Goal: Information Seeking & Learning: Learn about a topic

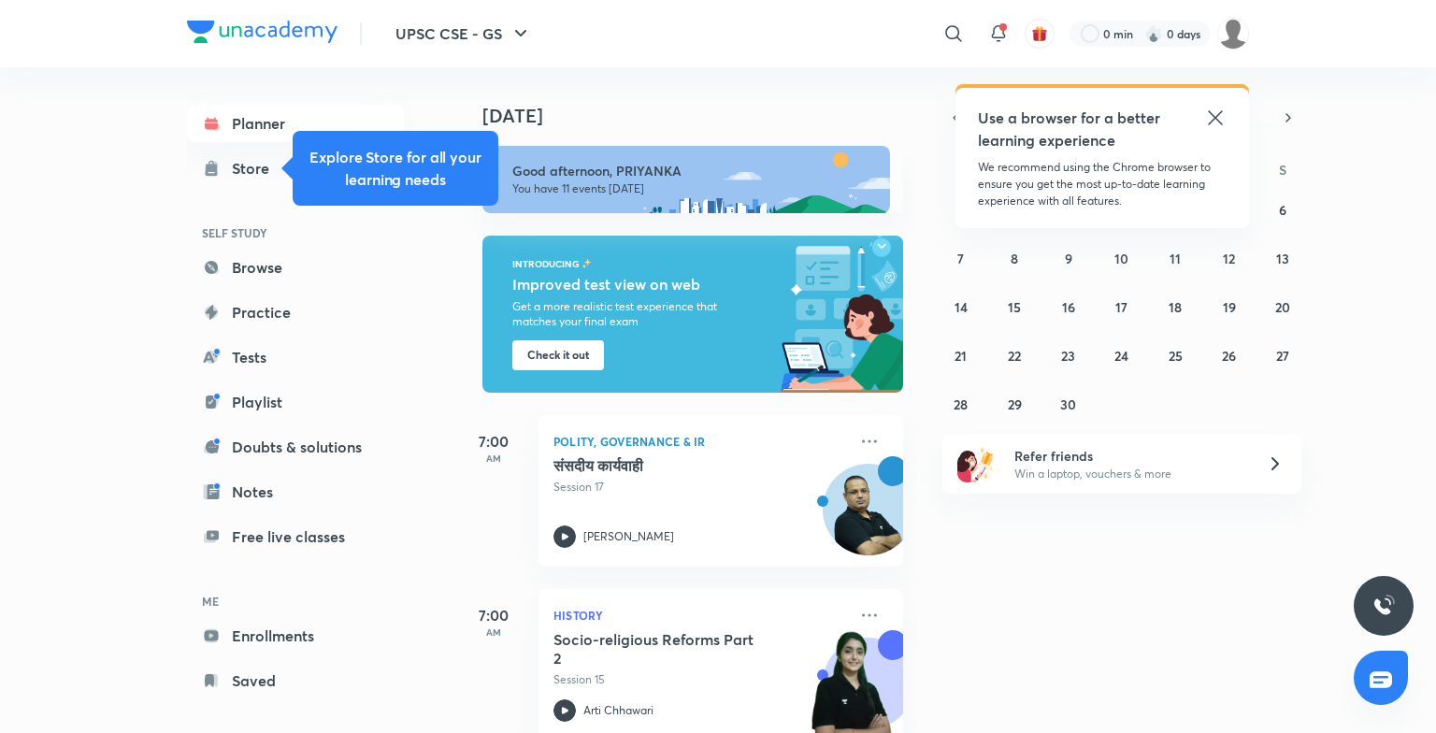
click at [969, 119] on icon at bounding box center [1215, 118] width 22 height 22
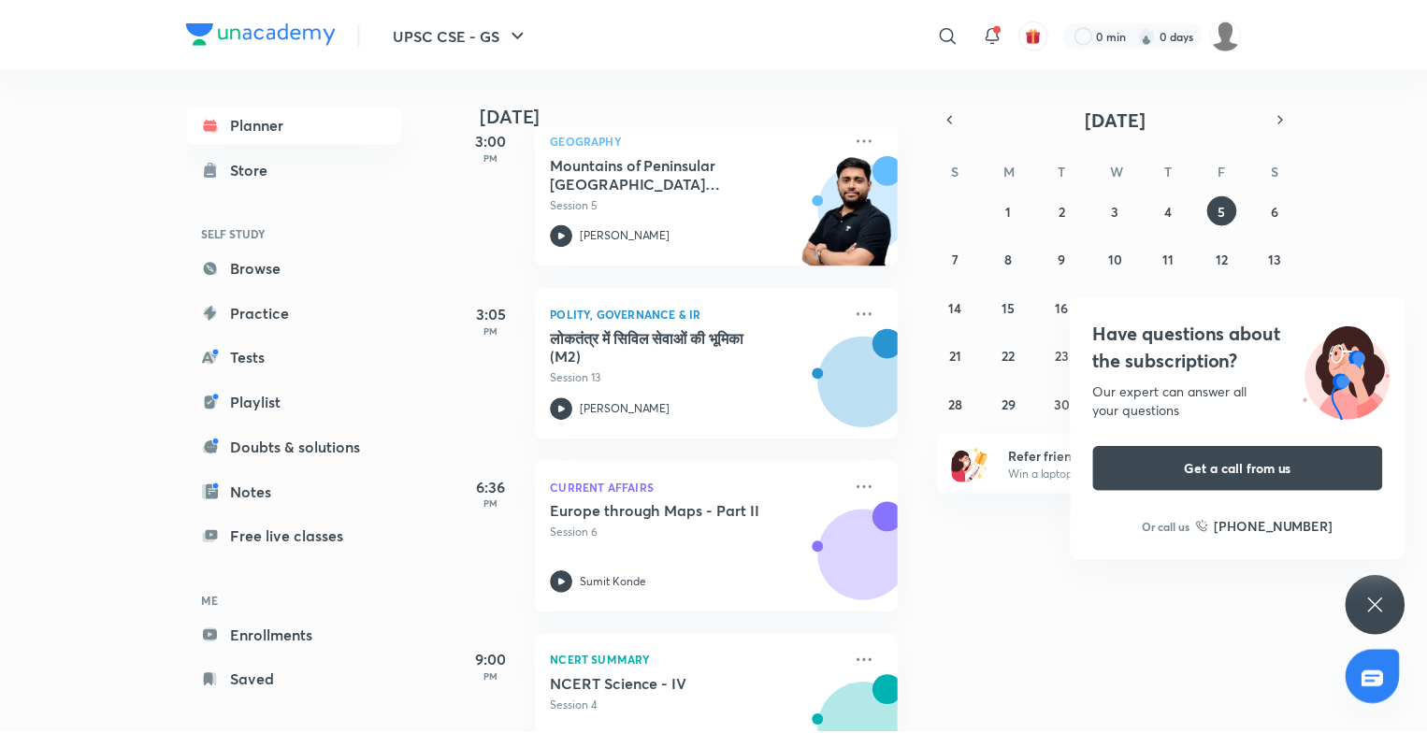
scroll to position [1601, 0]
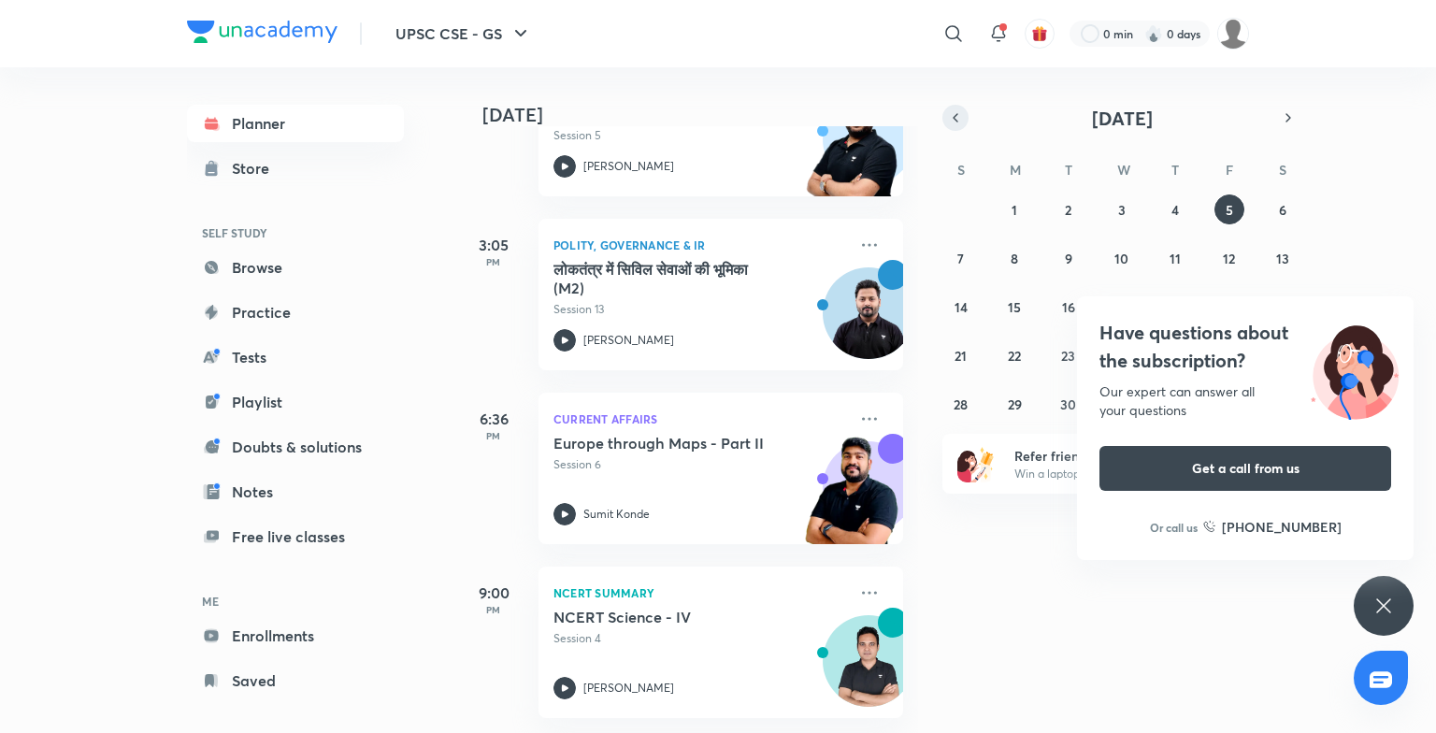
click at [952, 109] on icon "button" at bounding box center [955, 117] width 15 height 17
click at [969, 125] on icon "button" at bounding box center [1288, 117] width 15 height 17
click at [253, 123] on link "Planner" at bounding box center [295, 123] width 217 height 37
click at [251, 404] on link "Playlist" at bounding box center [295, 401] width 217 height 37
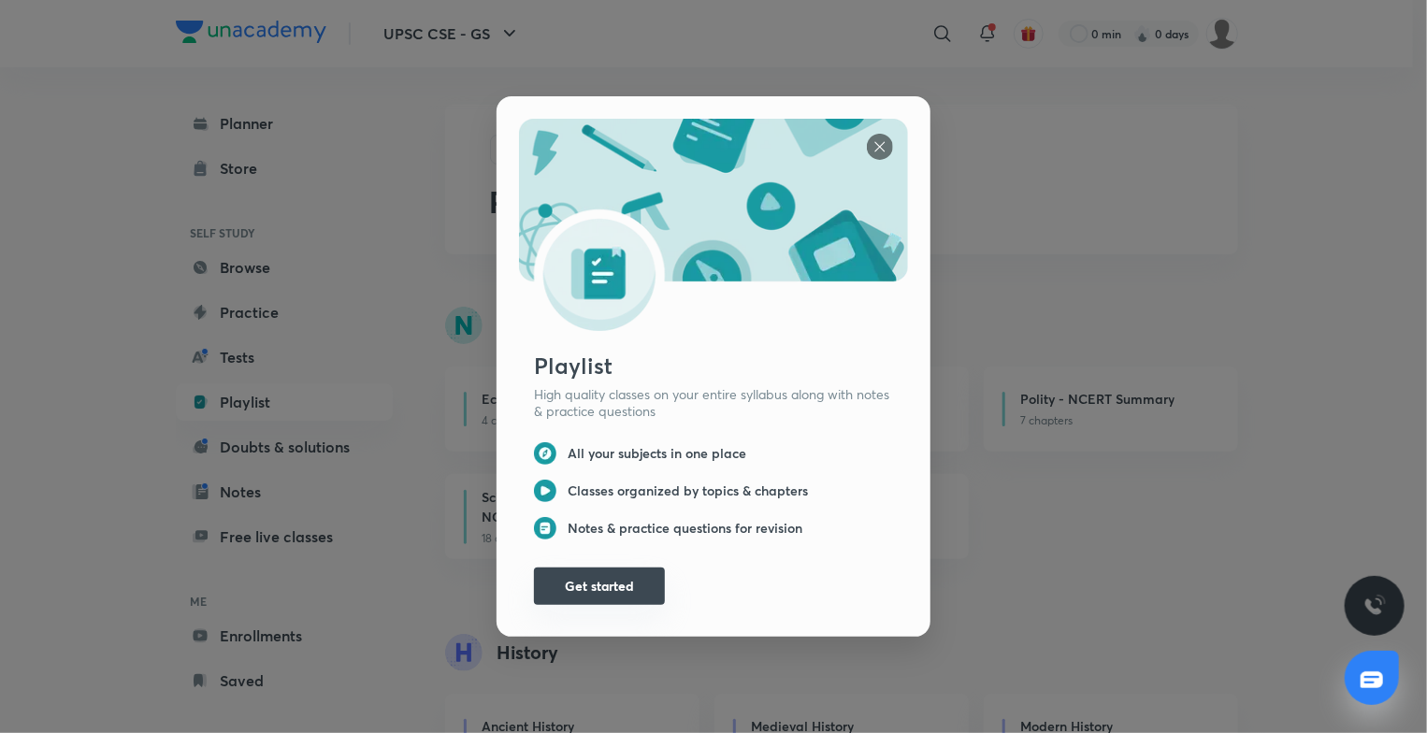
click at [632, 575] on button "Get started" at bounding box center [599, 585] width 131 height 37
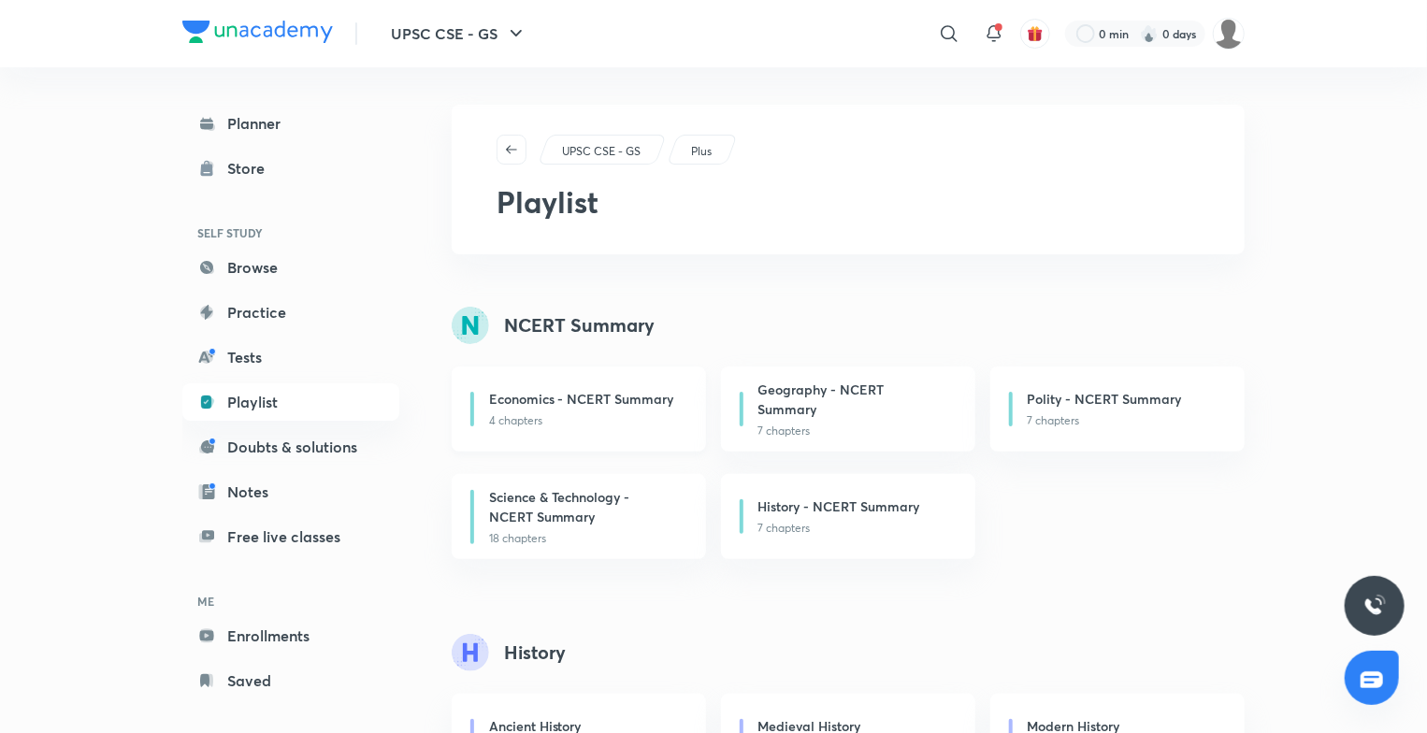
click at [619, 400] on h6 "Economics - NCERT Summary" at bounding box center [581, 399] width 185 height 20
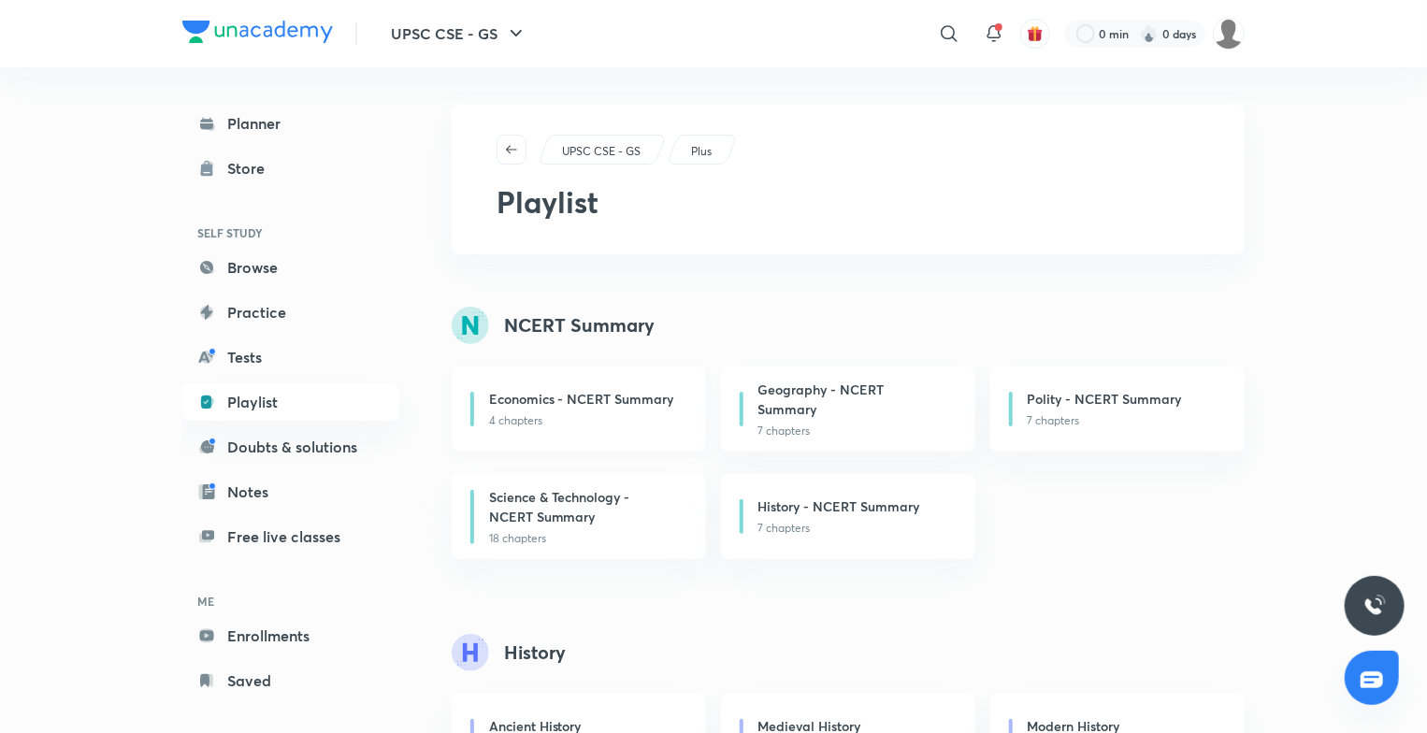
click at [520, 406] on h6 "Economics - NCERT Summary" at bounding box center [581, 399] width 185 height 20
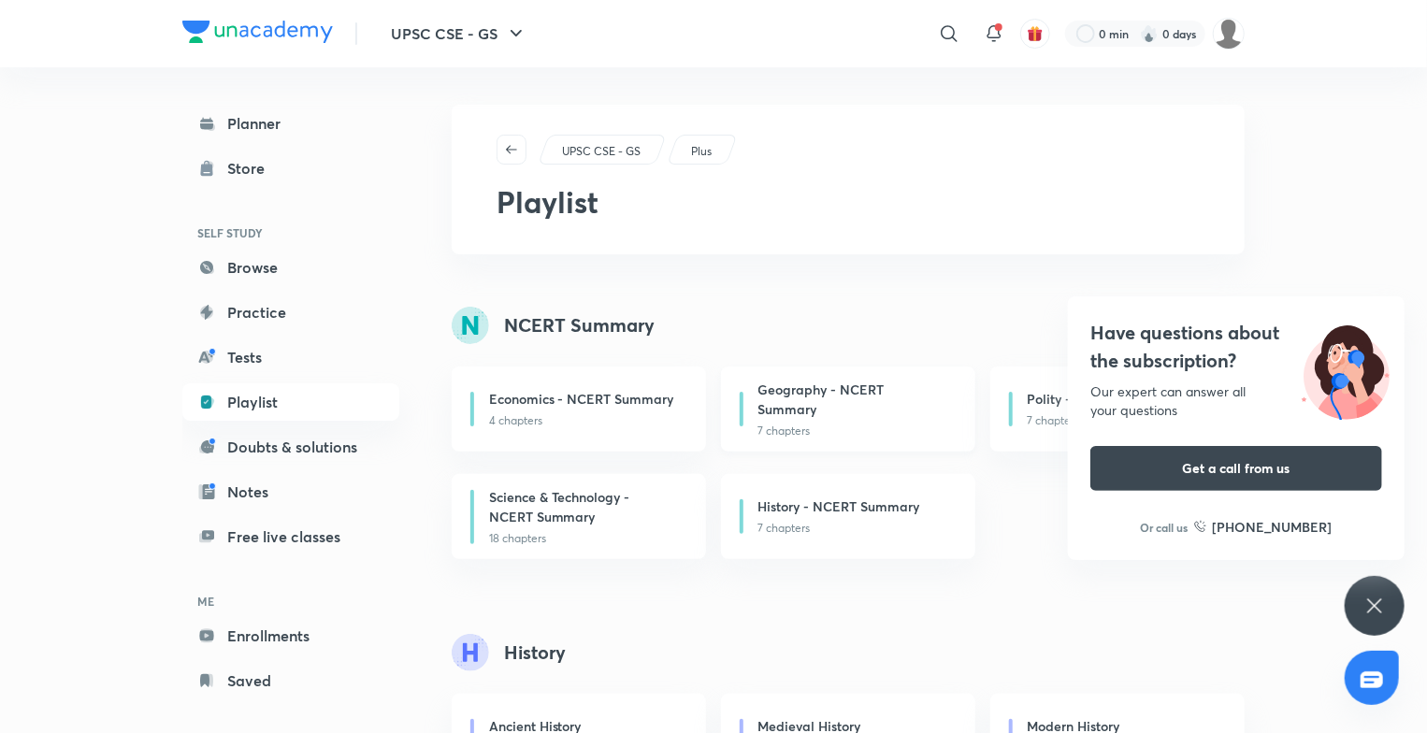
click at [866, 400] on h6 "Geography - NCERT Summary" at bounding box center [851, 399] width 187 height 39
click at [581, 394] on h6 "Economics - NCERT Summary" at bounding box center [581, 399] width 185 height 20
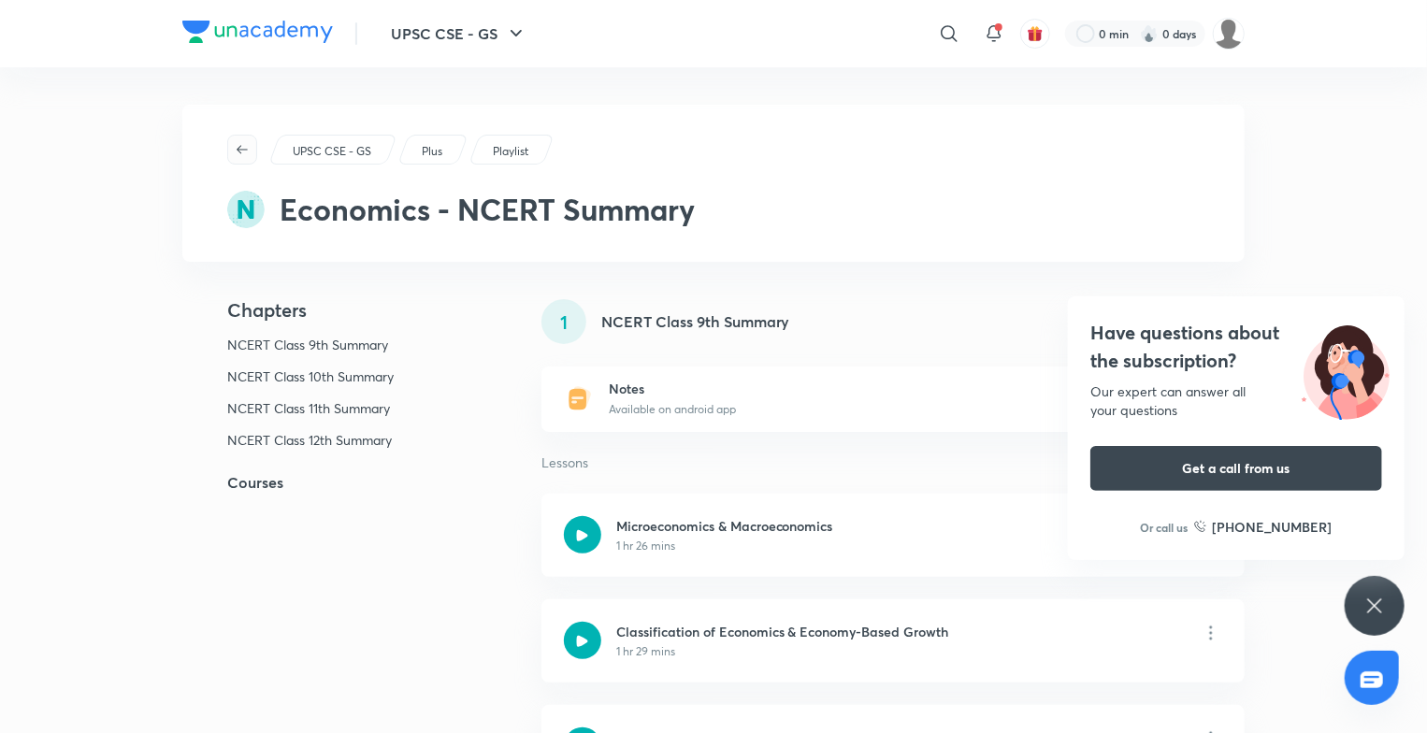
click at [238, 145] on icon "button" at bounding box center [242, 149] width 15 height 15
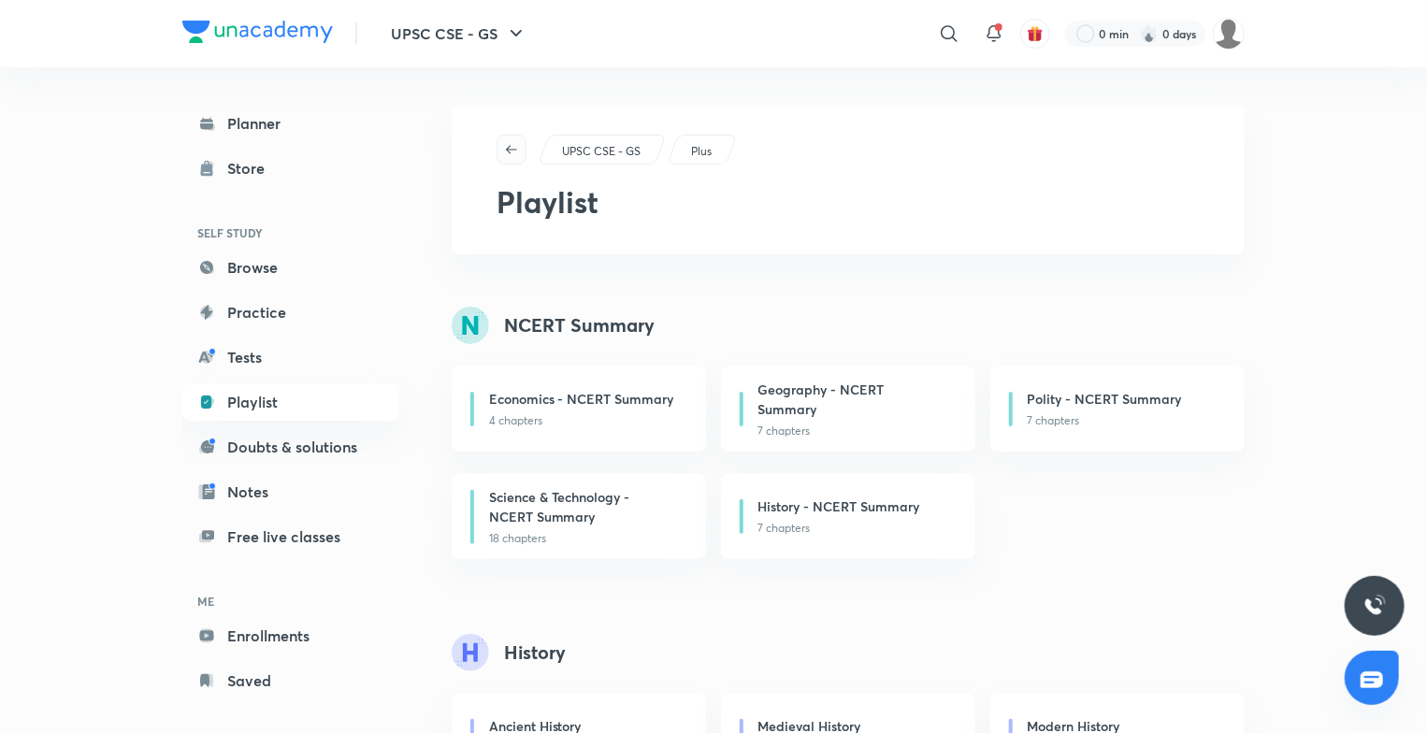
click at [508, 149] on icon "button" at bounding box center [511, 149] width 11 height 8
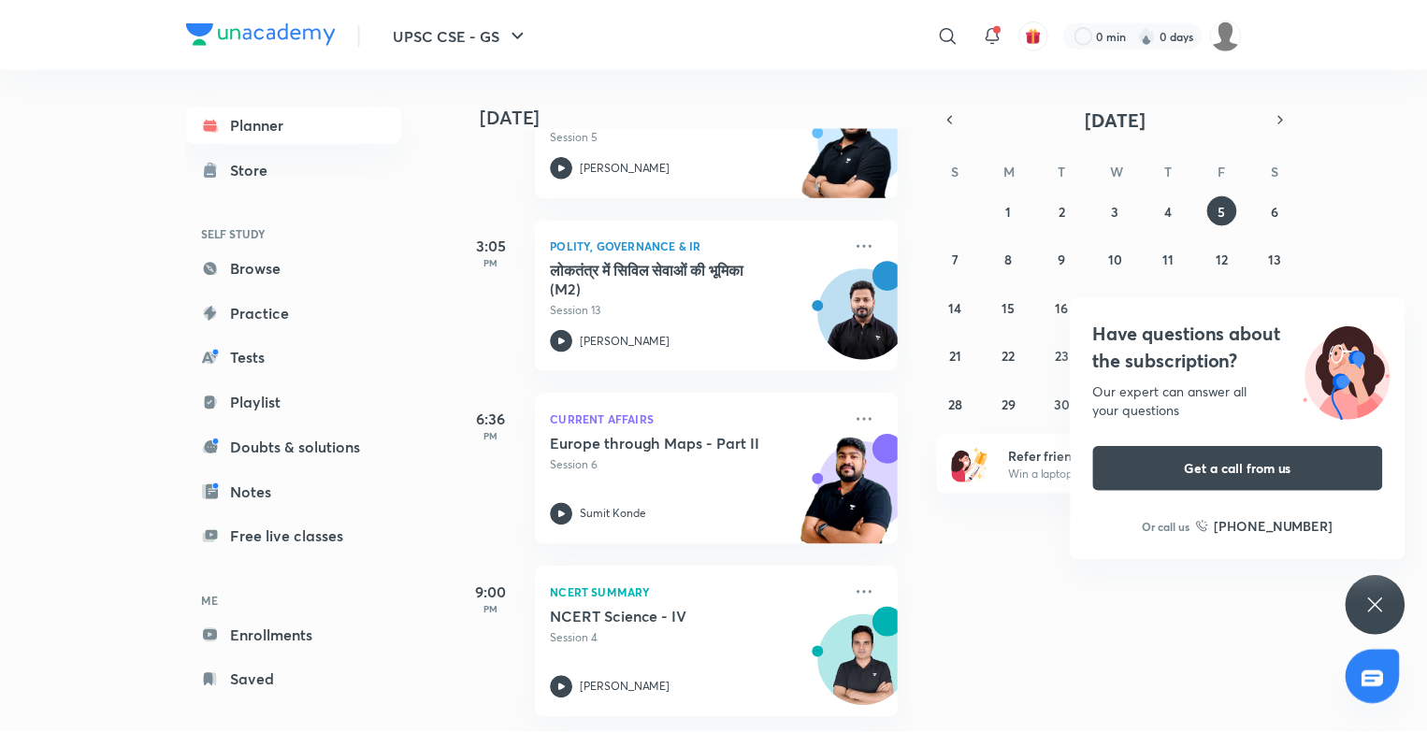
scroll to position [1601, 0]
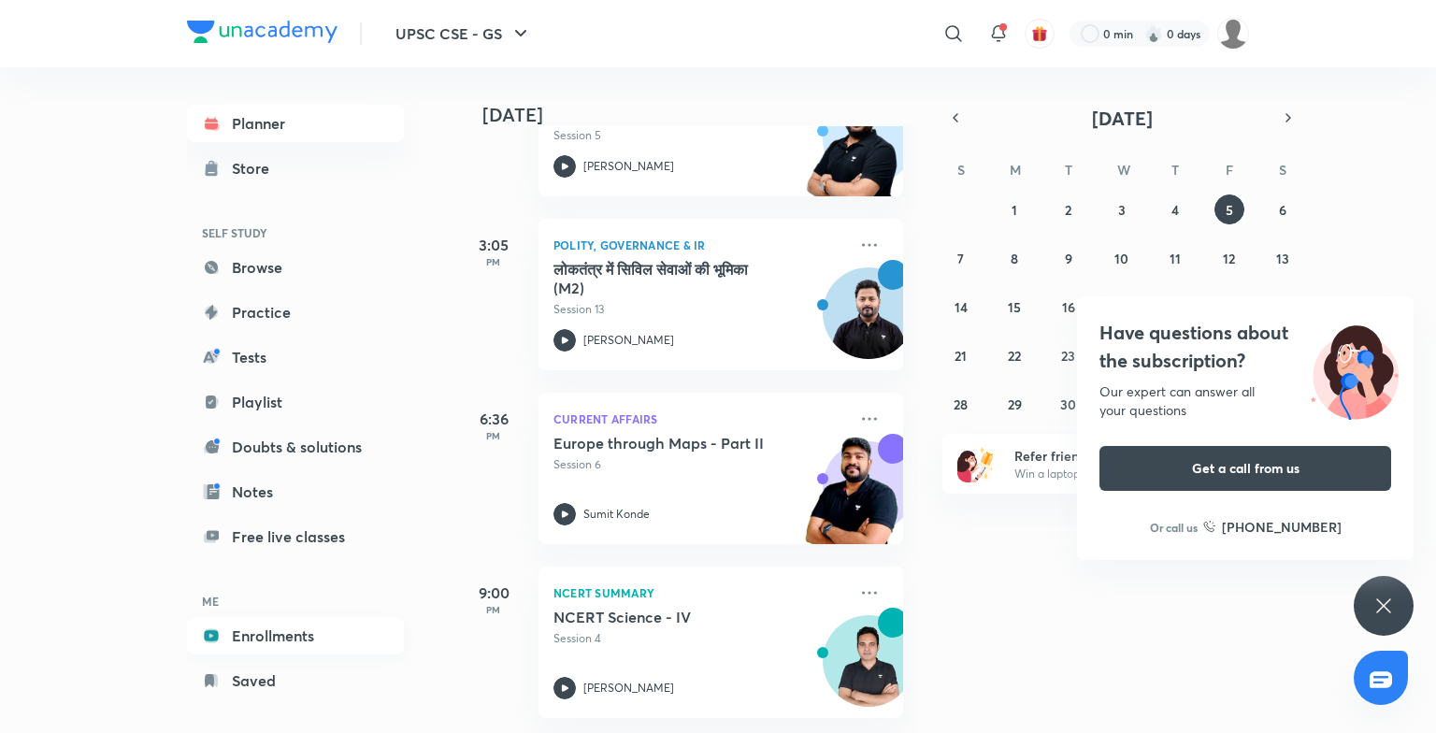
click at [269, 633] on link "Enrollments" at bounding box center [295, 635] width 217 height 37
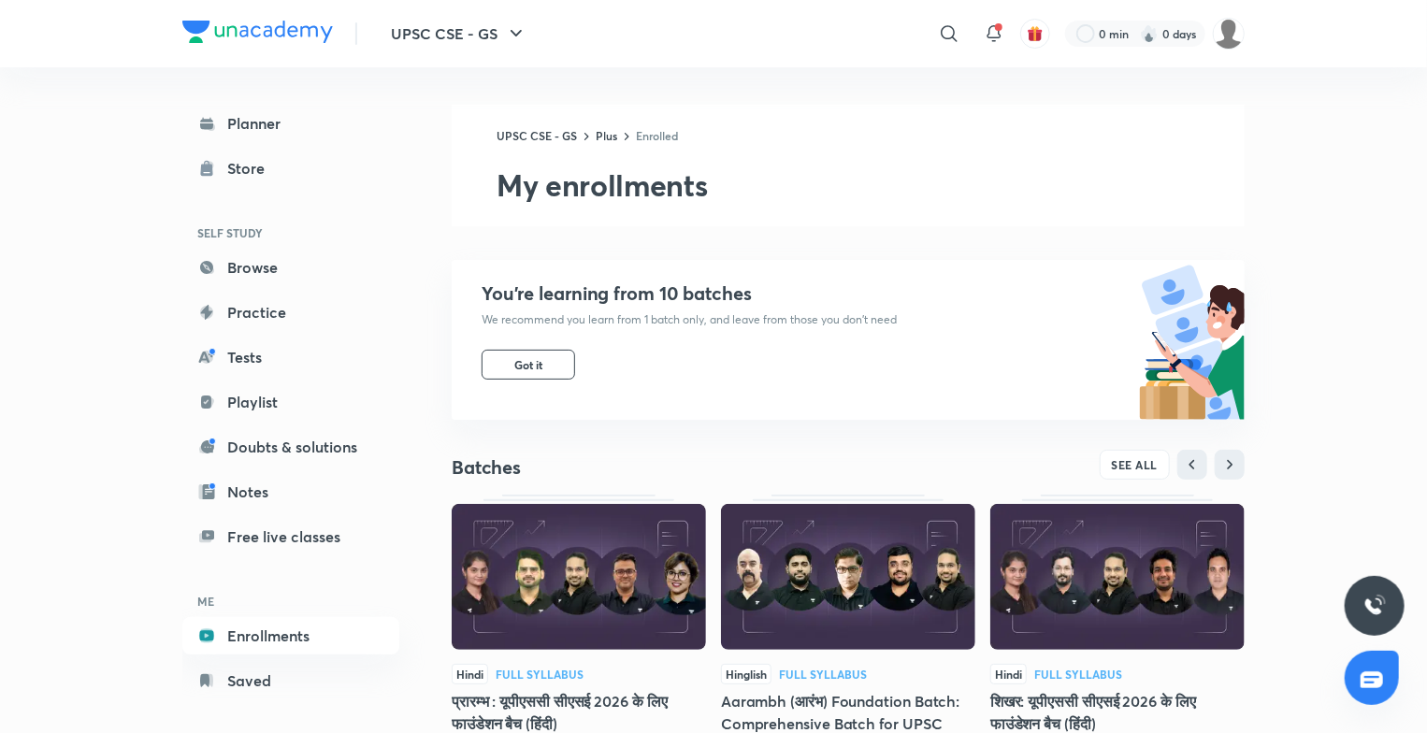
click at [621, 597] on img at bounding box center [579, 577] width 254 height 146
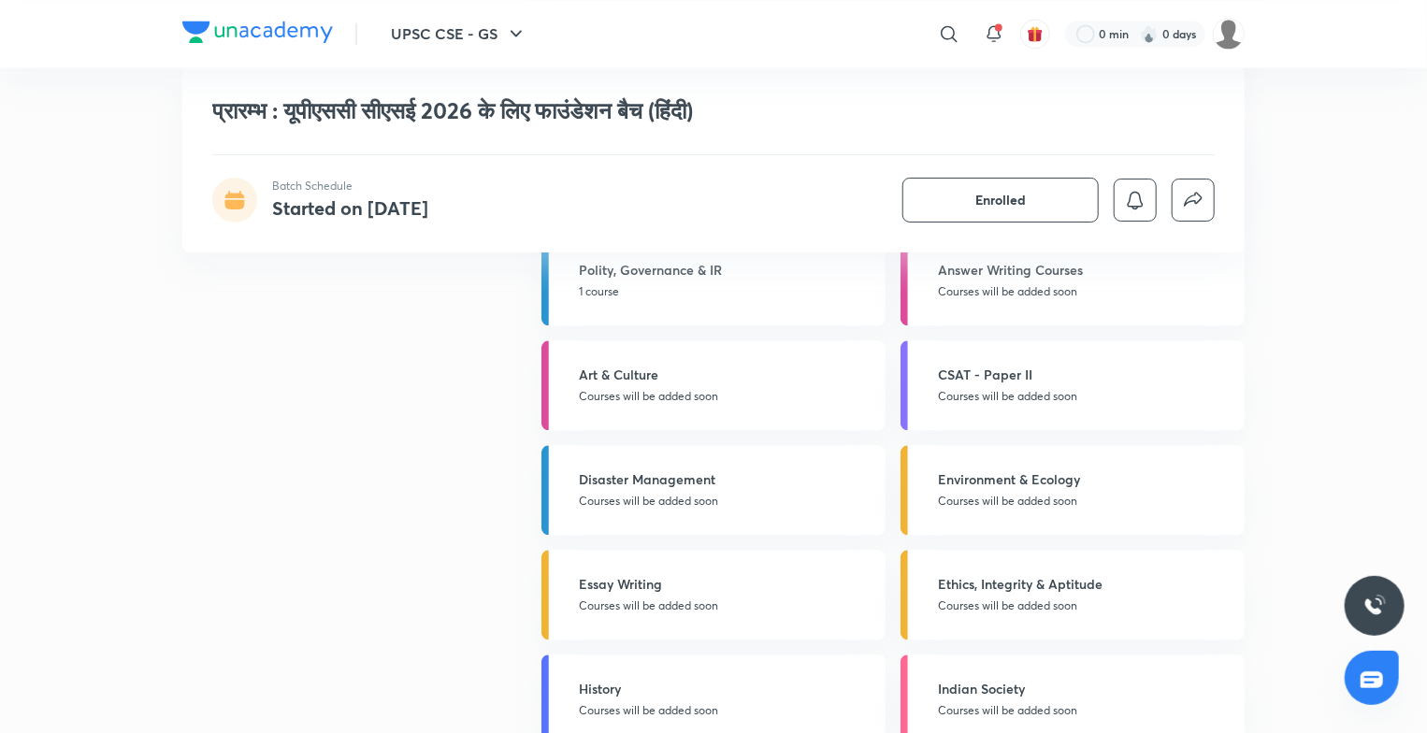
scroll to position [1283, 0]
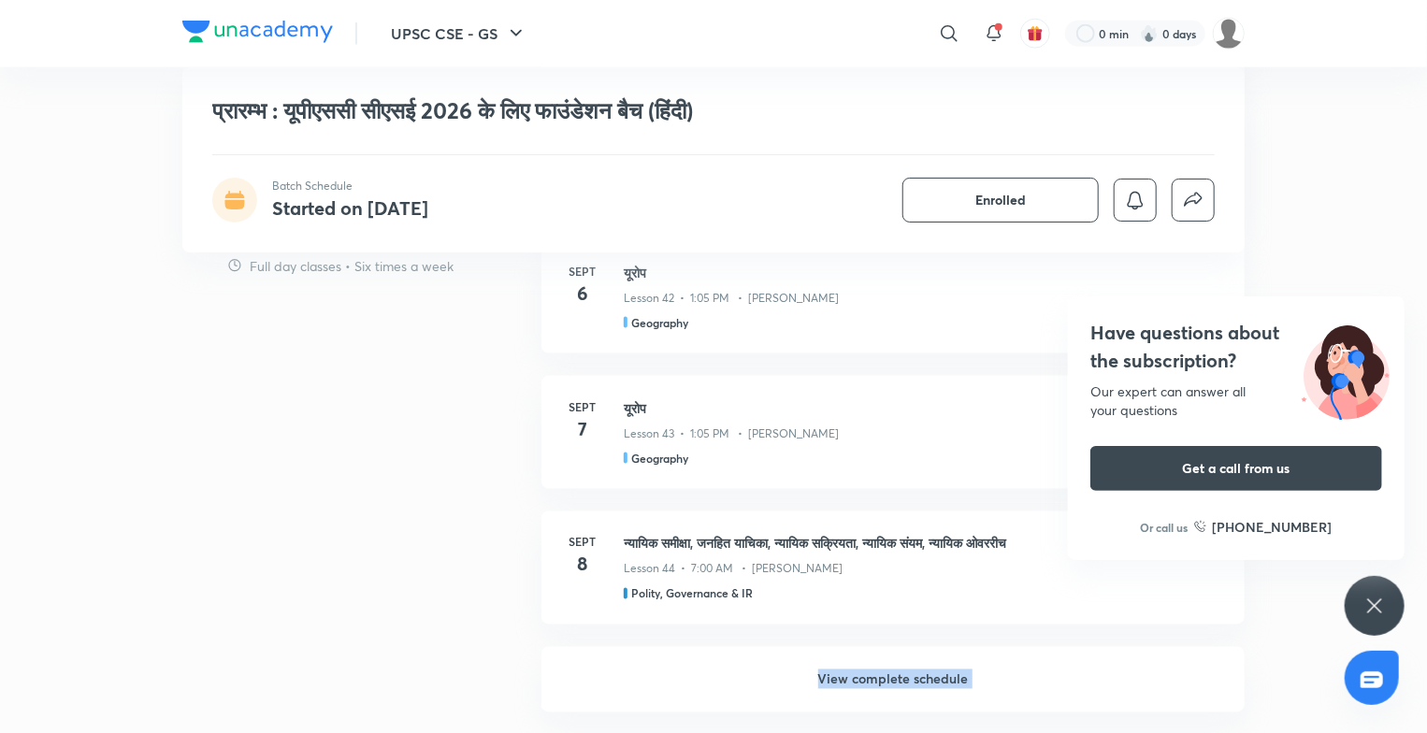
click at [449, 41] on button "UPSC CSE - GS" at bounding box center [459, 33] width 159 height 37
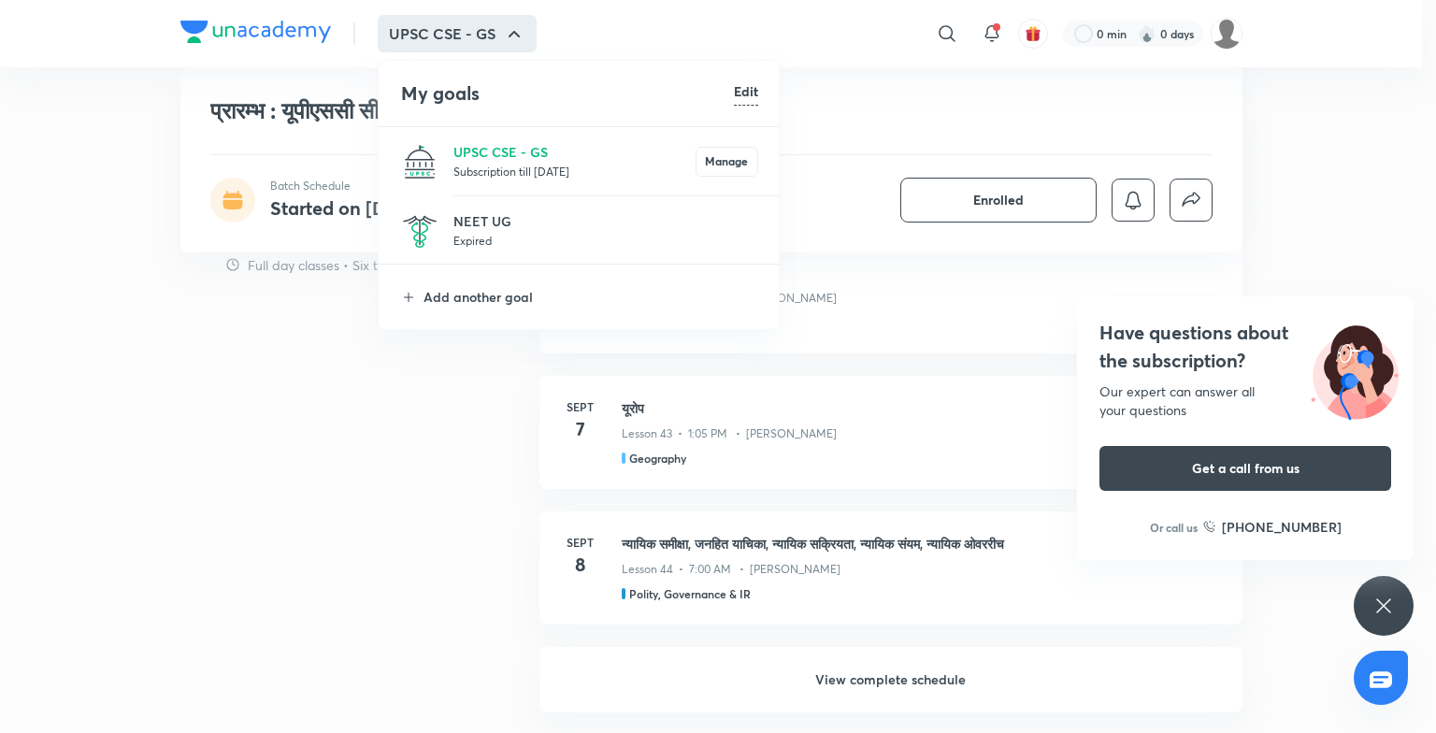
click at [338, 402] on div at bounding box center [718, 366] width 1436 height 733
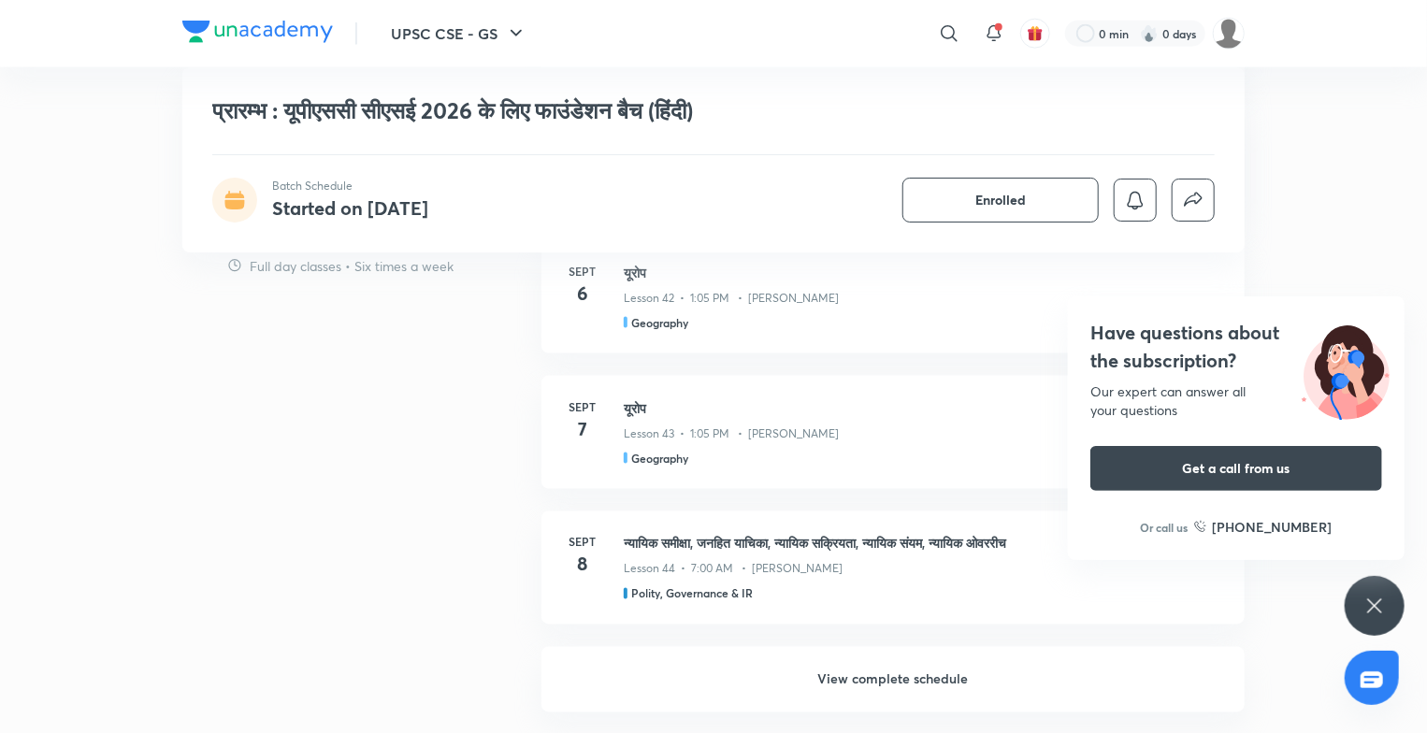
click at [1384, 587] on div "Have questions about the subscription? Our expert can answer all your questions…" at bounding box center [1374, 606] width 60 height 60
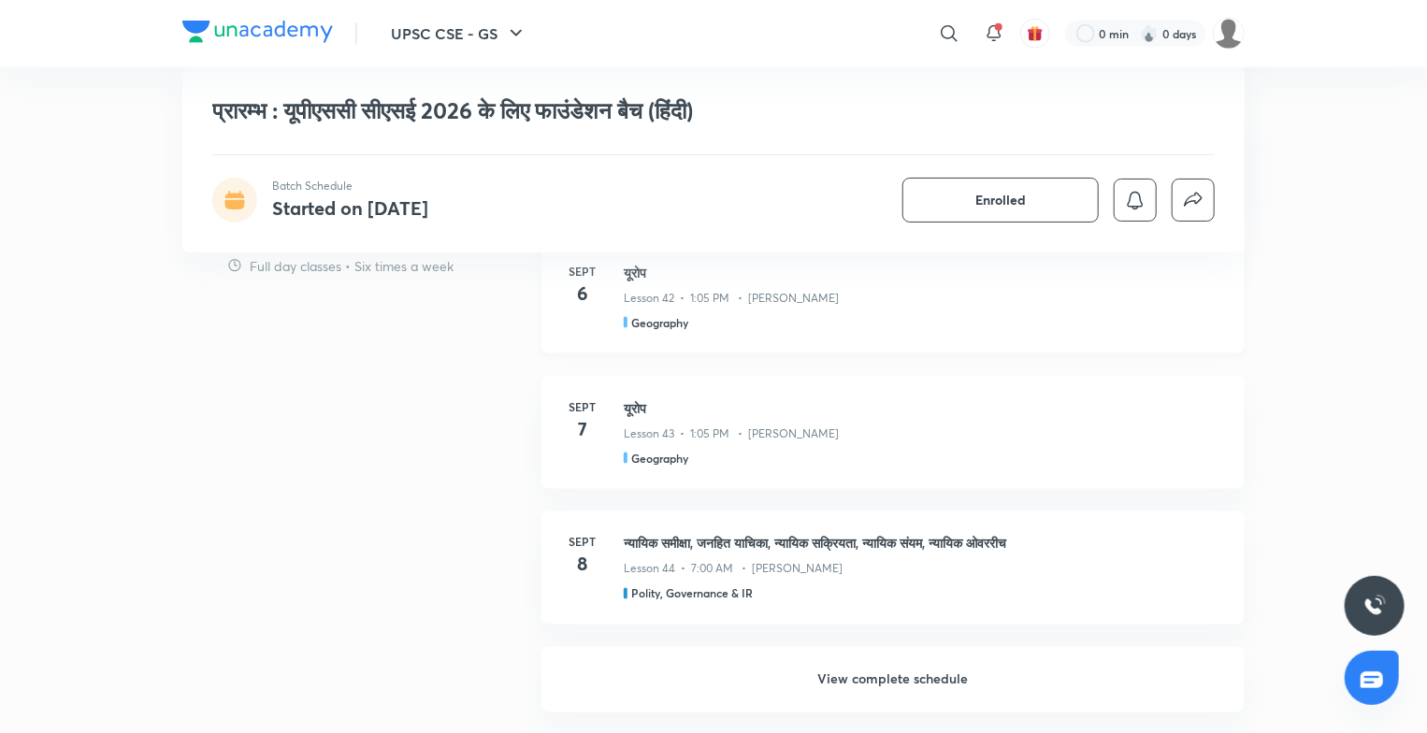
click at [683, 288] on div "यूरोप Lesson 42 • 1:05 PM • Apoorva Rajput Geography" at bounding box center [923, 297] width 598 height 68
click at [314, 8] on div "UPSC CSE - GS ​ 0 min 0 days" at bounding box center [713, 33] width 1062 height 67
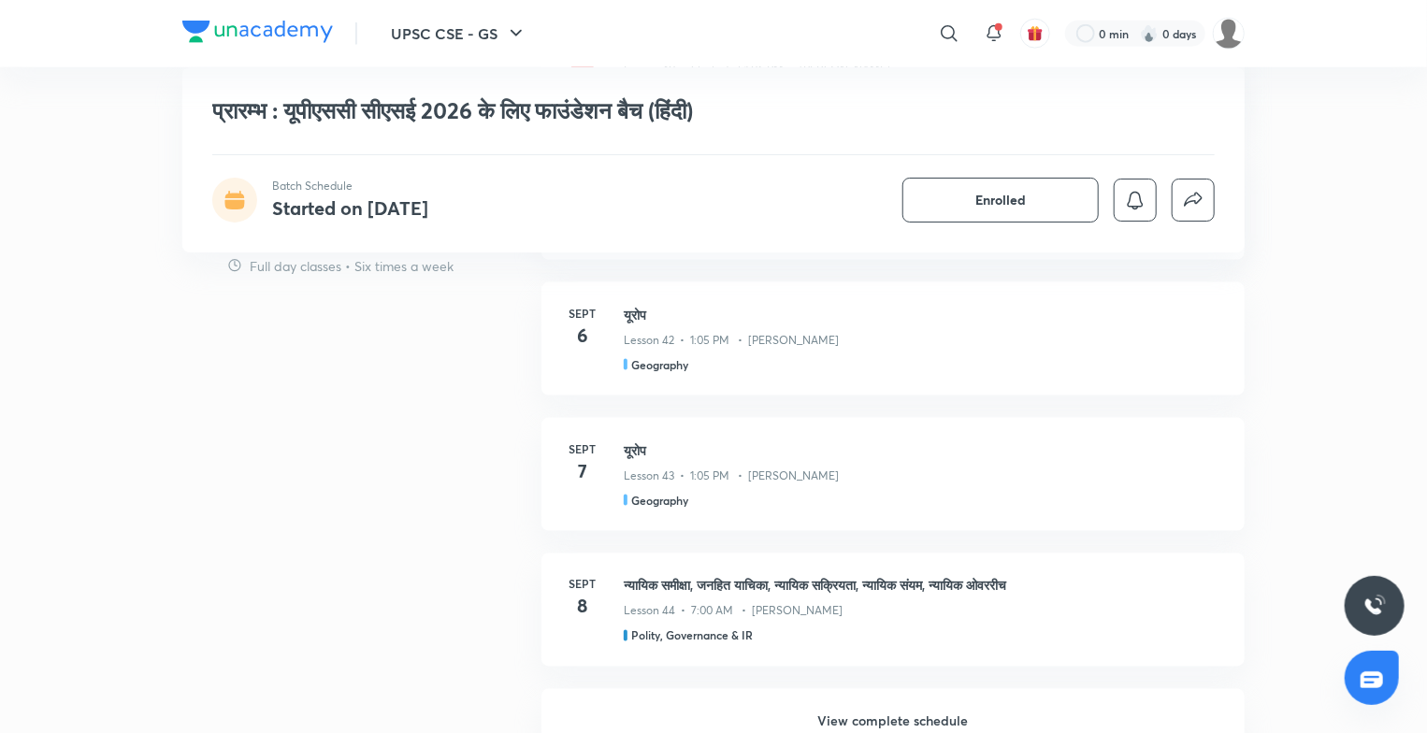
click at [314, 8] on div "UPSC CSE - GS ​ 0 min 0 days" at bounding box center [713, 33] width 1062 height 67
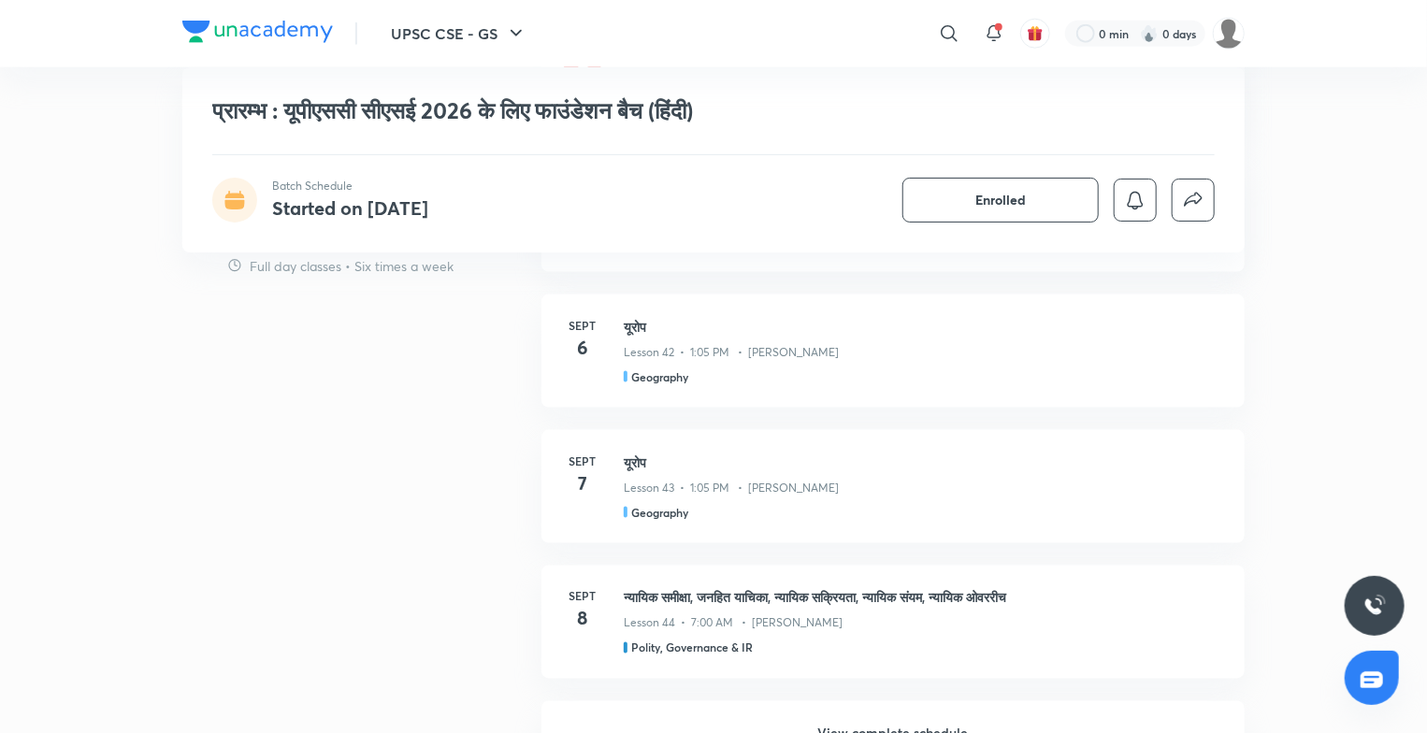
drag, startPoint x: 314, startPoint y: 8, endPoint x: 323, endPoint y: 111, distance: 103.2
click at [323, 111] on h1 "प्रारम्भ : यूपीएससी सीएसई 2026 के लिए फाउंडेशन बैच (हिंदी)" at bounding box center [578, 110] width 732 height 27
drag, startPoint x: 323, startPoint y: 111, endPoint x: 491, endPoint y: 26, distance: 188.5
click at [491, 26] on button "UPSC CSE - GS" at bounding box center [459, 33] width 159 height 37
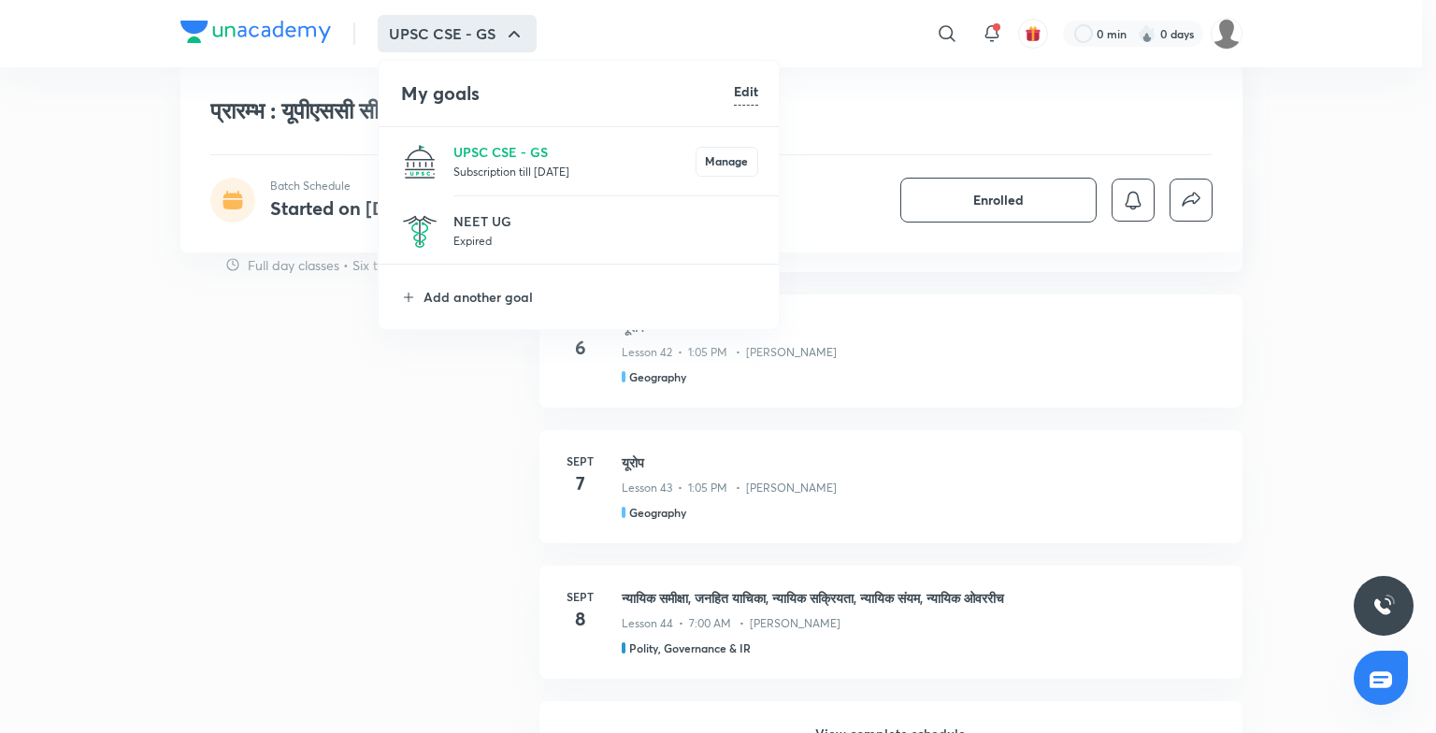
click at [491, 26] on div at bounding box center [718, 366] width 1436 height 733
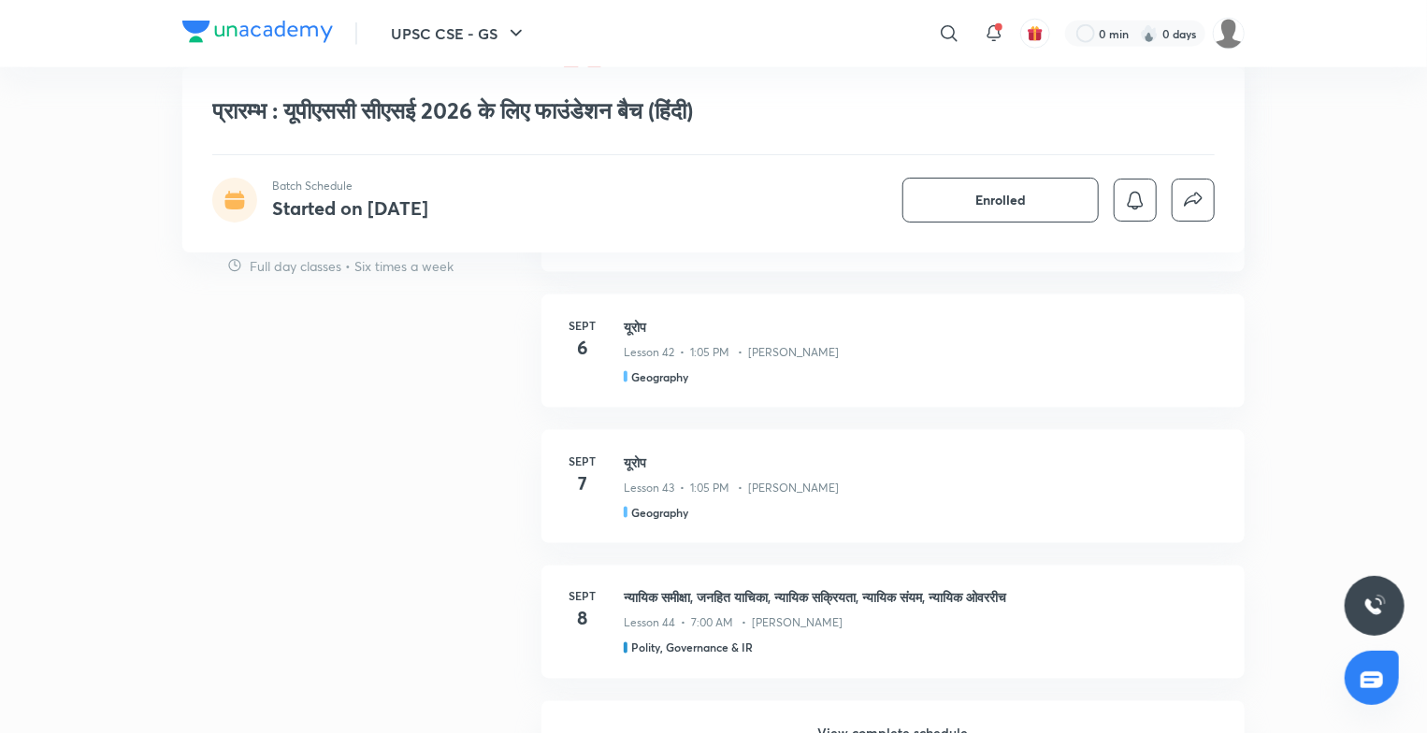
click at [909, 709] on h6 "View complete schedule" at bounding box center [892, 733] width 703 height 65
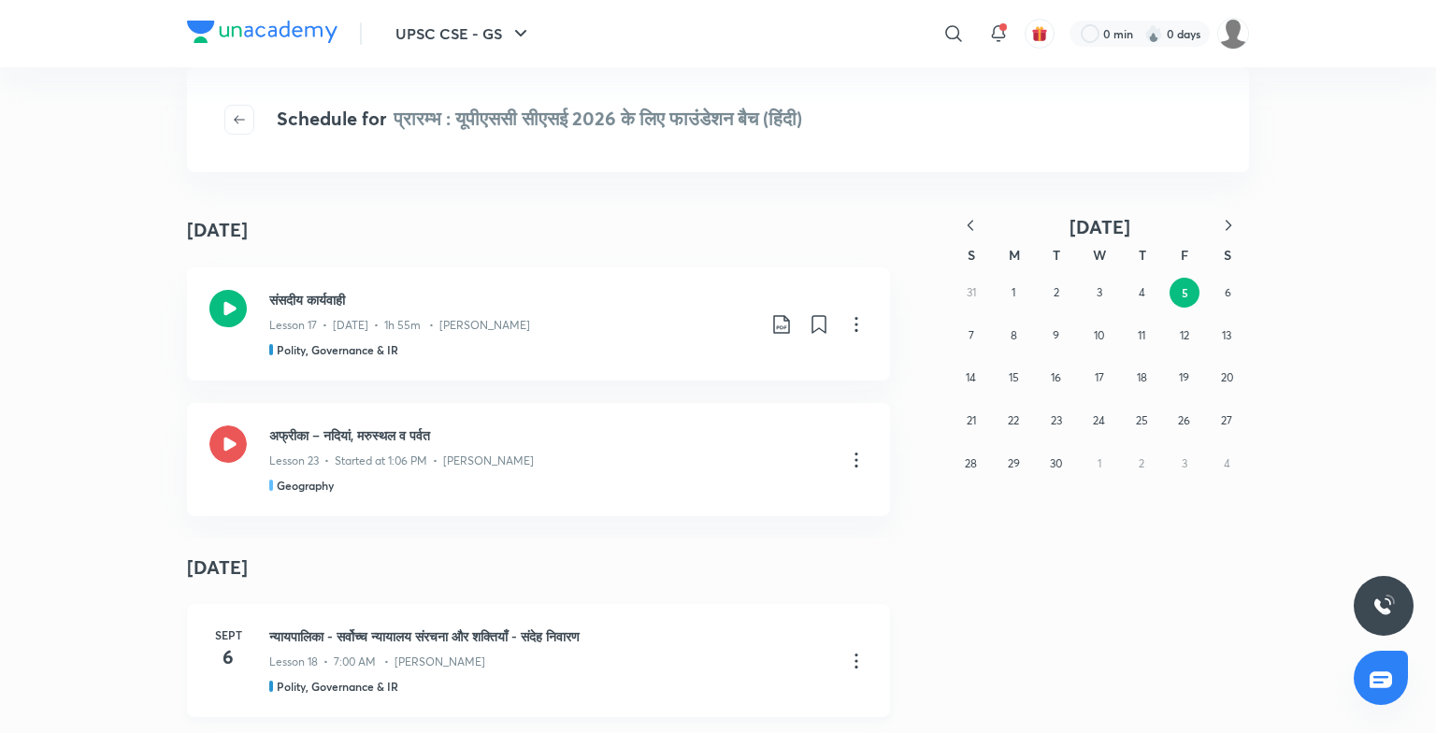
click at [441, 647] on div "Lesson 18 • 7:00 AM • Nipun Alambayan" at bounding box center [549, 658] width 561 height 24
click at [221, 310] on icon at bounding box center [227, 308] width 37 height 37
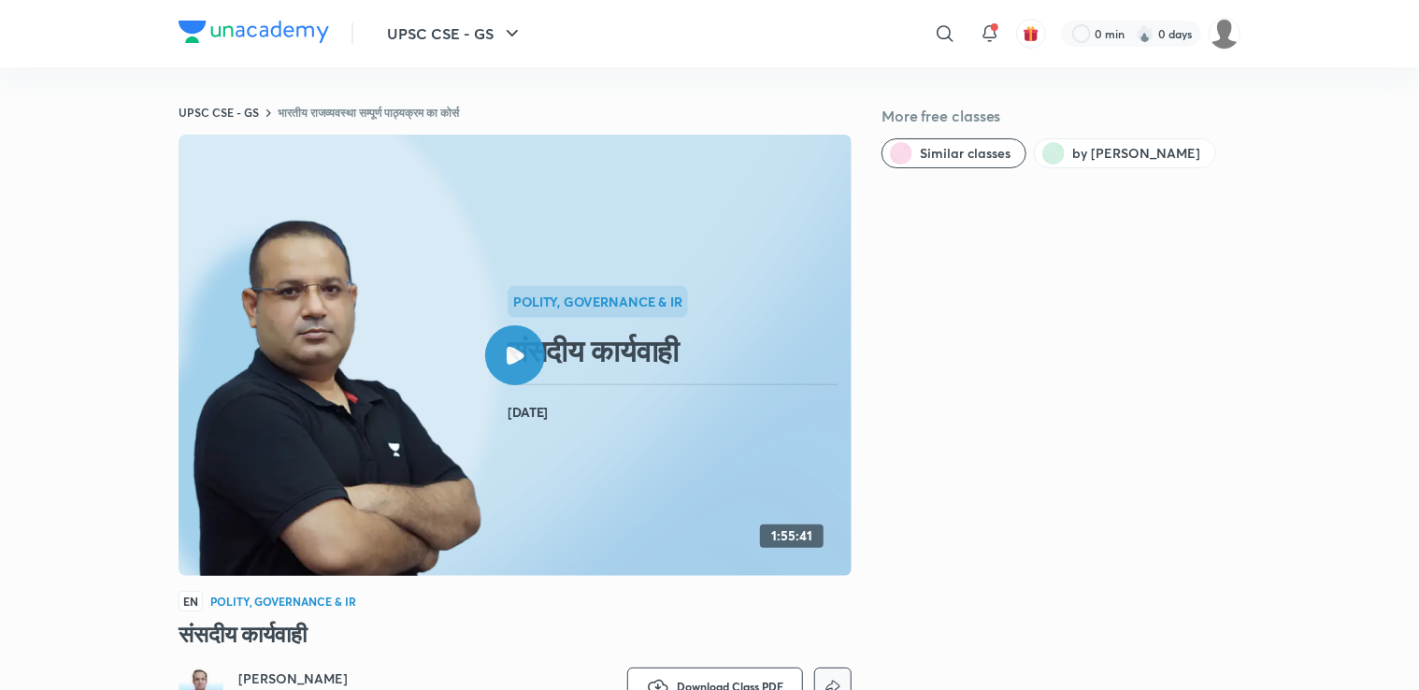
click at [840, 671] on button "button" at bounding box center [832, 685] width 37 height 37
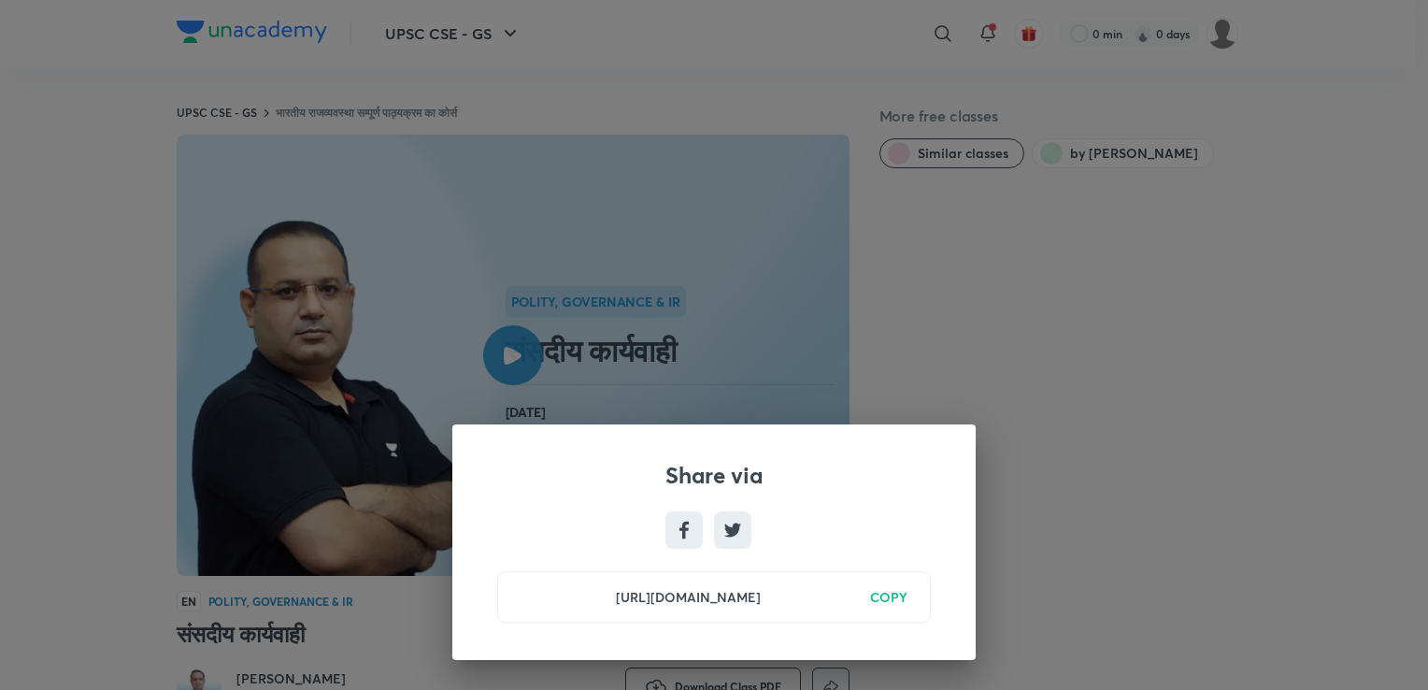
click at [1144, 415] on div "Share via https://unacademy.com/class/snsdiiy-kaaryvaahii/FO11EH09 COPY" at bounding box center [714, 345] width 1428 height 690
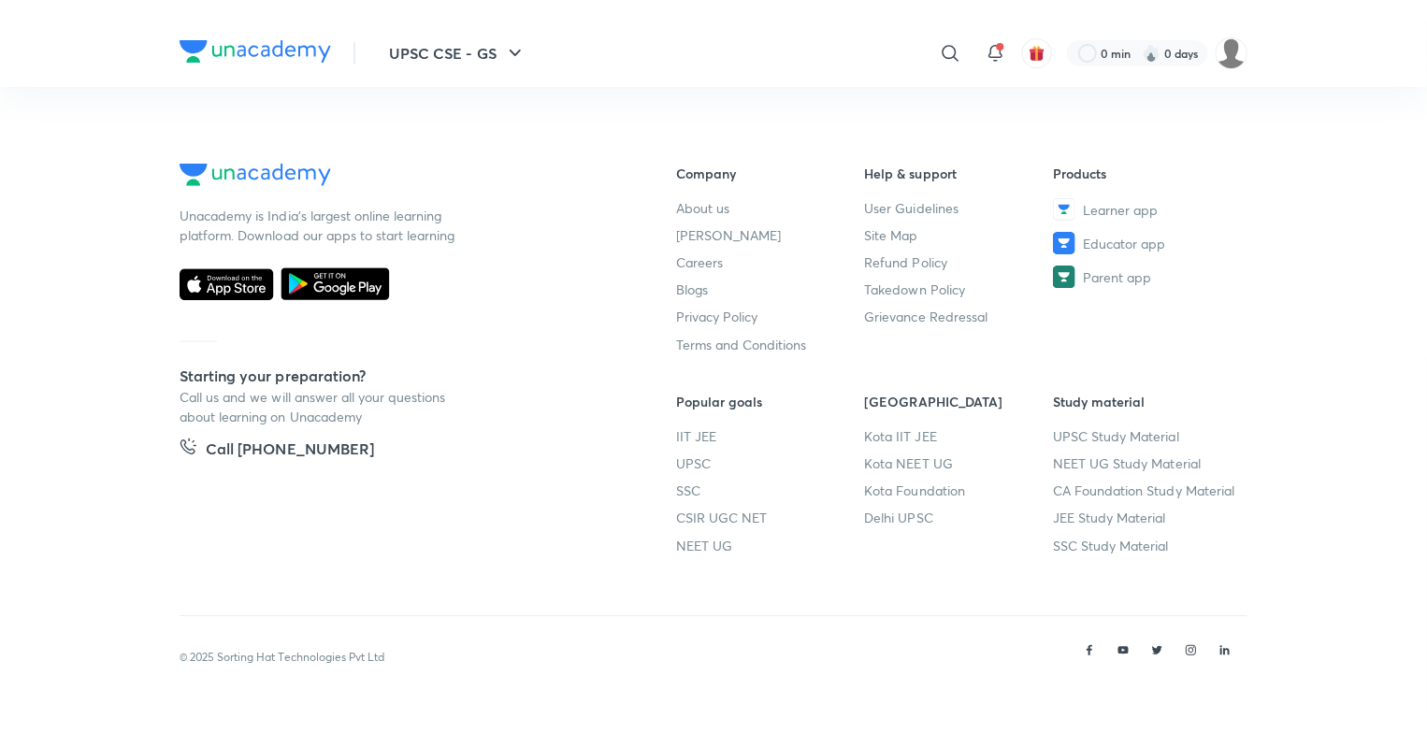
scroll to position [480, 0]
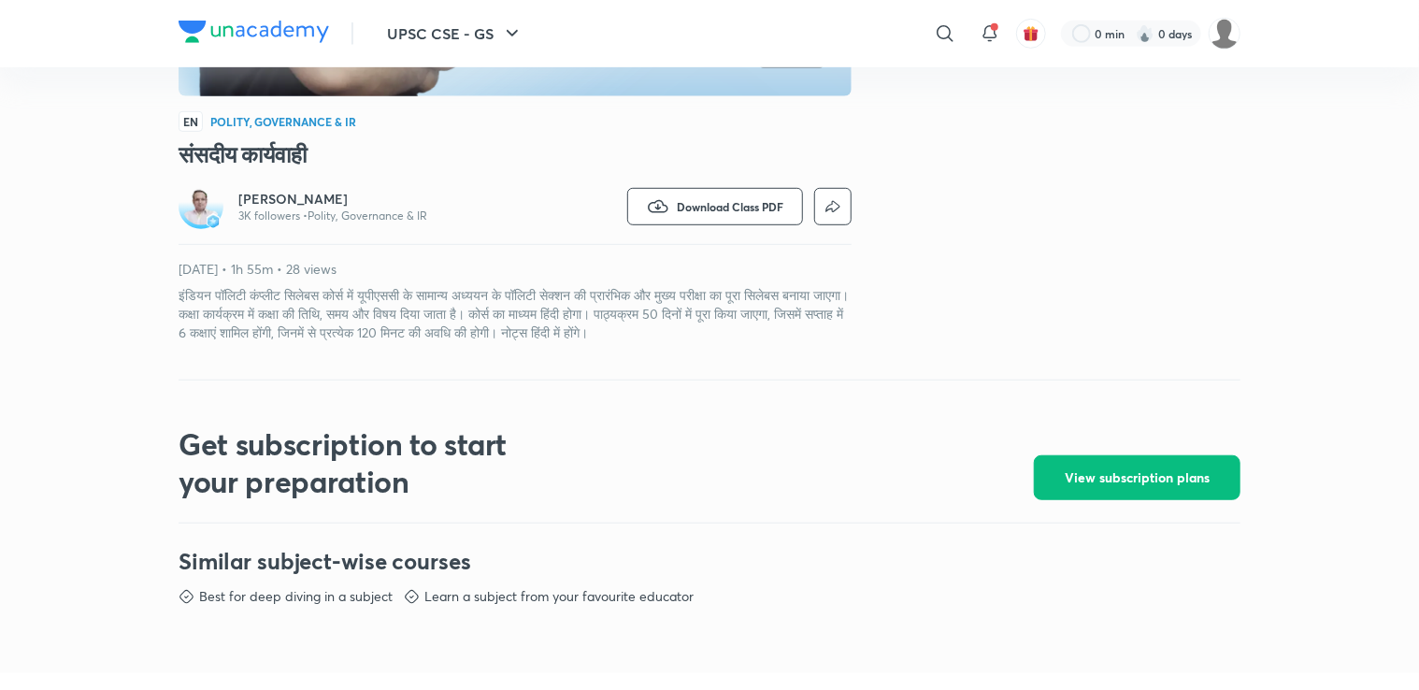
click at [285, 15] on div "UPSC CSE - GS ​ 0 min 0 days" at bounding box center [710, 33] width 1062 height 67
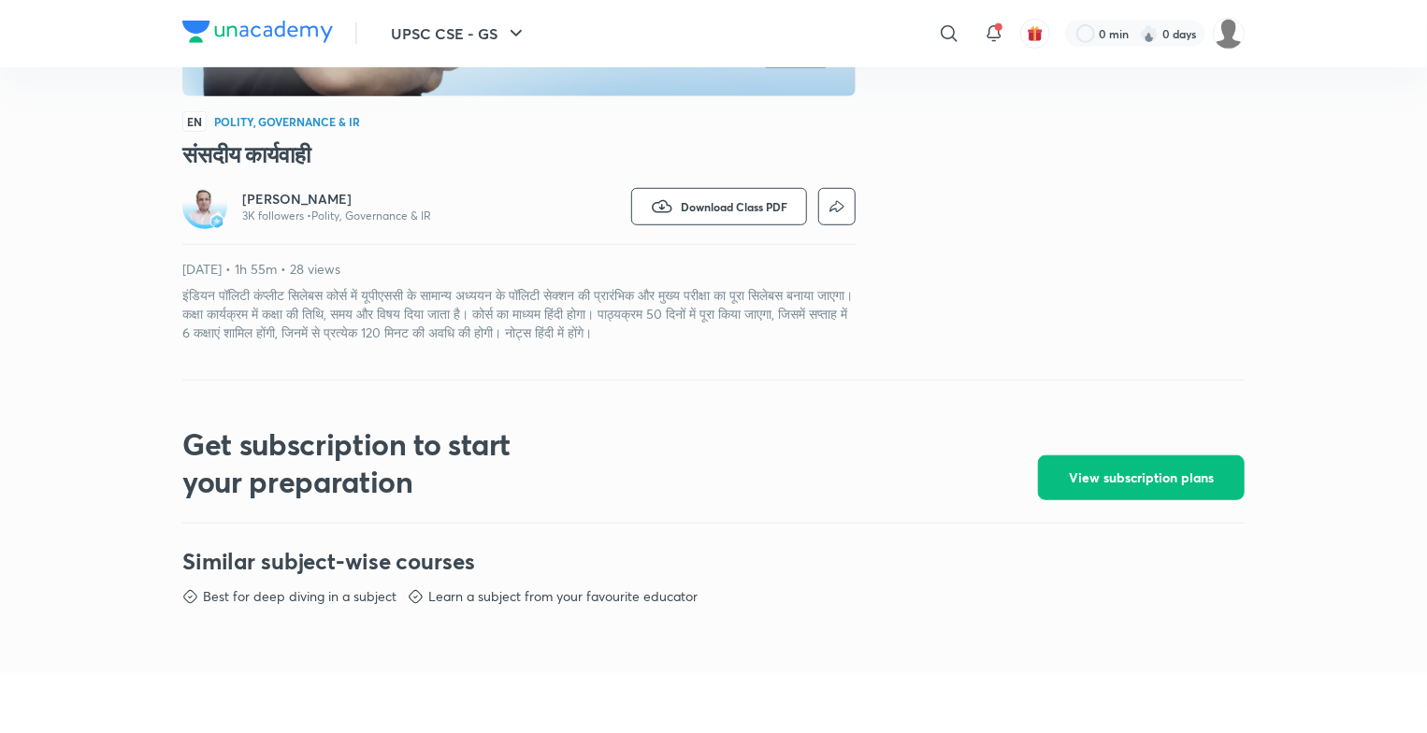
scroll to position [0, 0]
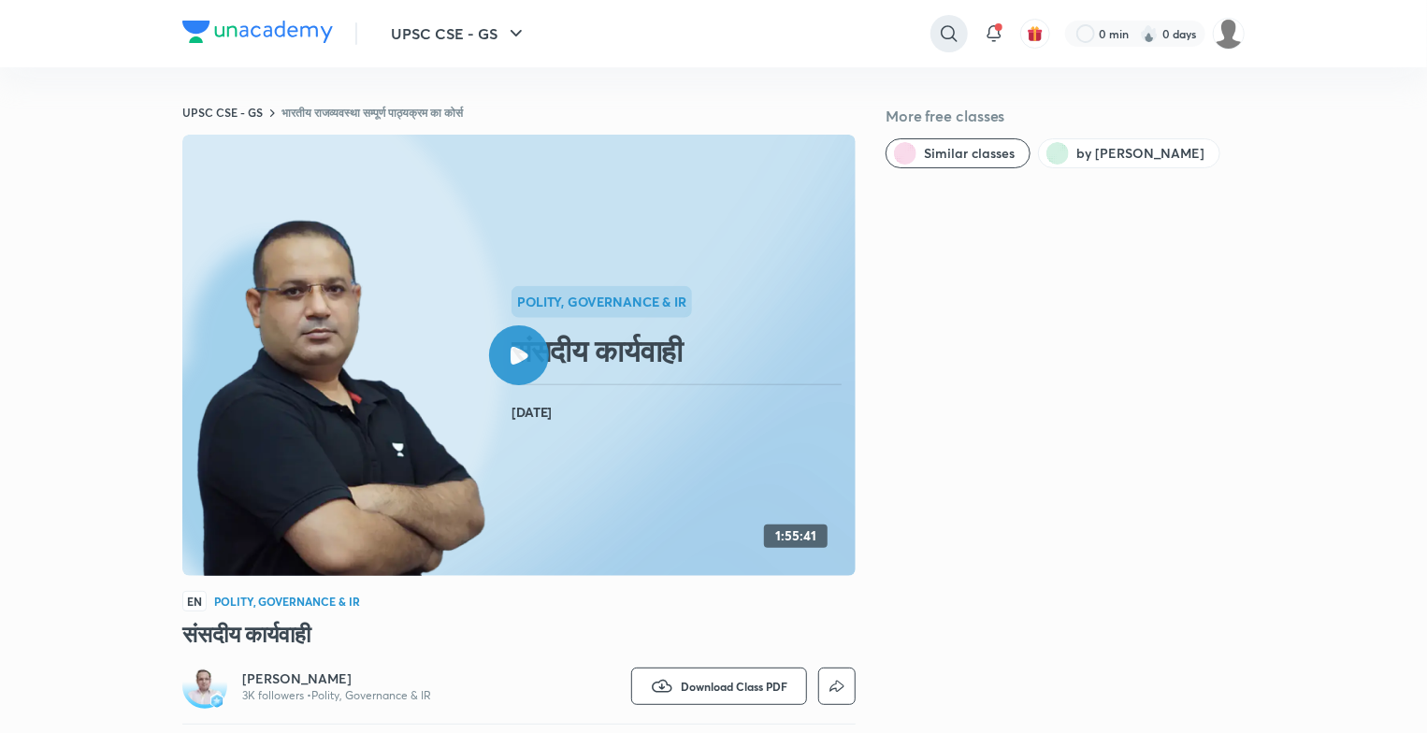
click at [940, 31] on icon at bounding box center [948, 33] width 16 height 16
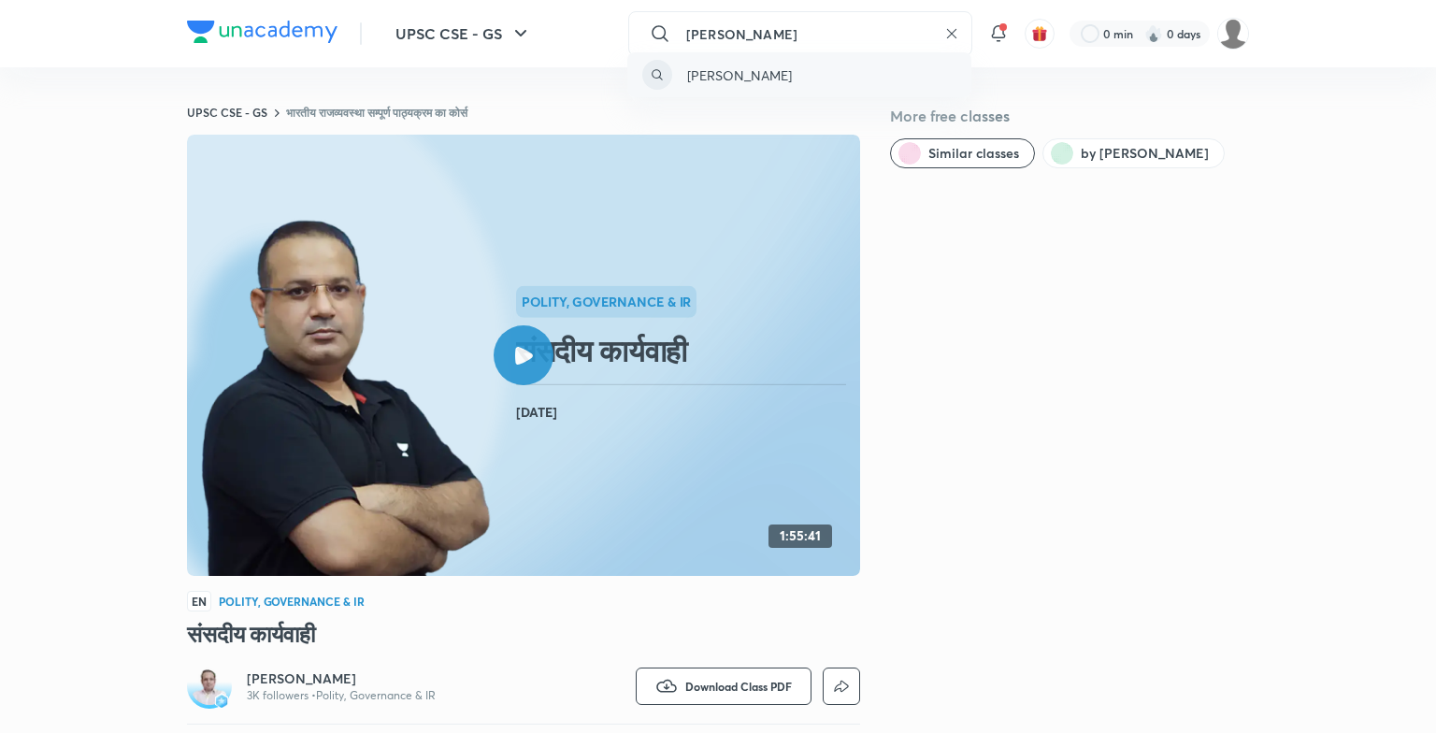
type input "madhu ketaw"
click at [778, 82] on div "madhu ketaw" at bounding box center [799, 74] width 344 height 45
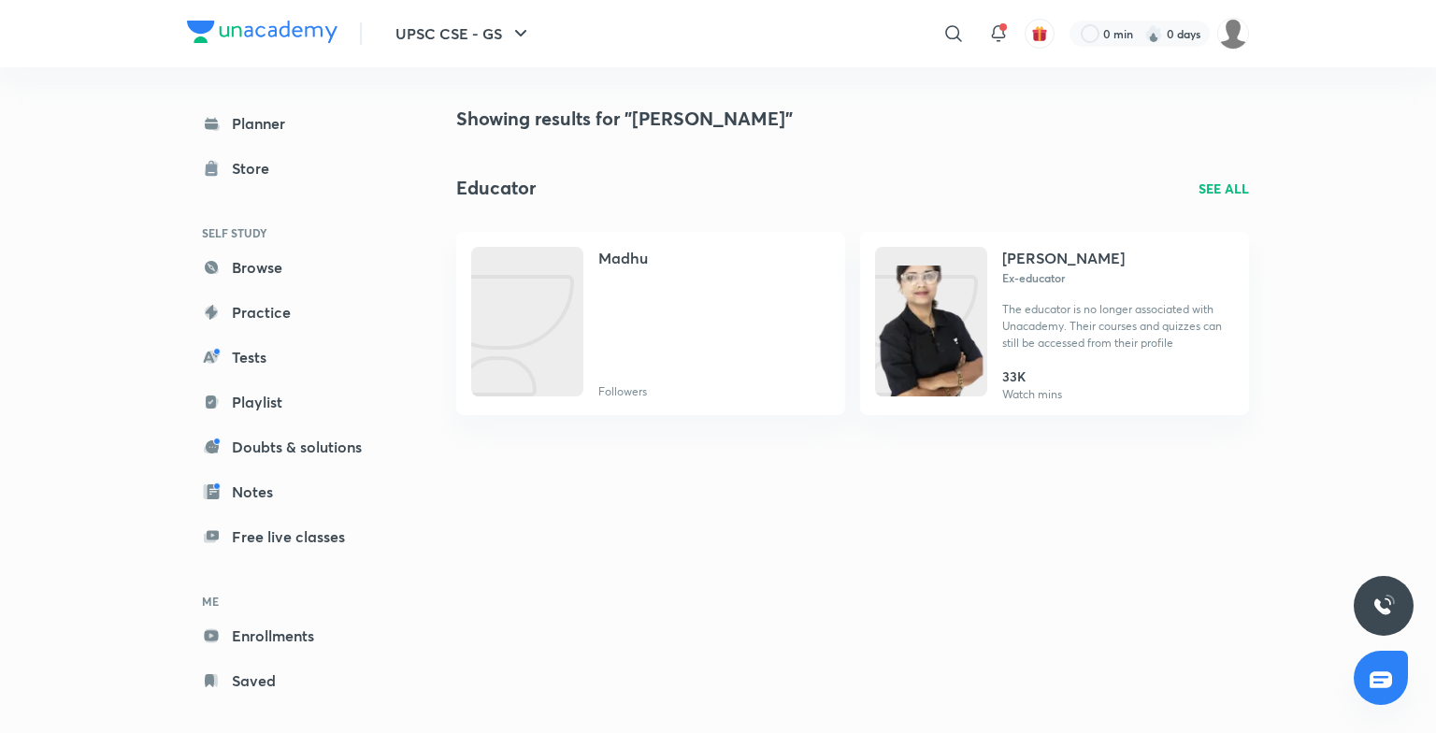
click at [344, 16] on div "UPSC CSE - GS" at bounding box center [440, 33] width 206 height 37
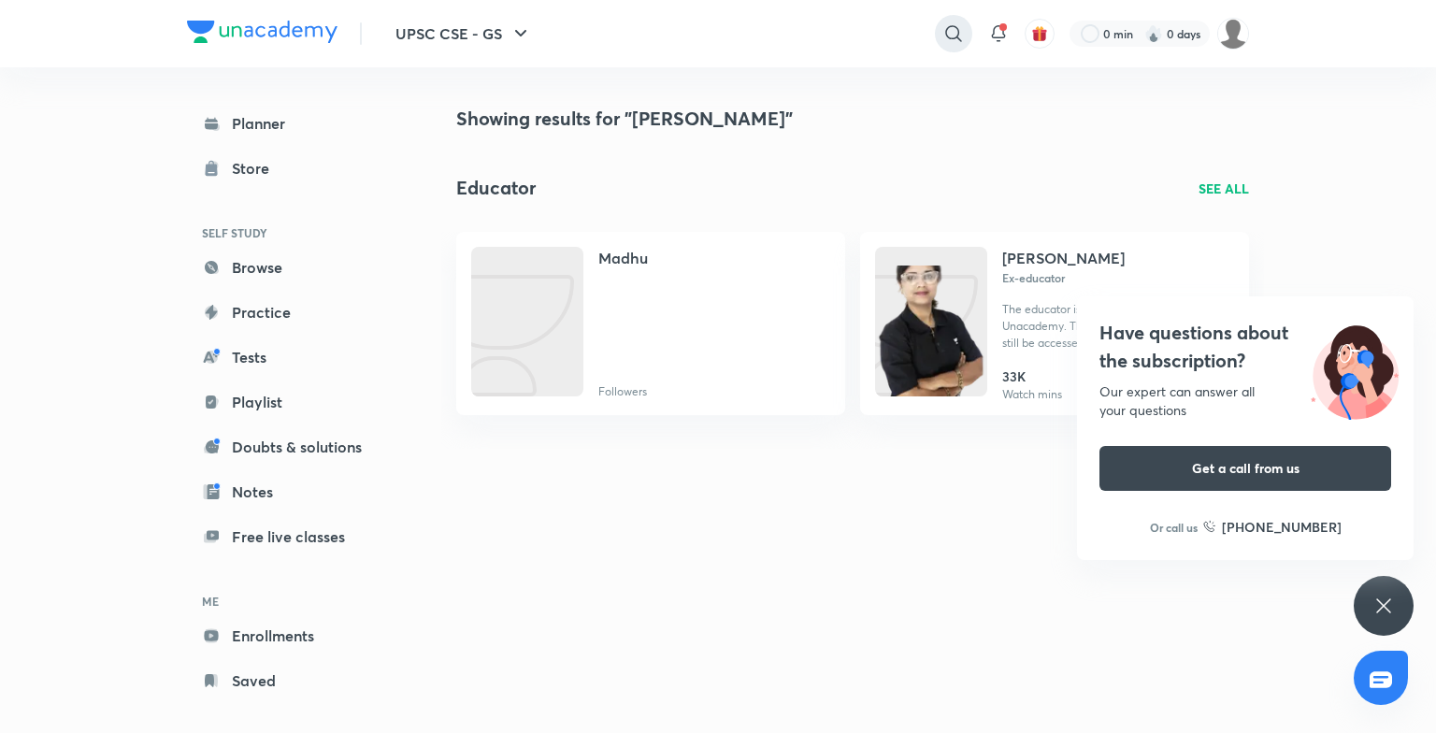
click at [965, 31] on div at bounding box center [953, 33] width 37 height 37
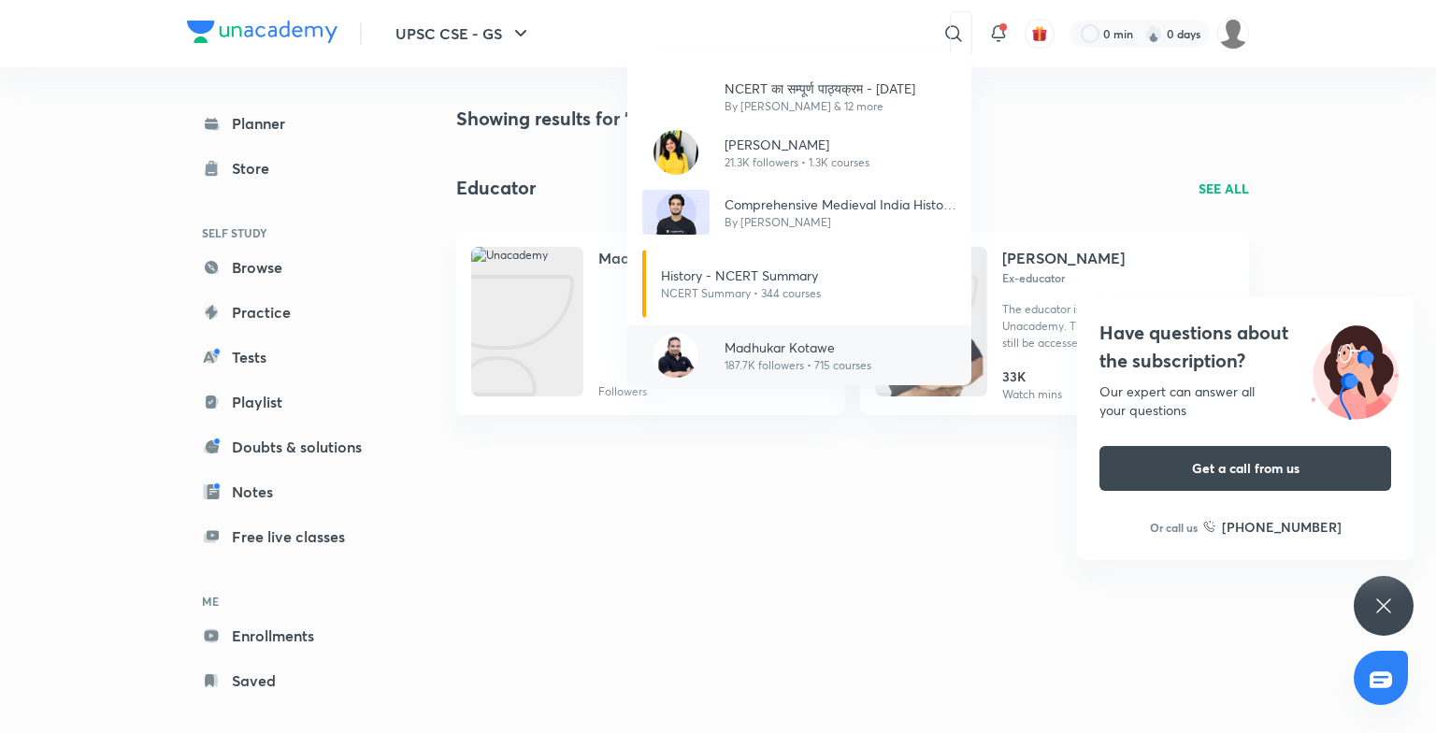
click at [815, 344] on p "Madhukar Kotawe" at bounding box center [797, 347] width 147 height 20
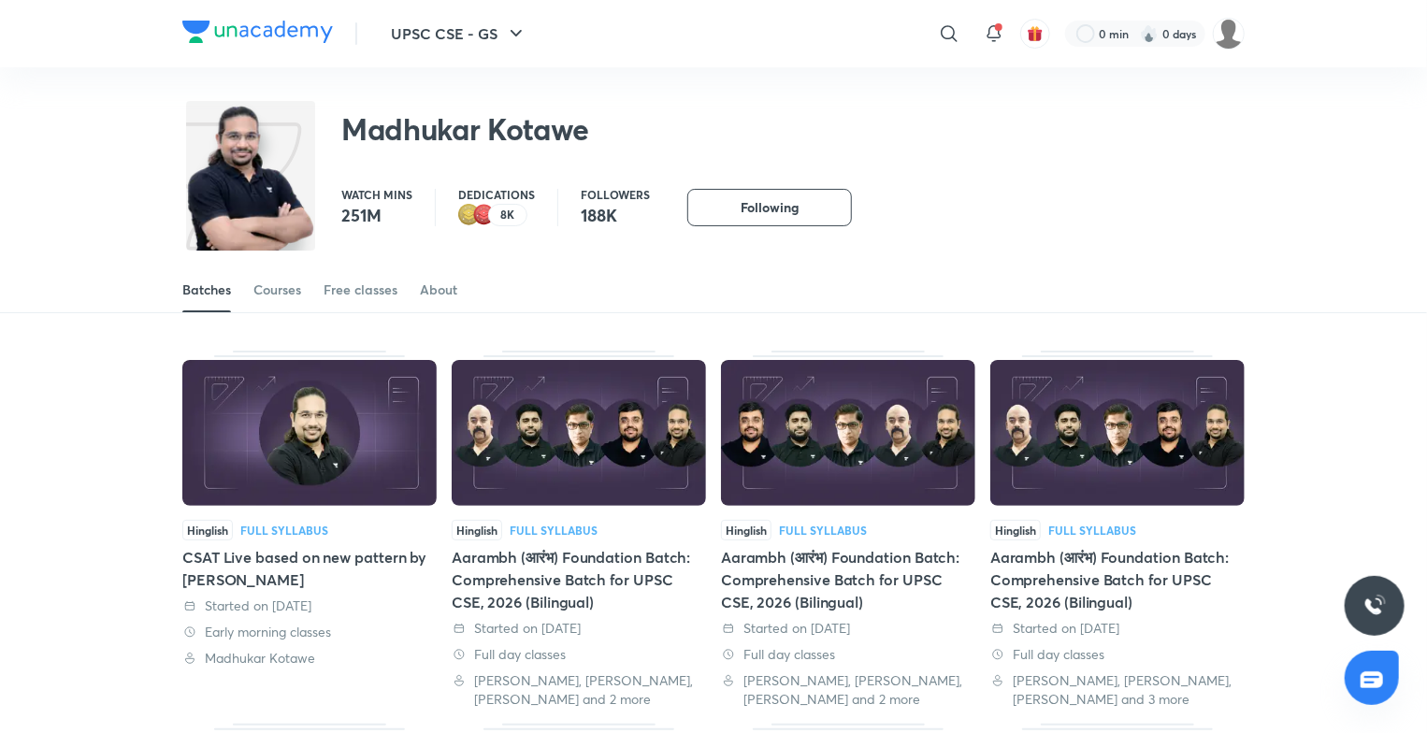
click at [302, 493] on img at bounding box center [309, 433] width 254 height 146
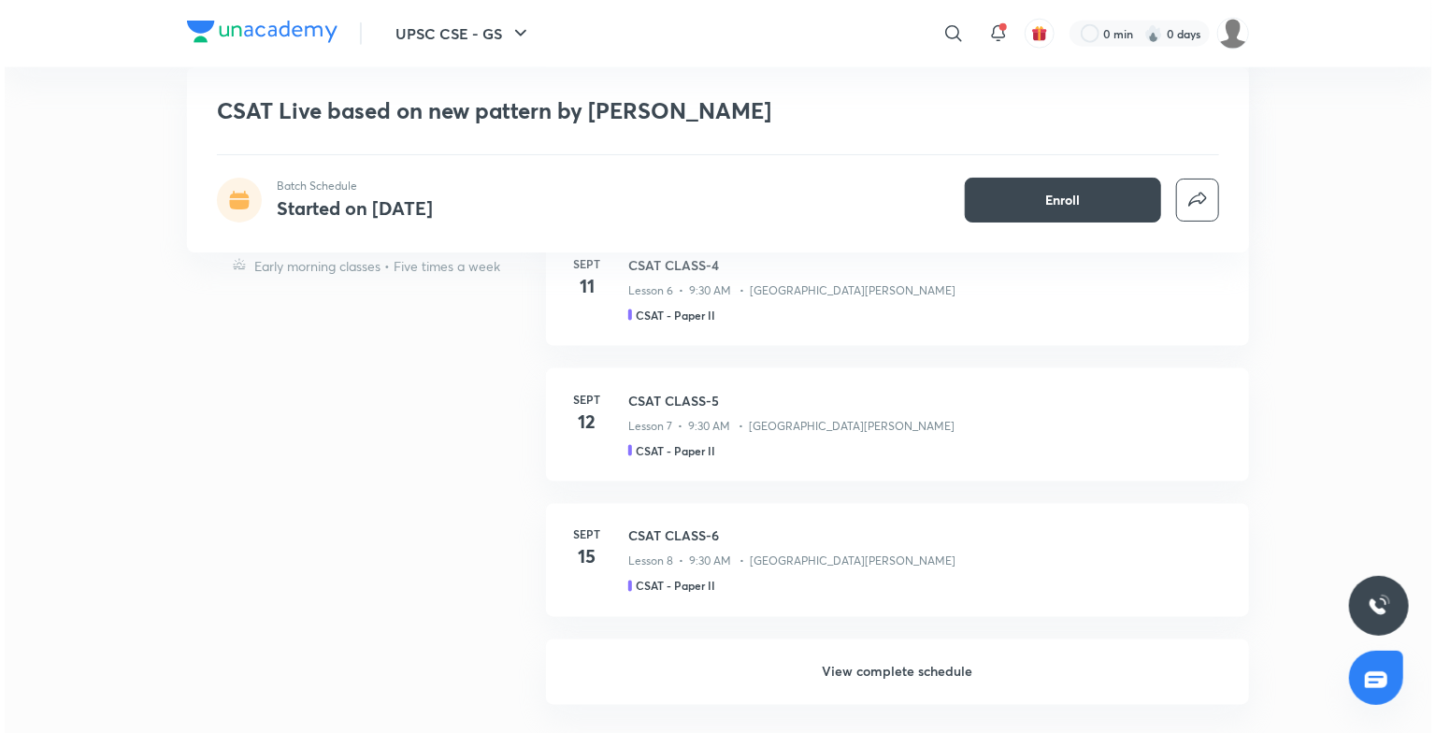
scroll to position [641, 0]
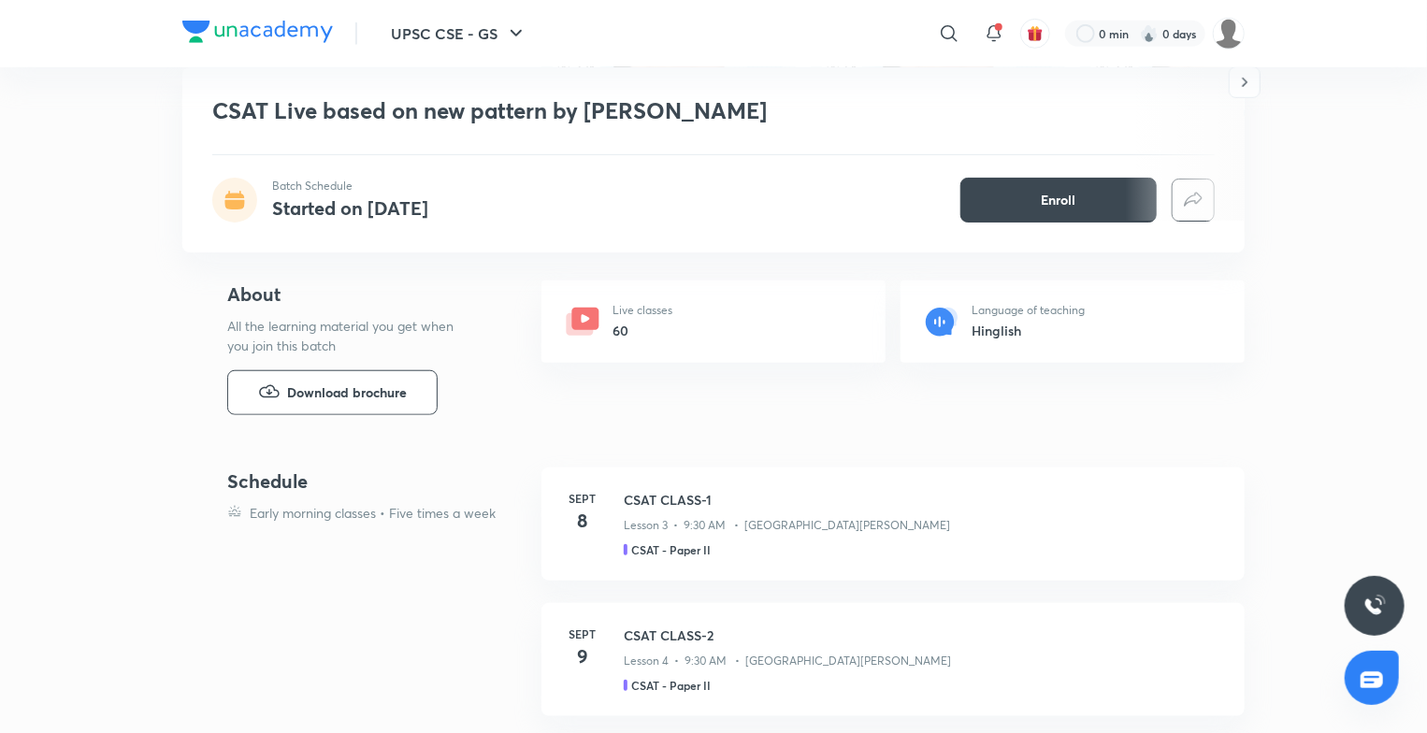
click at [609, 30] on div "UPSC CSE - GS ​ 0 min 0 days" at bounding box center [713, 33] width 1062 height 67
click at [505, 31] on icon "button" at bounding box center [516, 33] width 22 height 22
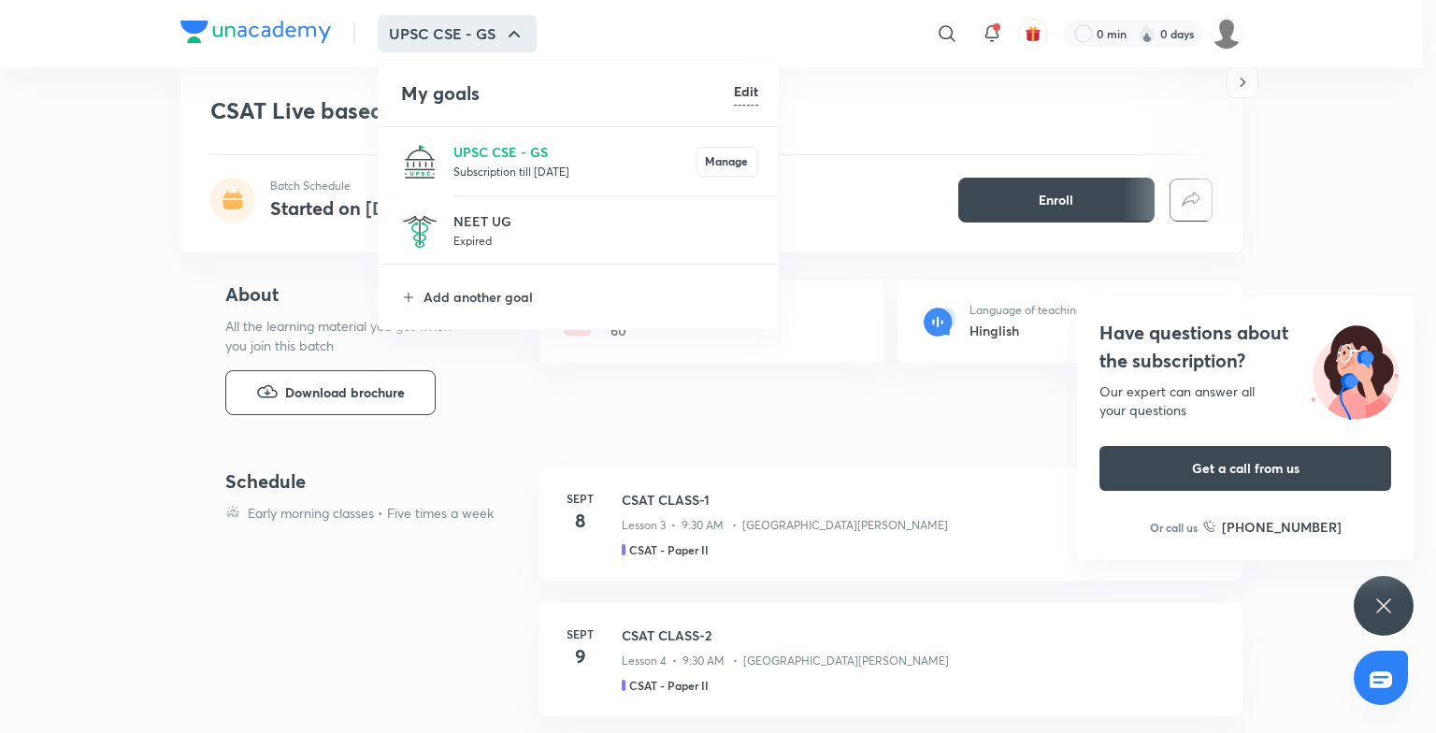
click at [949, 42] on div at bounding box center [718, 366] width 1436 height 733
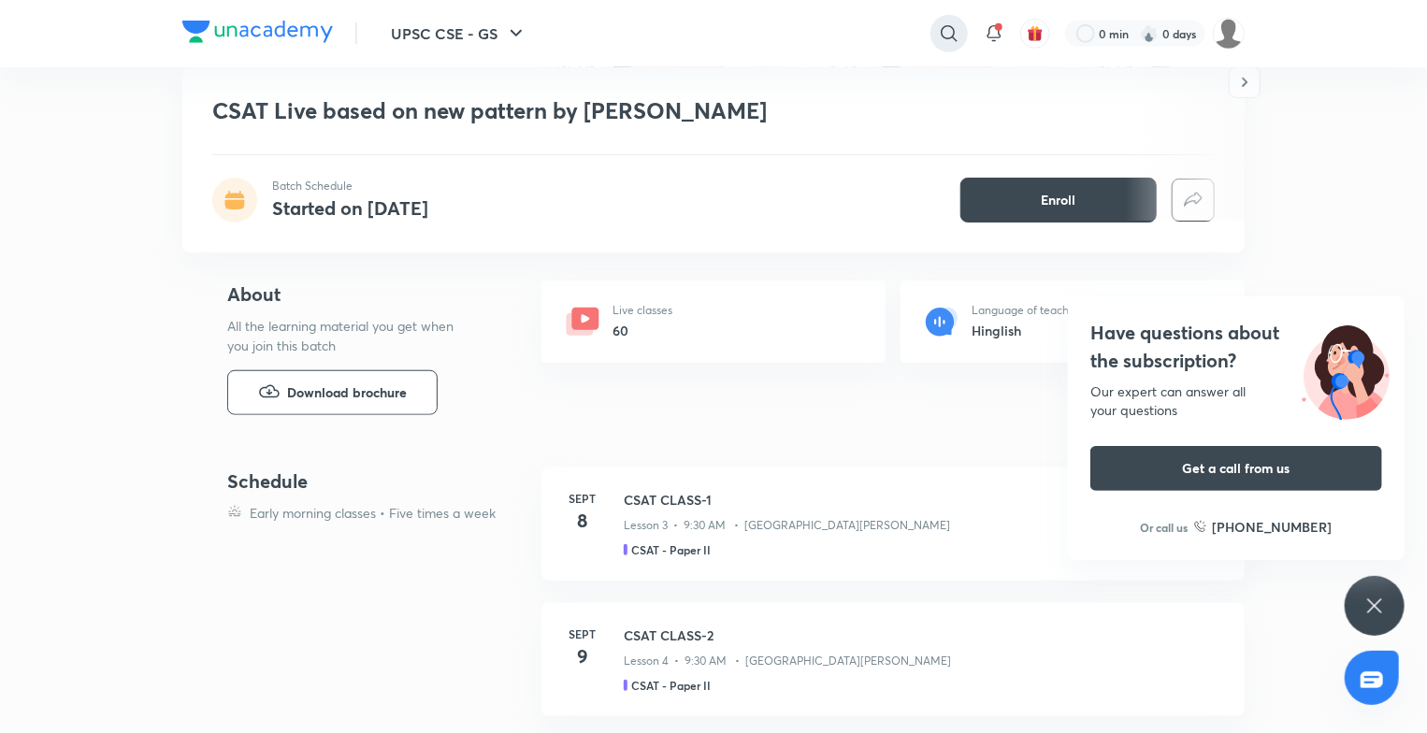
click at [950, 30] on icon at bounding box center [949, 33] width 22 height 22
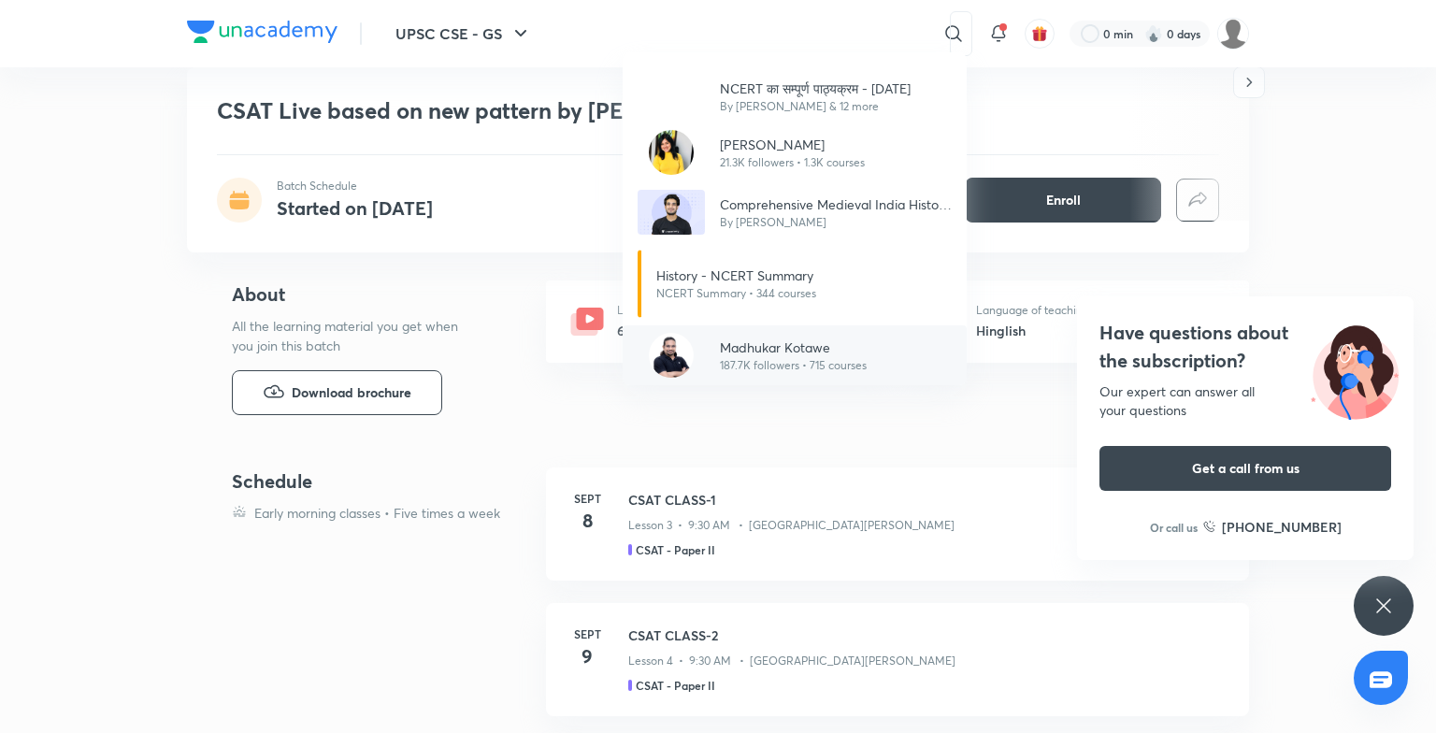
click at [767, 357] on p "187.7K followers • 715 courses" at bounding box center [793, 365] width 147 height 17
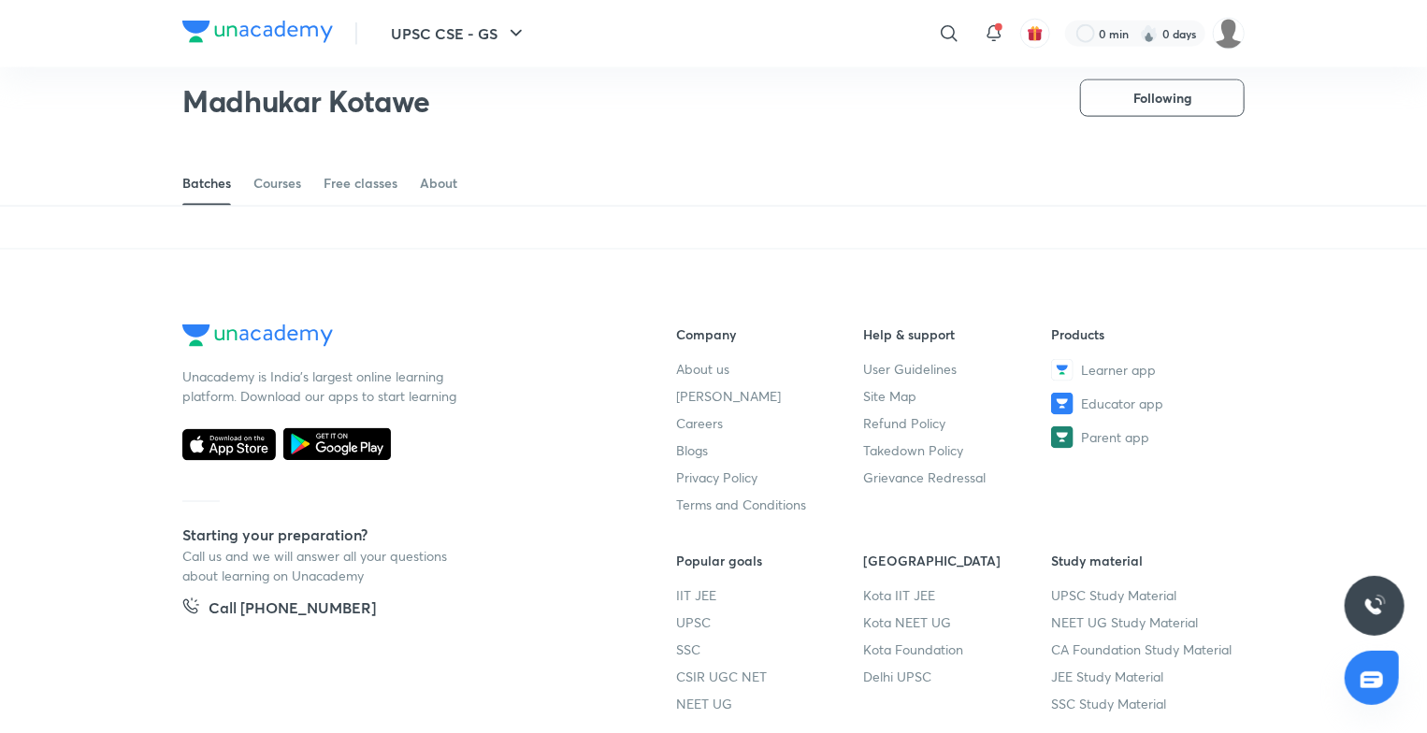
scroll to position [626, 0]
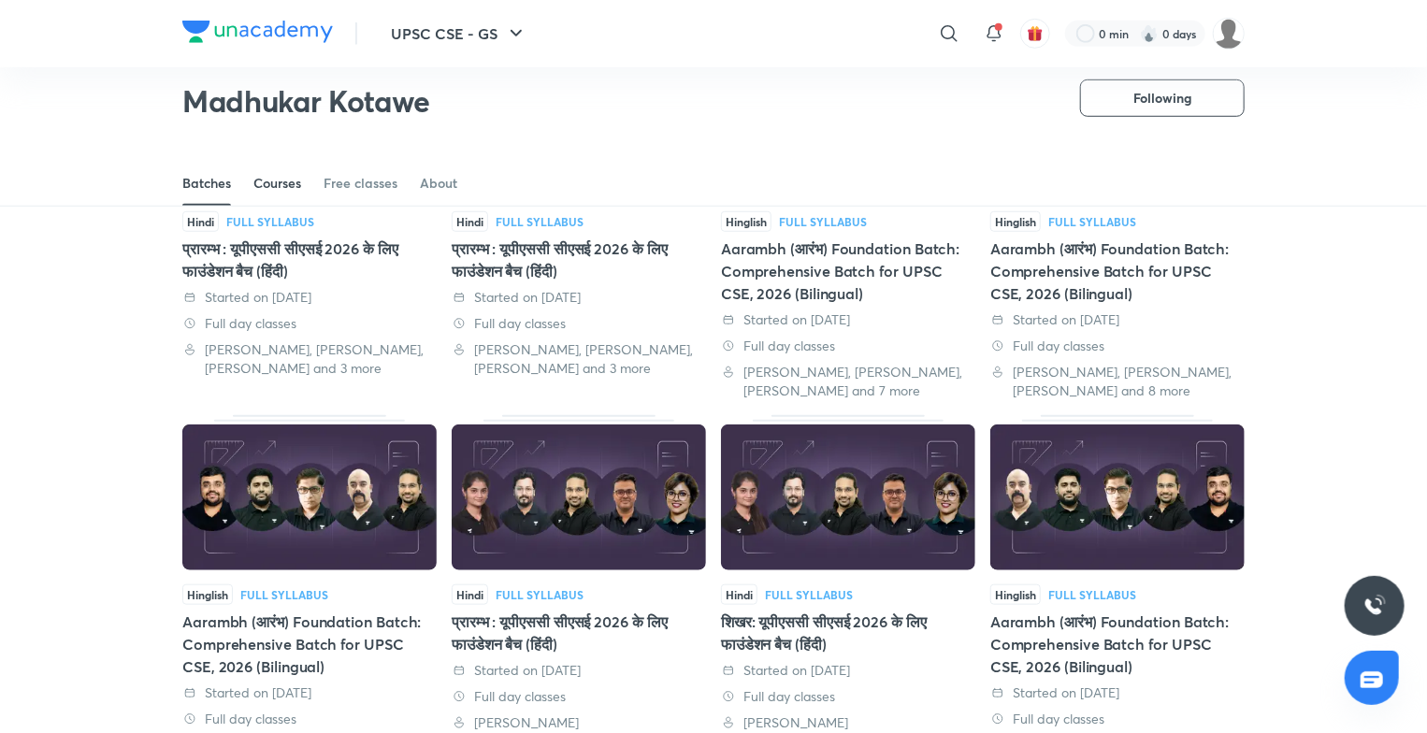
click at [289, 178] on div "Courses" at bounding box center [277, 183] width 48 height 19
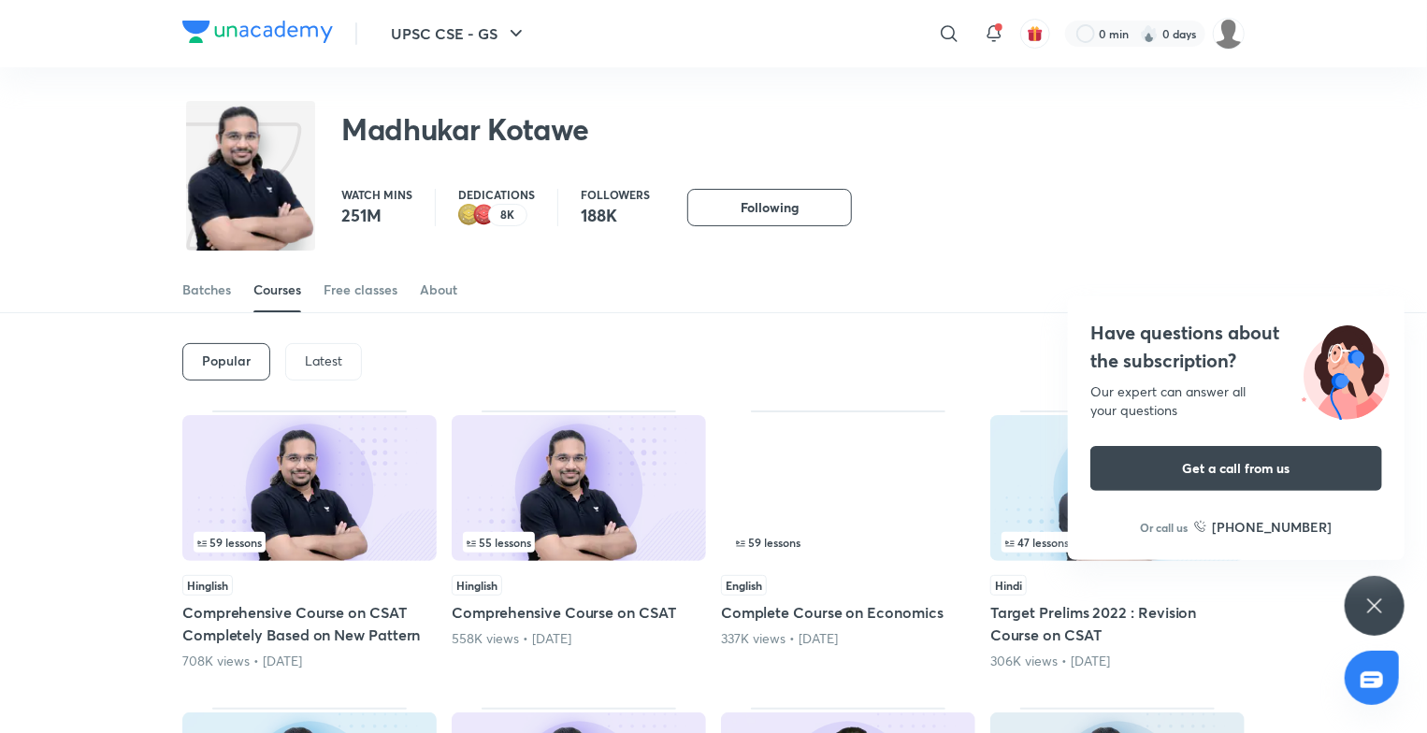
click at [864, 481] on img at bounding box center [848, 488] width 254 height 146
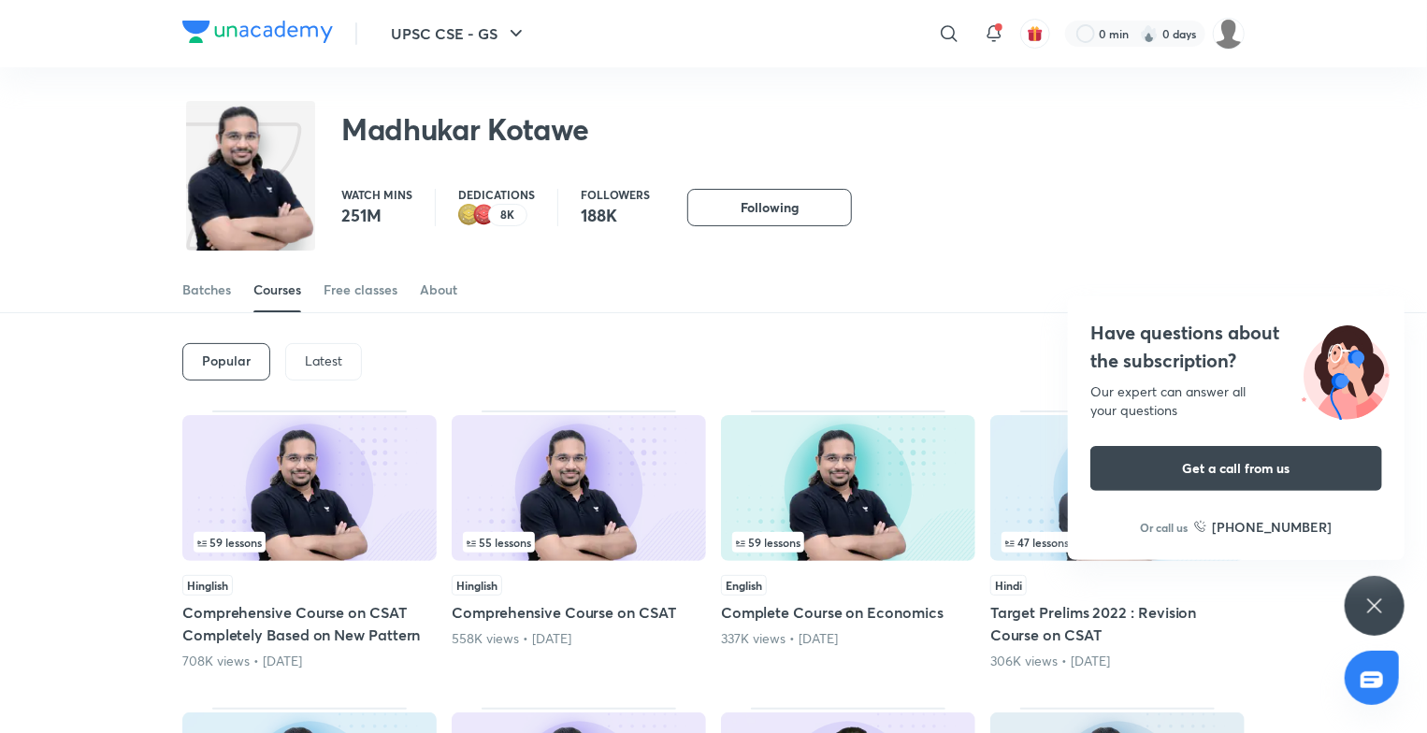
click at [864, 481] on img at bounding box center [848, 488] width 254 height 146
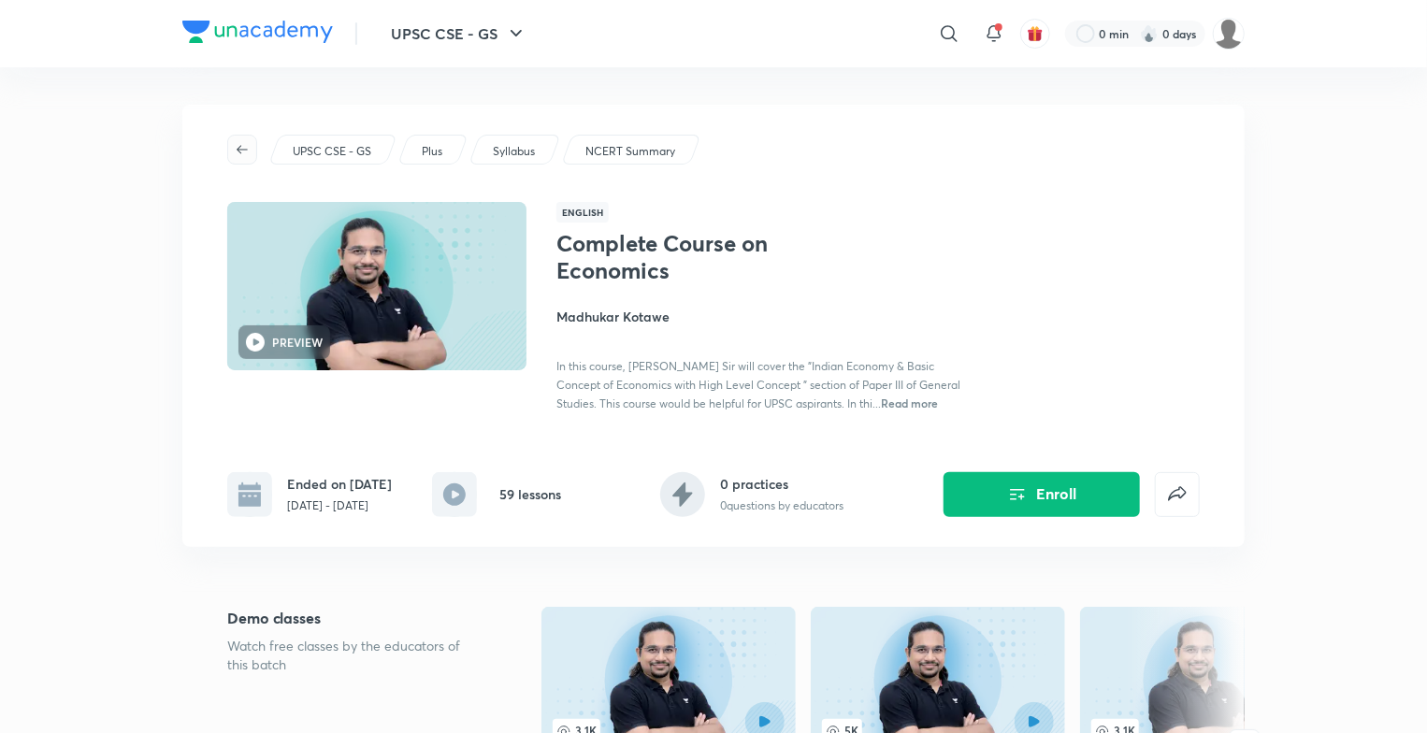
click at [239, 145] on icon "button" at bounding box center [242, 149] width 15 height 15
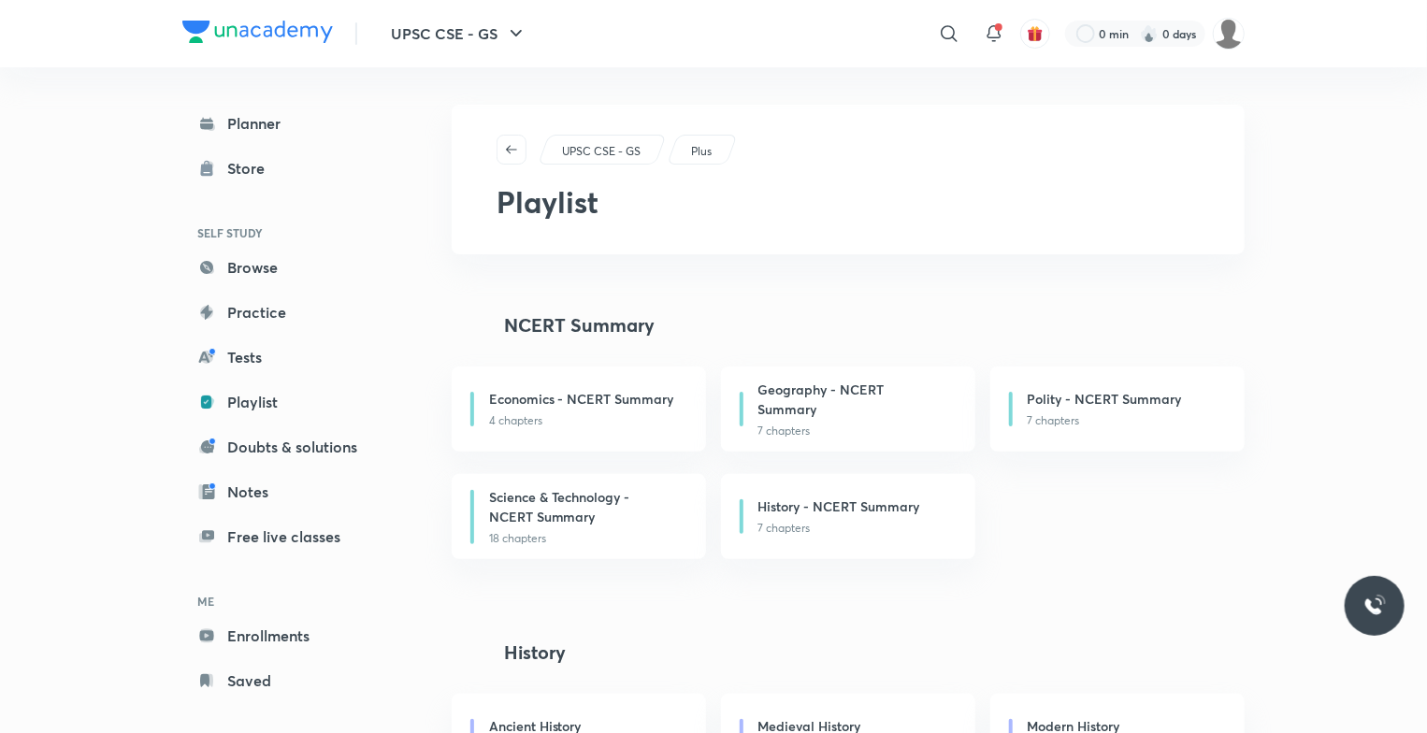
click at [239, 145] on div "Planner Store SELF STUDY Browse Practice Tests Playlist Doubts & solutions Note…" at bounding box center [290, 402] width 217 height 595
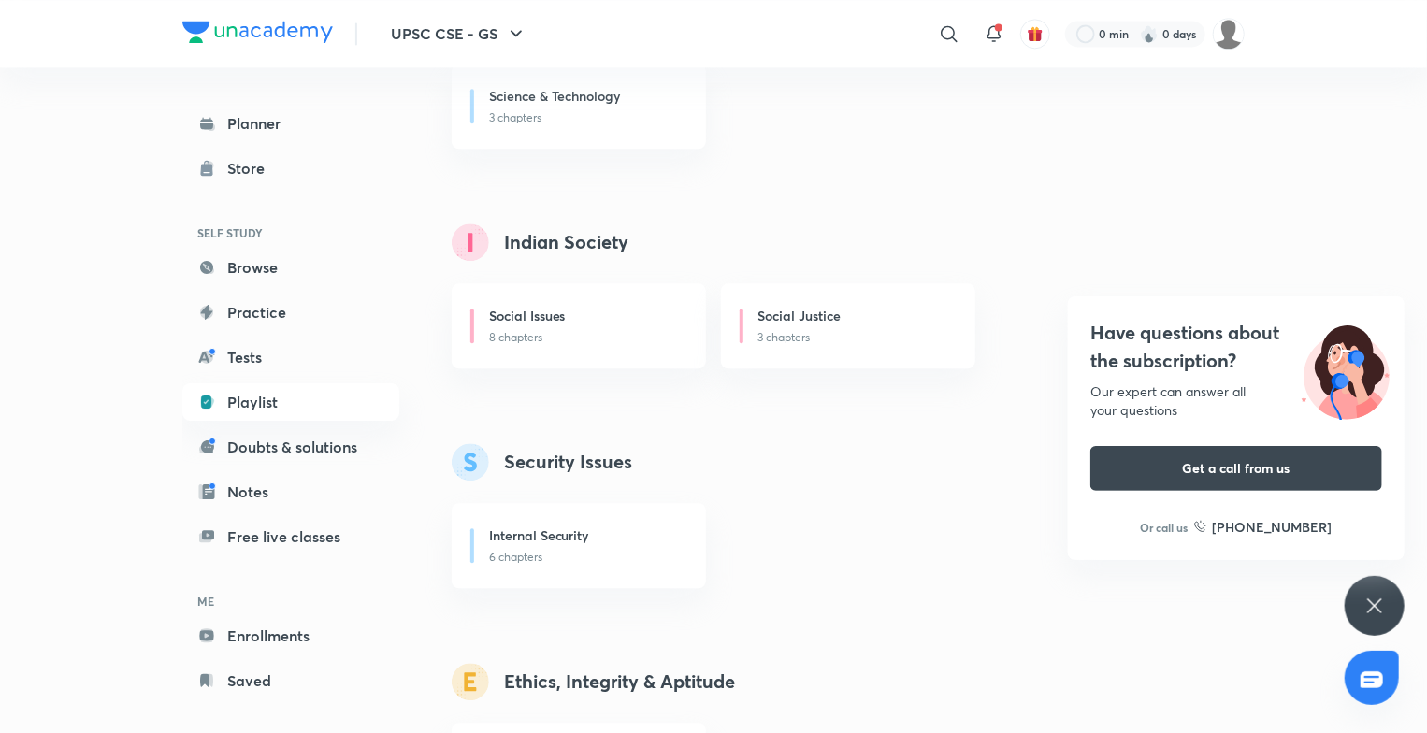
scroll to position [2804, 0]
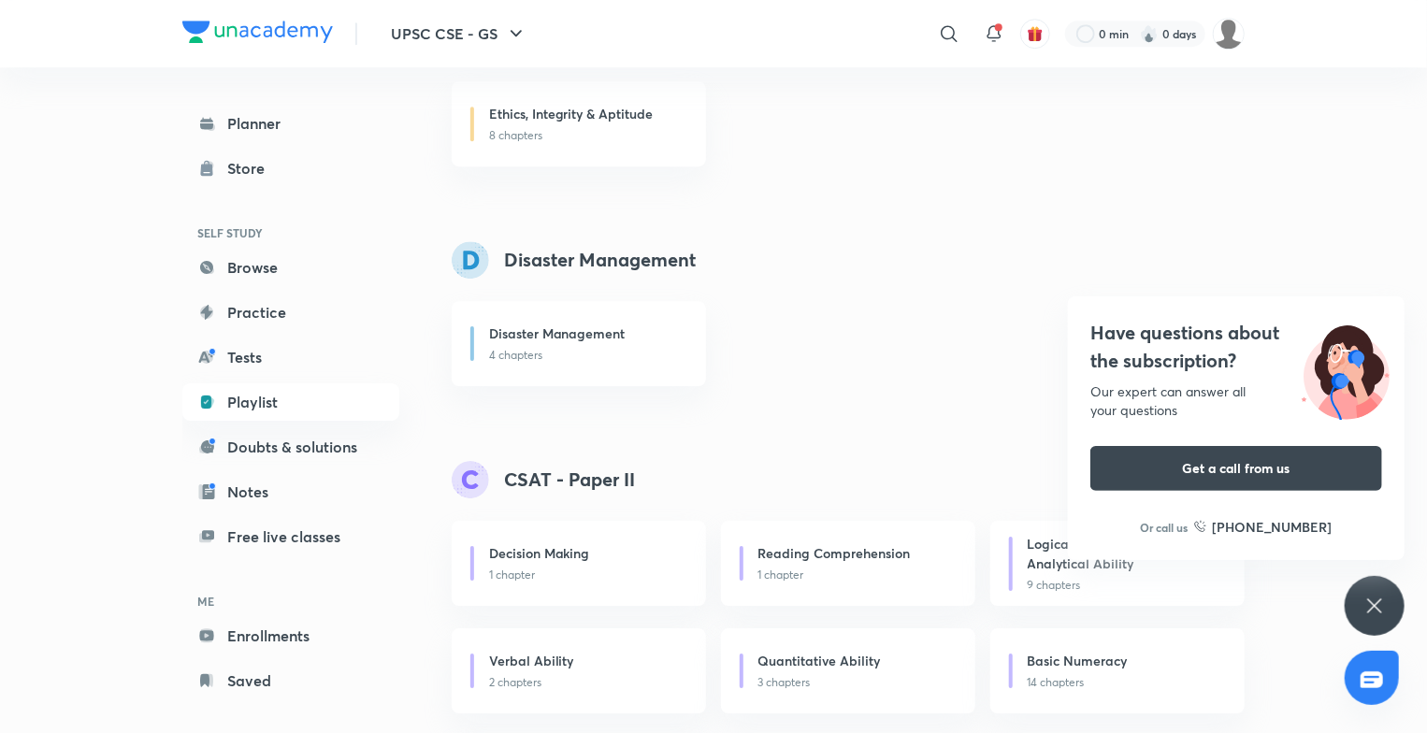
click at [549, 552] on h6 "Decision Making" at bounding box center [539, 553] width 101 height 20
click at [514, 569] on p "1 chapter" at bounding box center [586, 574] width 194 height 17
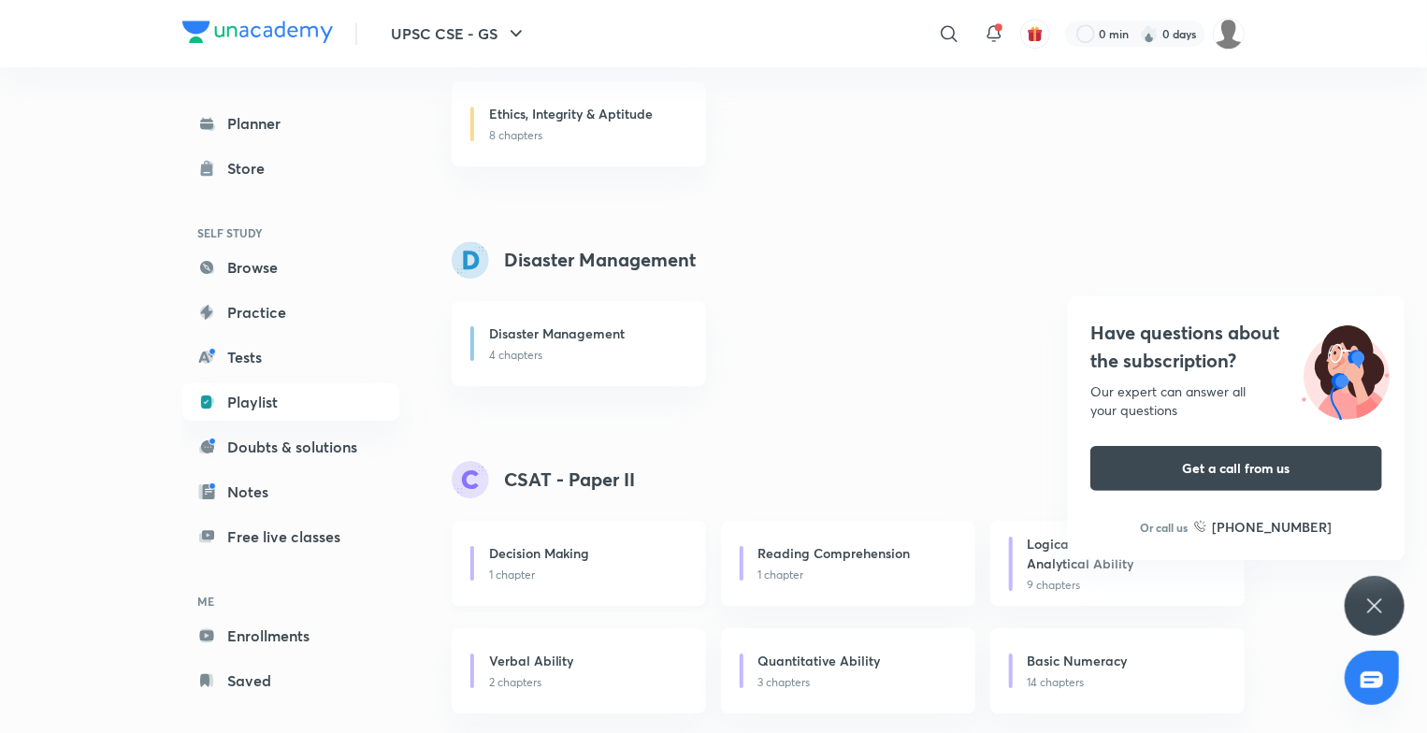
click at [514, 569] on p "1 chapter" at bounding box center [586, 574] width 194 height 17
click at [512, 582] on p "1 chapter" at bounding box center [586, 574] width 194 height 17
drag, startPoint x: 512, startPoint y: 582, endPoint x: 537, endPoint y: 688, distance: 108.4
click at [537, 688] on div "Decision Making 1 chapter Reading Comprehension 1 chapter Logical Reasoning and…" at bounding box center [863, 671] width 823 height 300
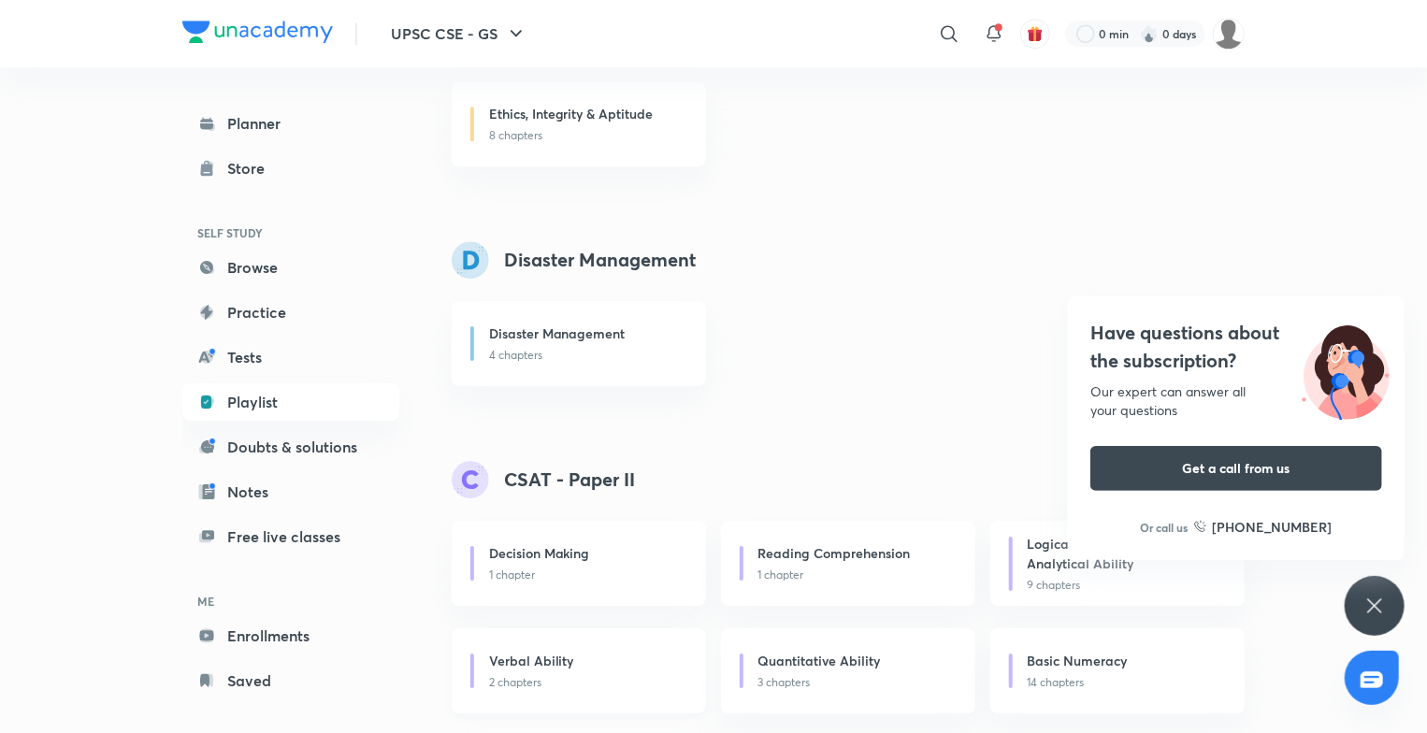
click at [537, 688] on p "2 chapters" at bounding box center [586, 682] width 194 height 17
drag, startPoint x: 537, startPoint y: 688, endPoint x: 815, endPoint y: 680, distance: 278.7
click at [815, 680] on div "Decision Making 1 chapter Reading Comprehension 1 chapter Logical Reasoning and…" at bounding box center [863, 671] width 823 height 300
click at [815, 680] on p "3 chapters" at bounding box center [855, 682] width 194 height 17
click at [834, 573] on p "1 chapter" at bounding box center [855, 574] width 194 height 17
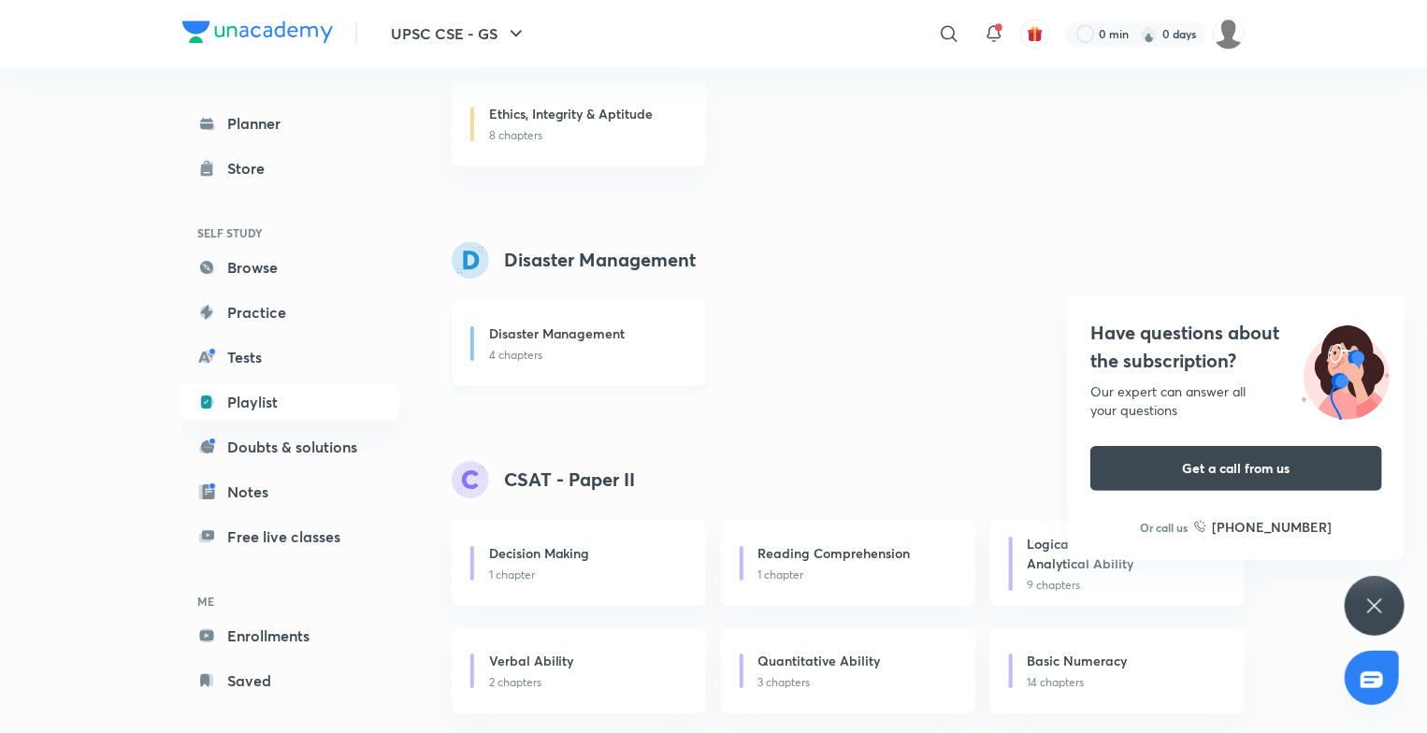
drag, startPoint x: 834, startPoint y: 573, endPoint x: 541, endPoint y: 352, distance: 366.4
click at [541, 352] on p "4 chapters" at bounding box center [586, 355] width 194 height 17
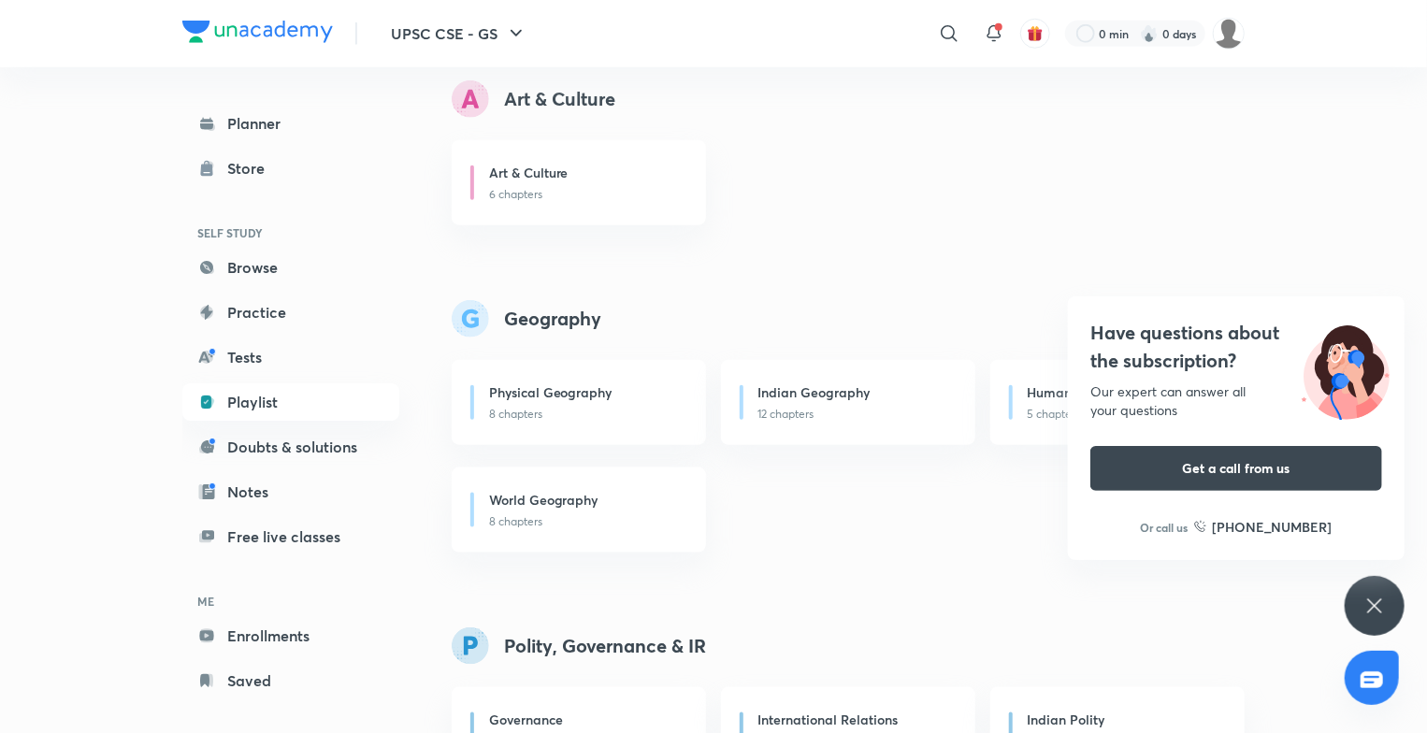
scroll to position [239, 0]
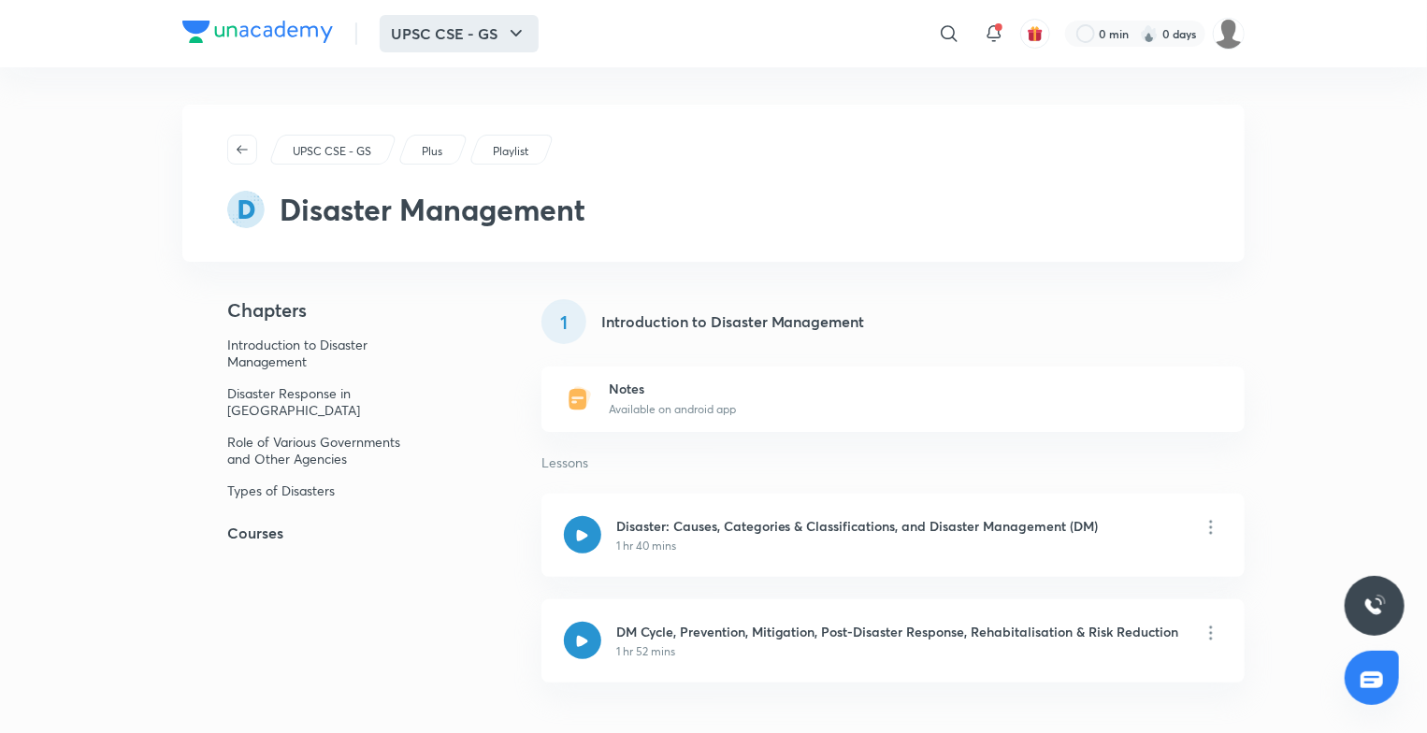
click at [509, 26] on icon "button" at bounding box center [516, 33] width 22 height 22
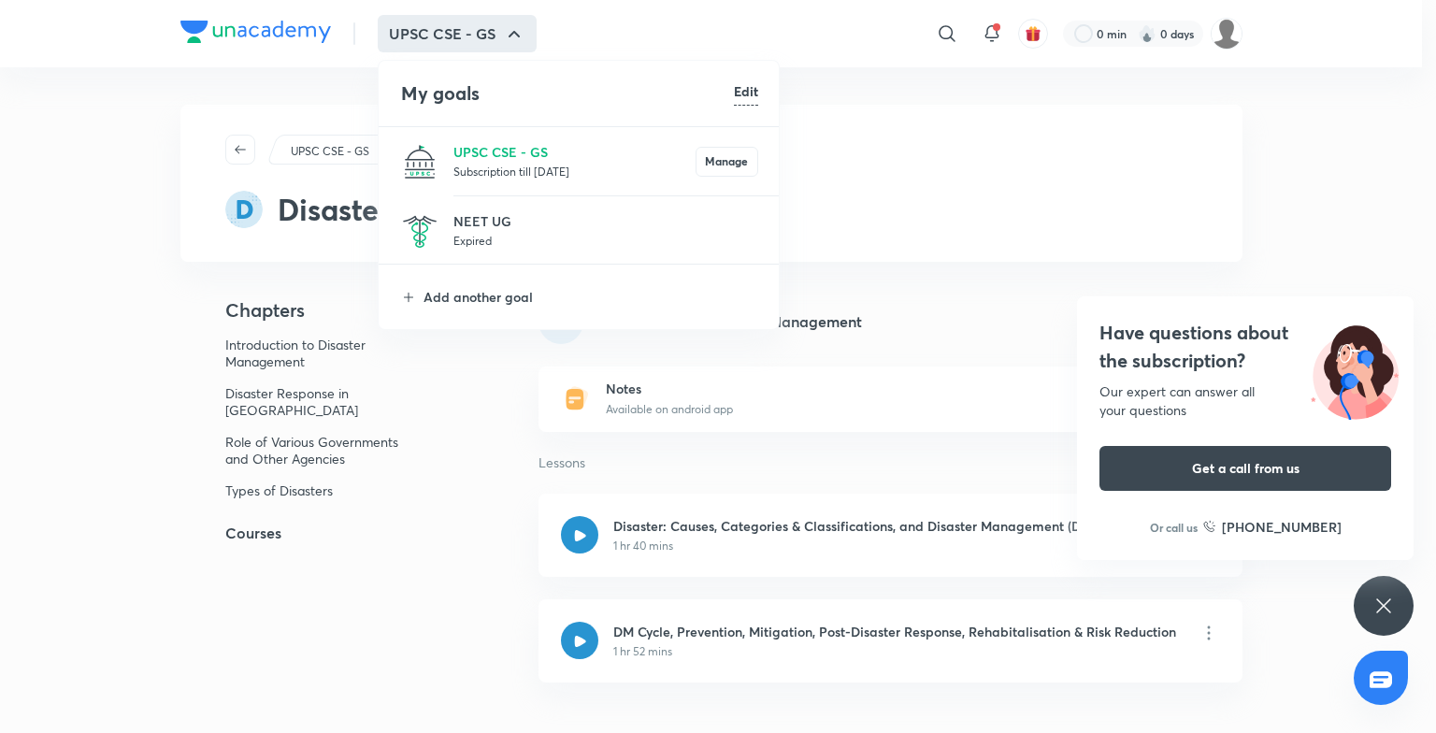
click at [962, 131] on div at bounding box center [718, 366] width 1436 height 733
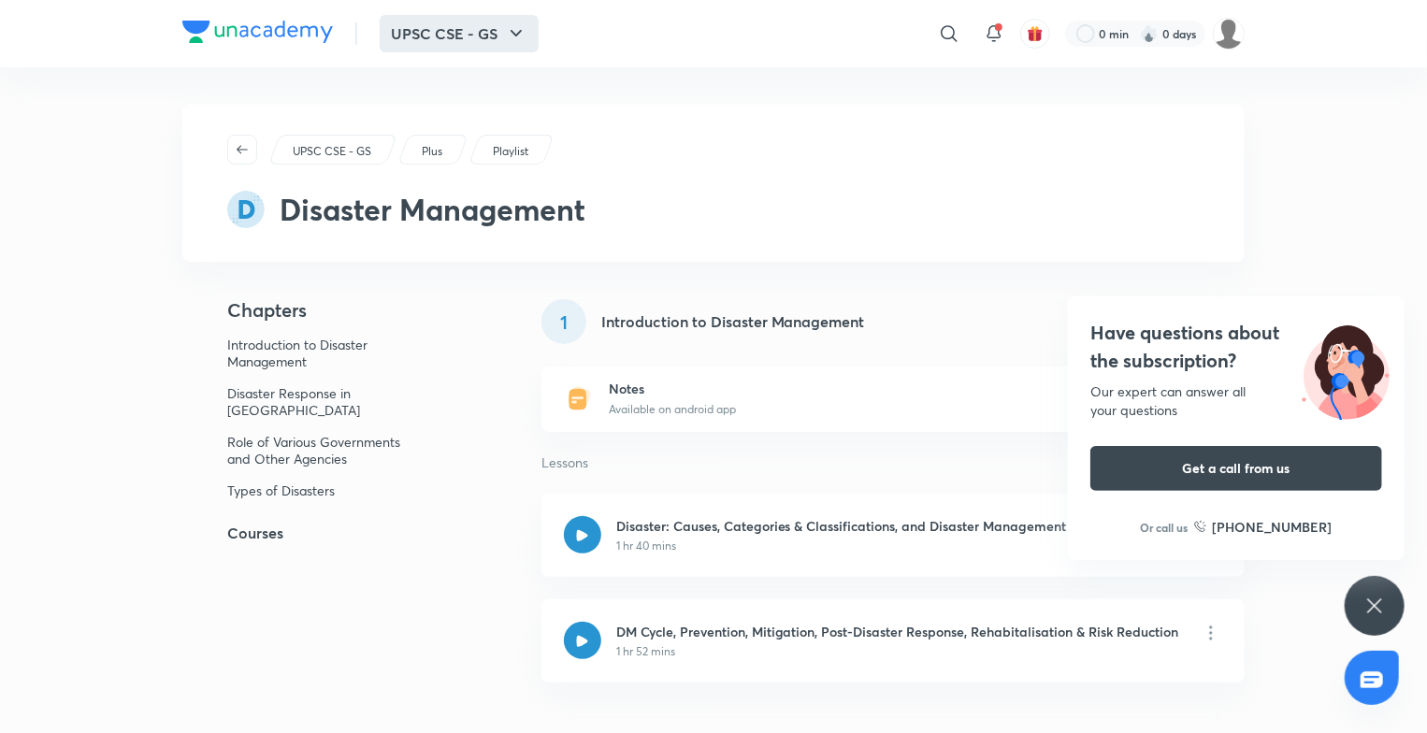
click at [520, 34] on icon "button" at bounding box center [516, 33] width 22 height 22
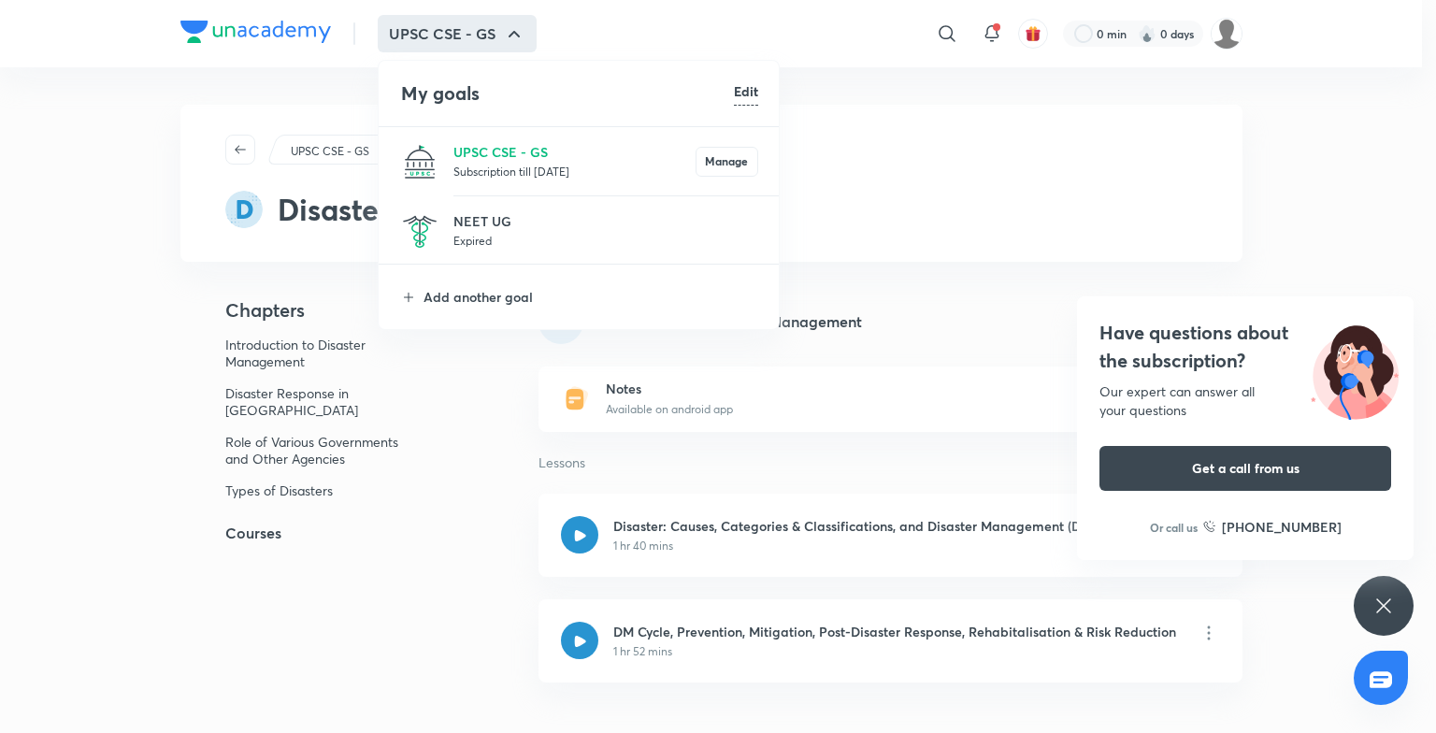
click at [1006, 208] on div at bounding box center [718, 366] width 1436 height 733
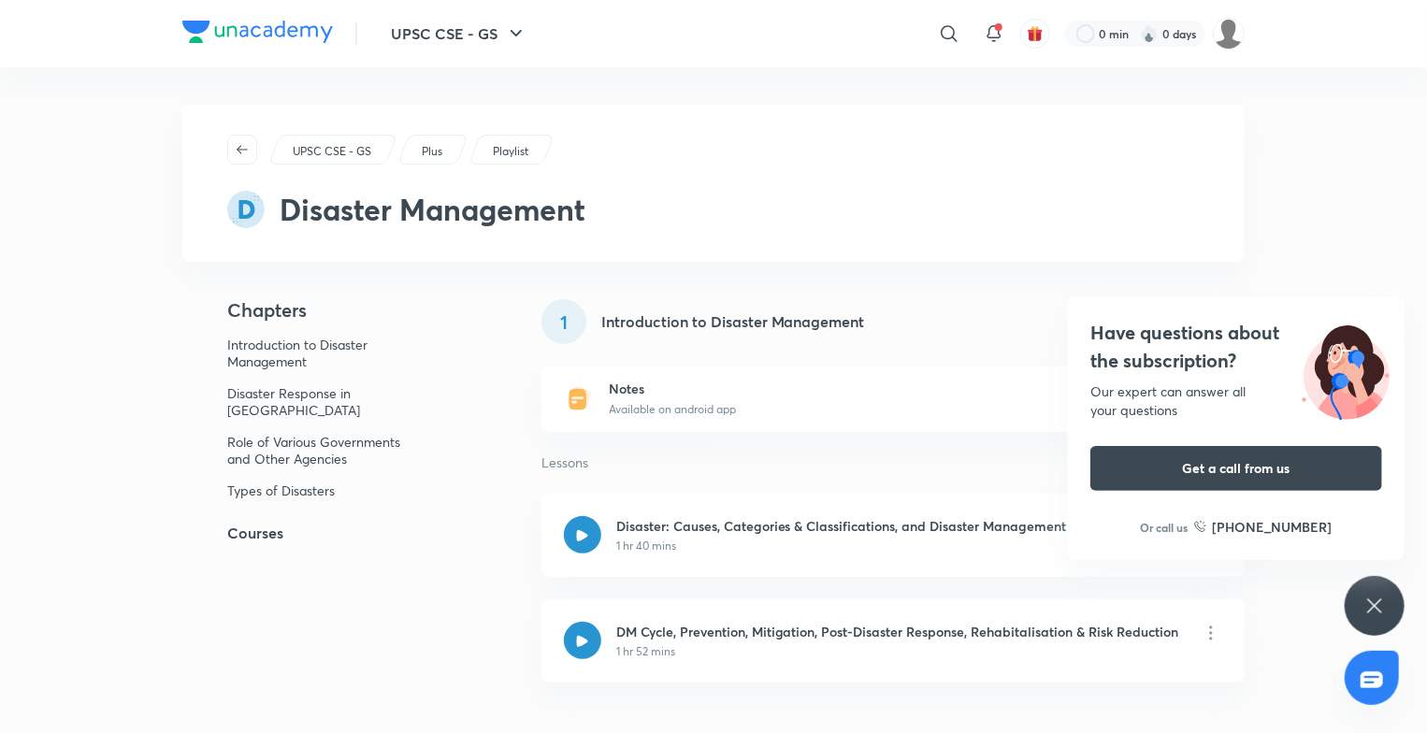
click at [1365, 598] on icon at bounding box center [1374, 606] width 22 height 22
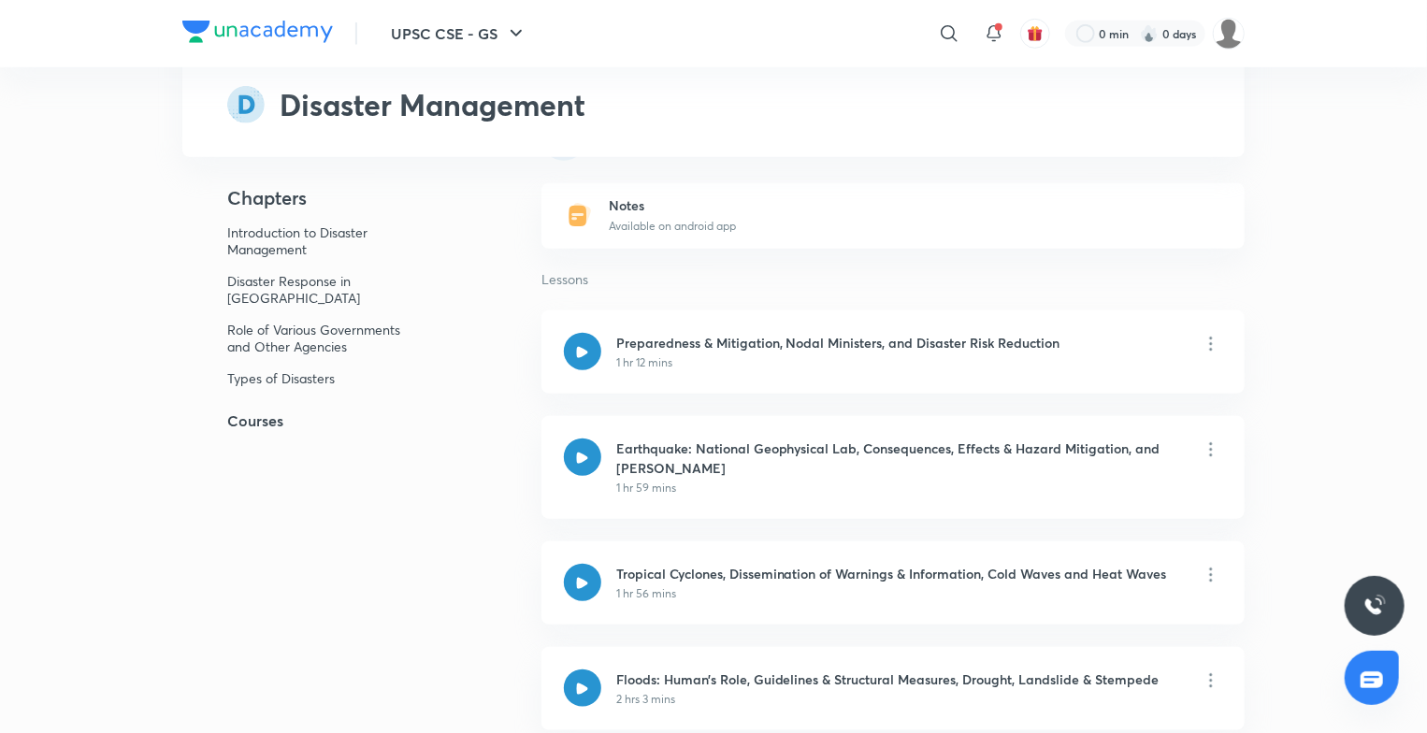
scroll to position [1283, 0]
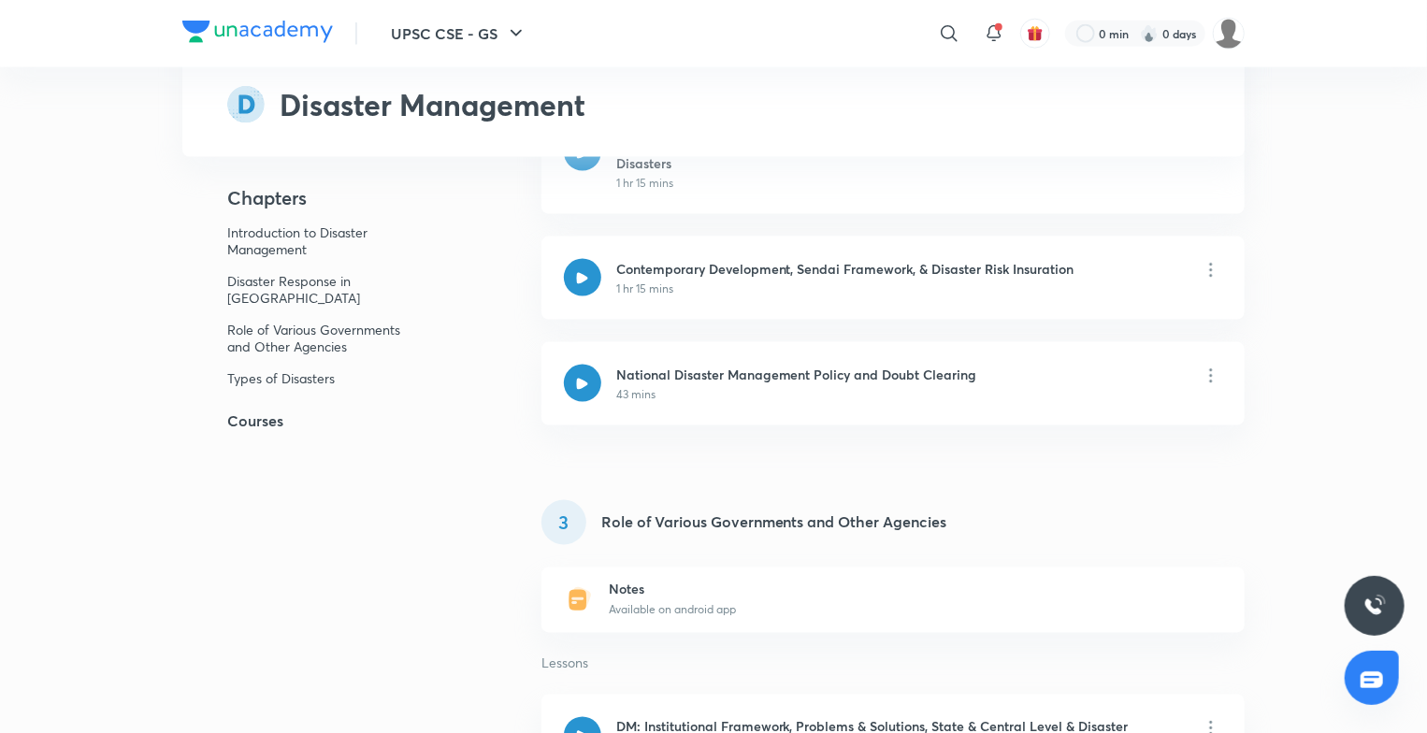
click at [247, 116] on img at bounding box center [245, 104] width 37 height 37
click at [531, 101] on h2 "Disaster Management" at bounding box center [433, 104] width 306 height 45
click at [949, 22] on icon at bounding box center [949, 33] width 22 height 22
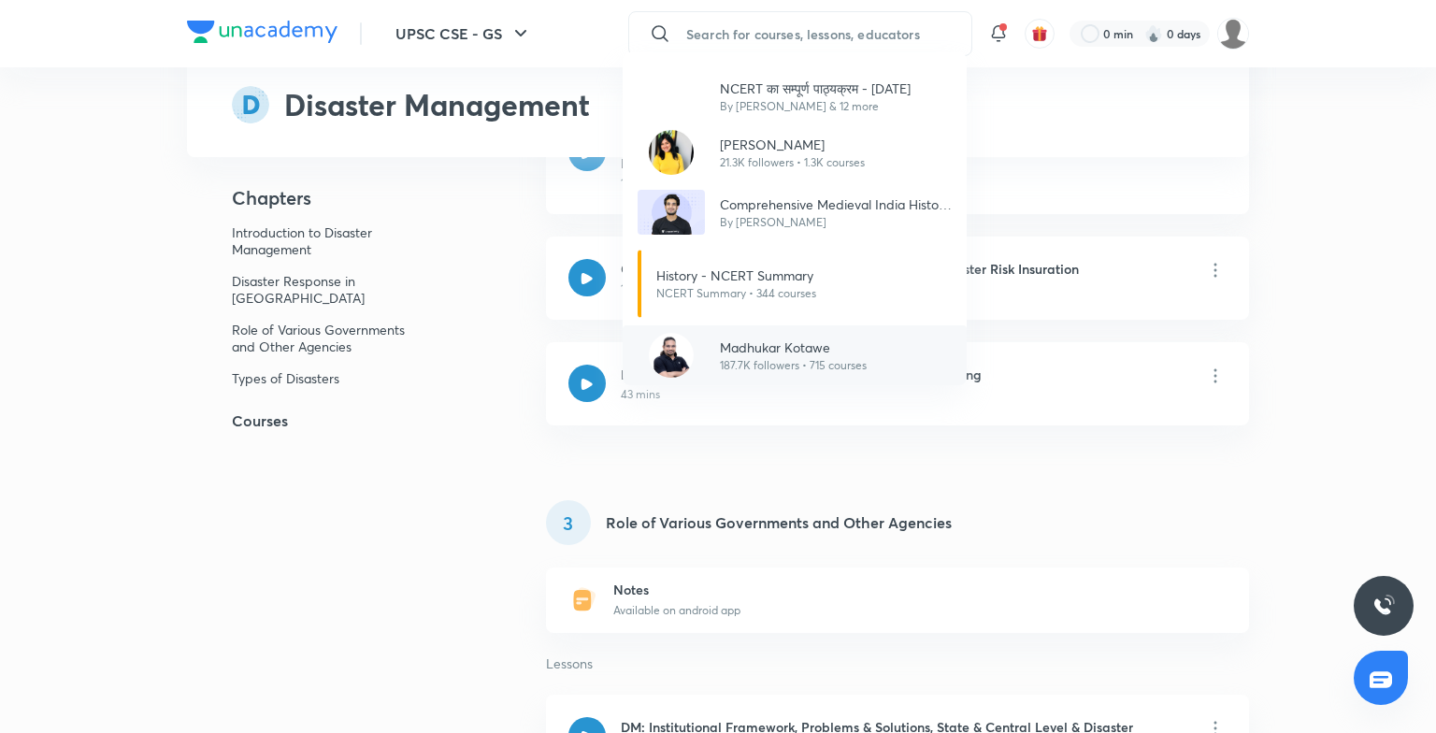
click at [812, 348] on p "Madhukar Kotawe" at bounding box center [793, 347] width 147 height 20
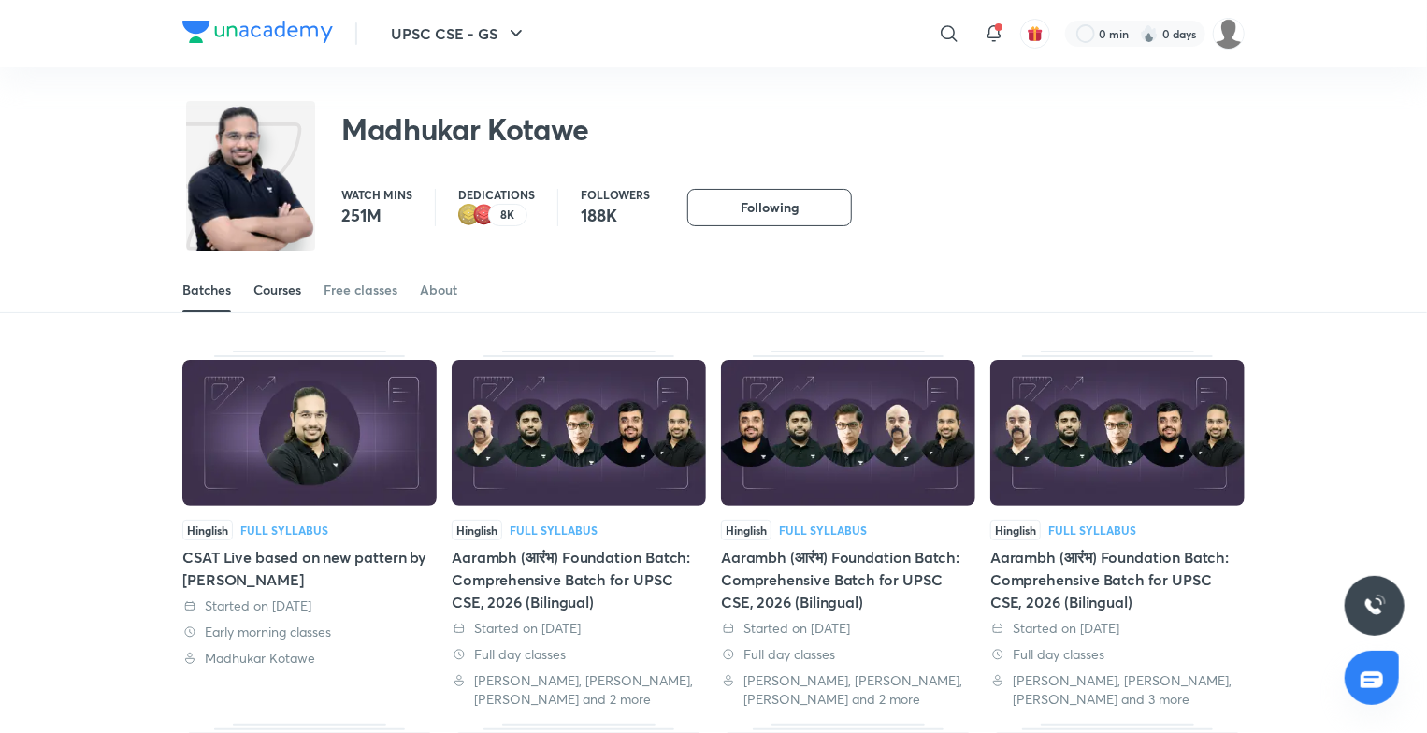
click at [280, 281] on div "Courses" at bounding box center [277, 289] width 48 height 19
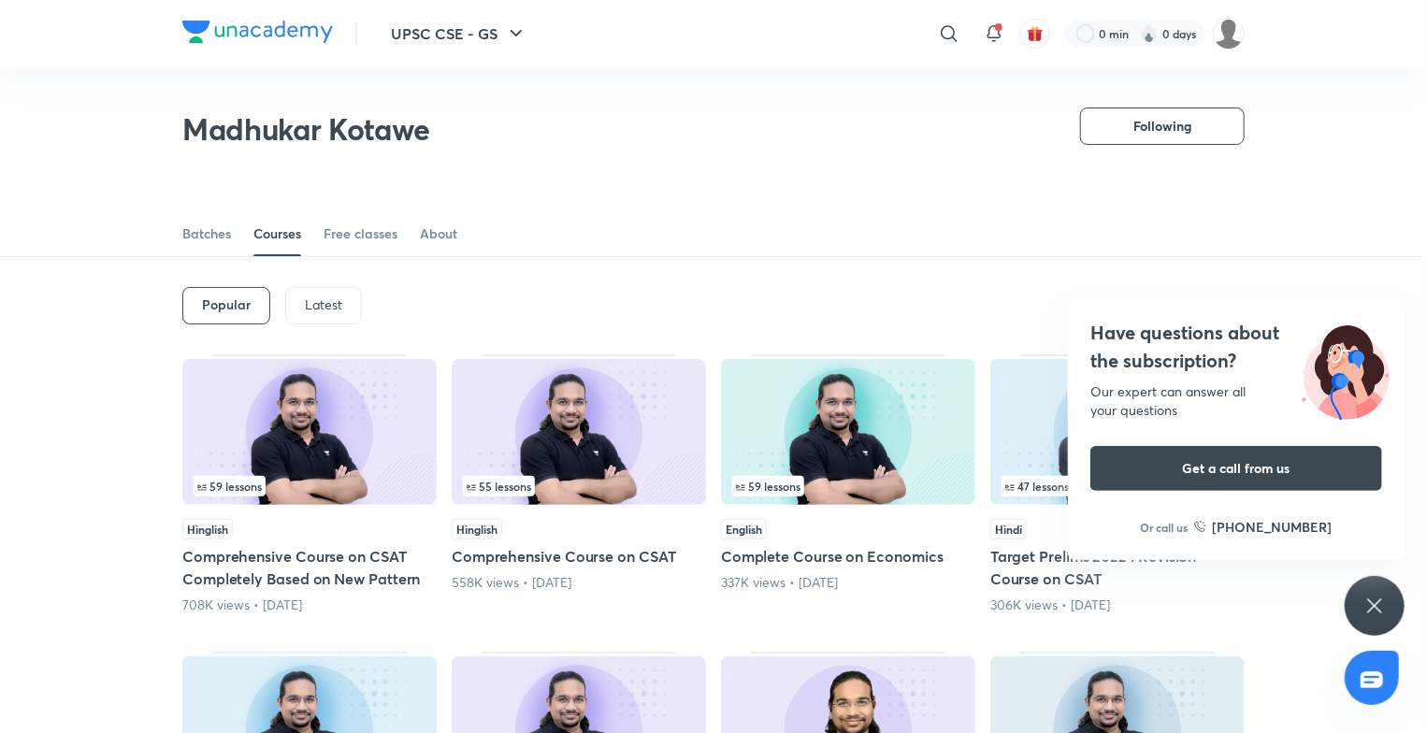
scroll to position [667, 0]
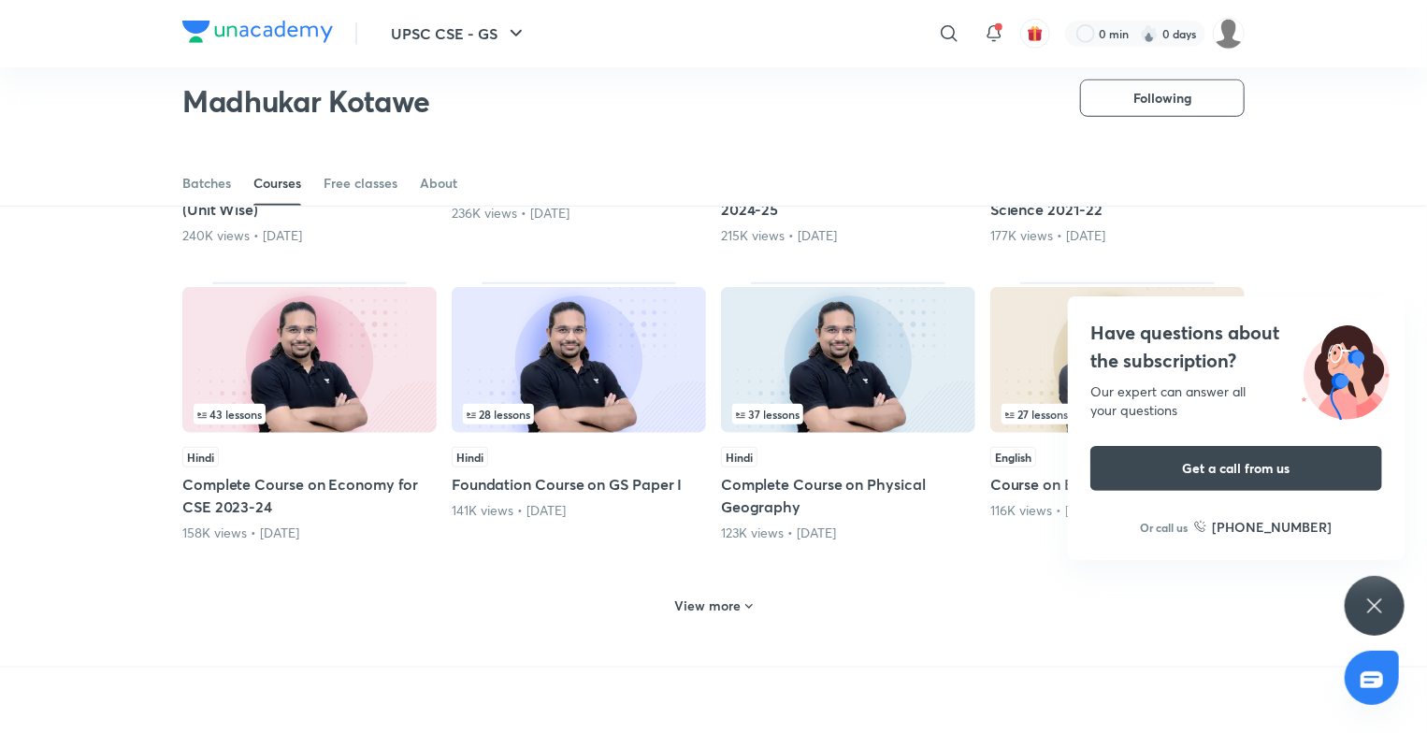
click at [273, 395] on img at bounding box center [309, 360] width 254 height 146
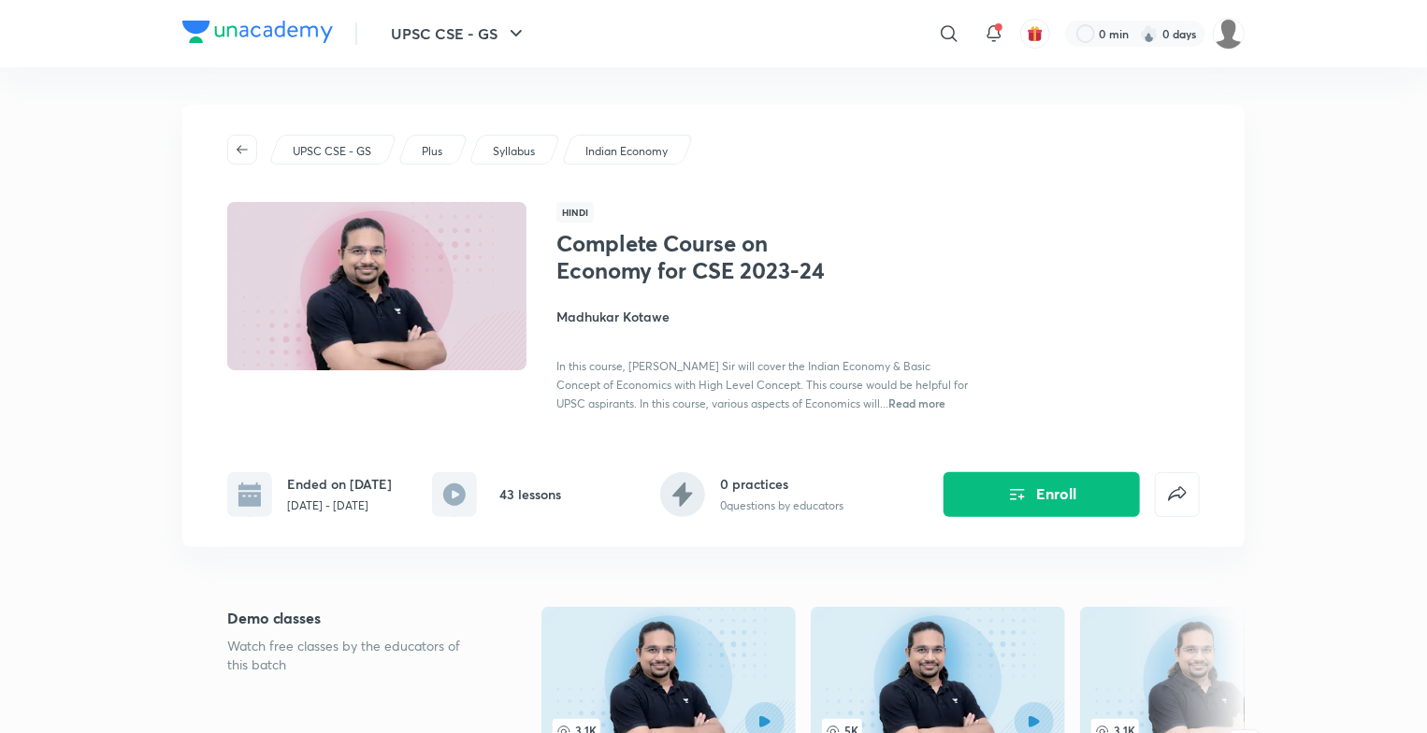
scroll to position [641, 0]
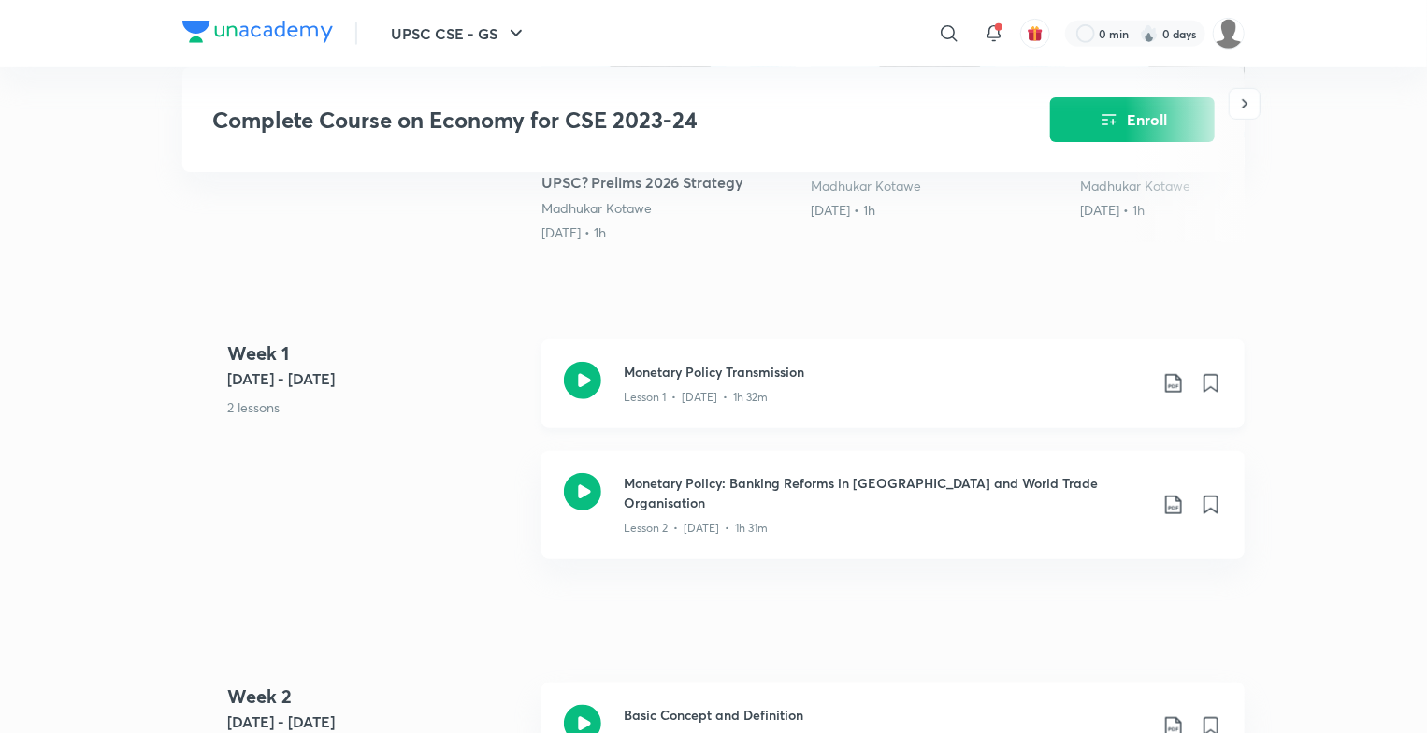
click at [588, 398] on icon at bounding box center [582, 380] width 37 height 37
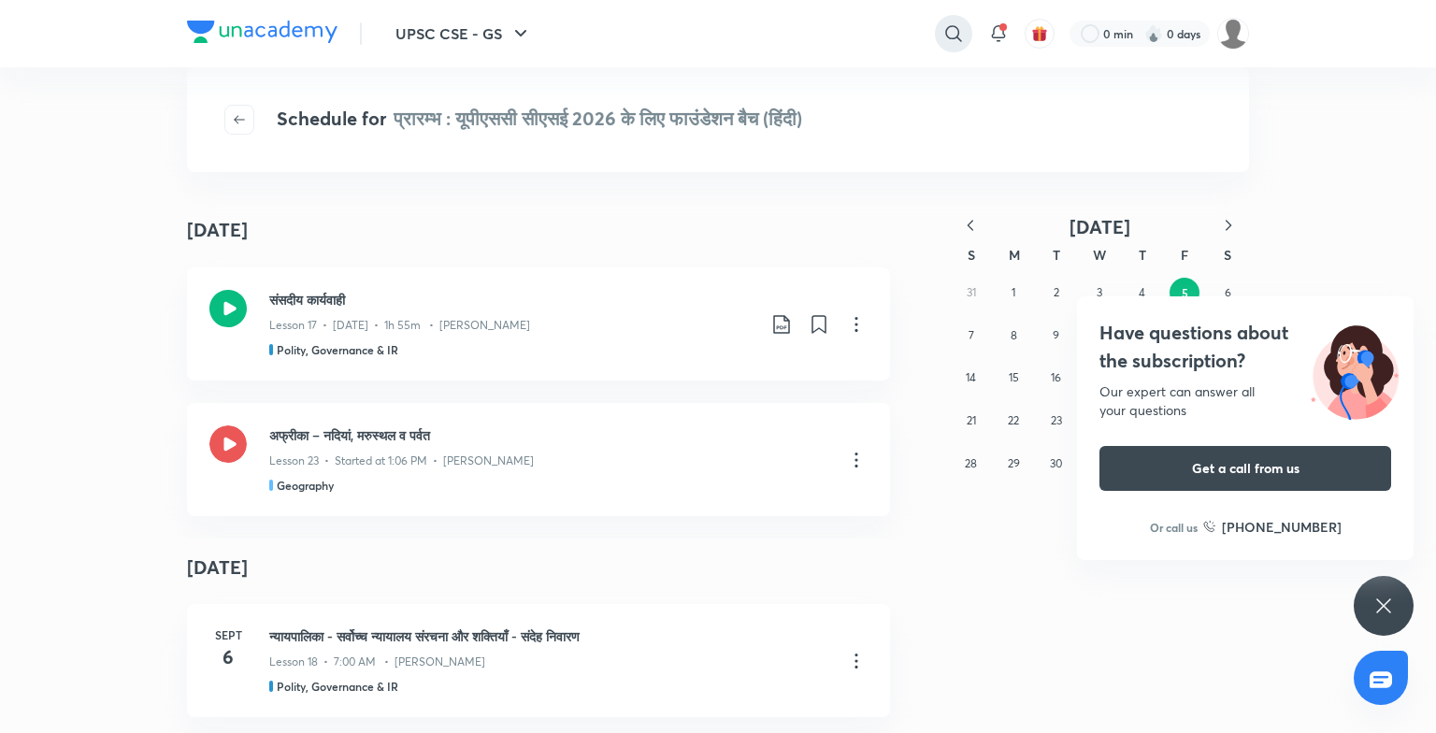
click at [953, 30] on icon at bounding box center [953, 33] width 22 height 22
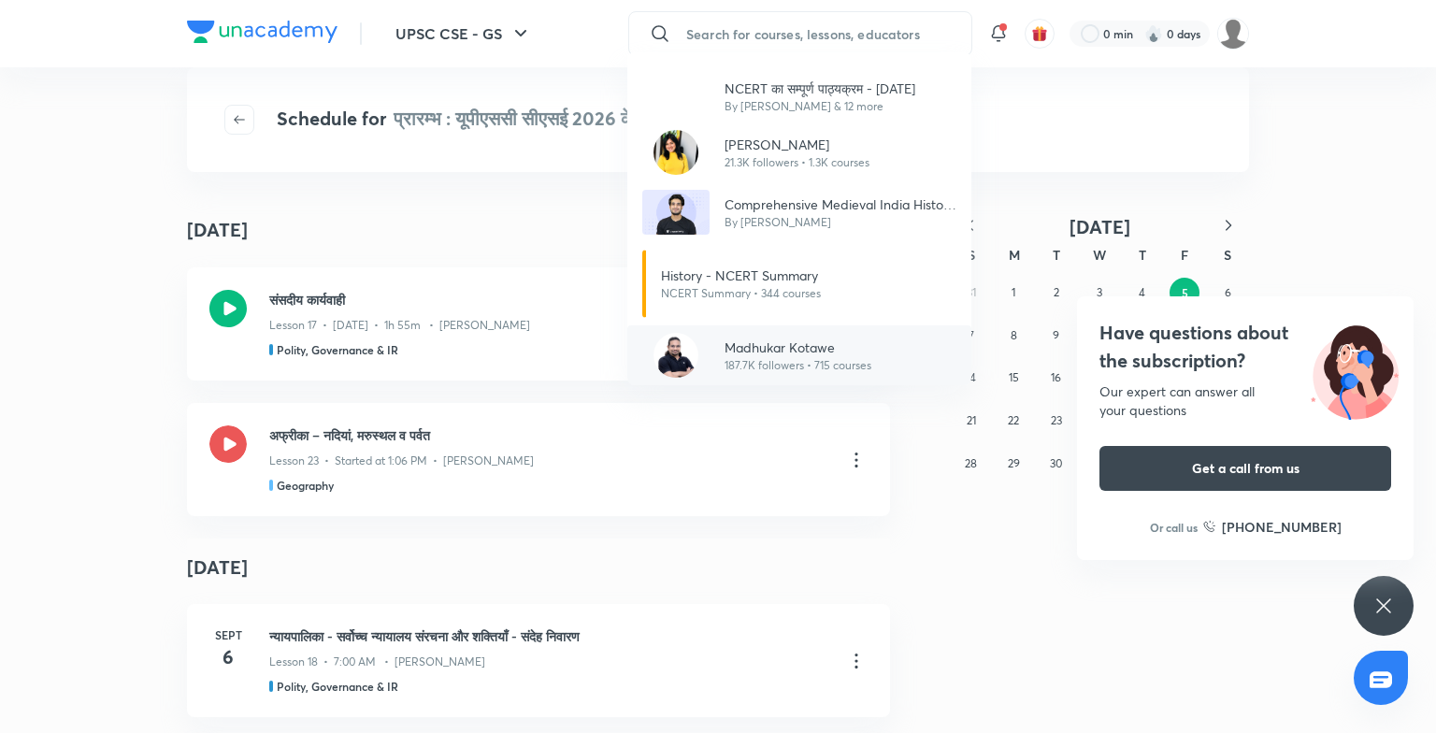
click at [781, 360] on p "187.7K followers • 715 courses" at bounding box center [797, 365] width 147 height 17
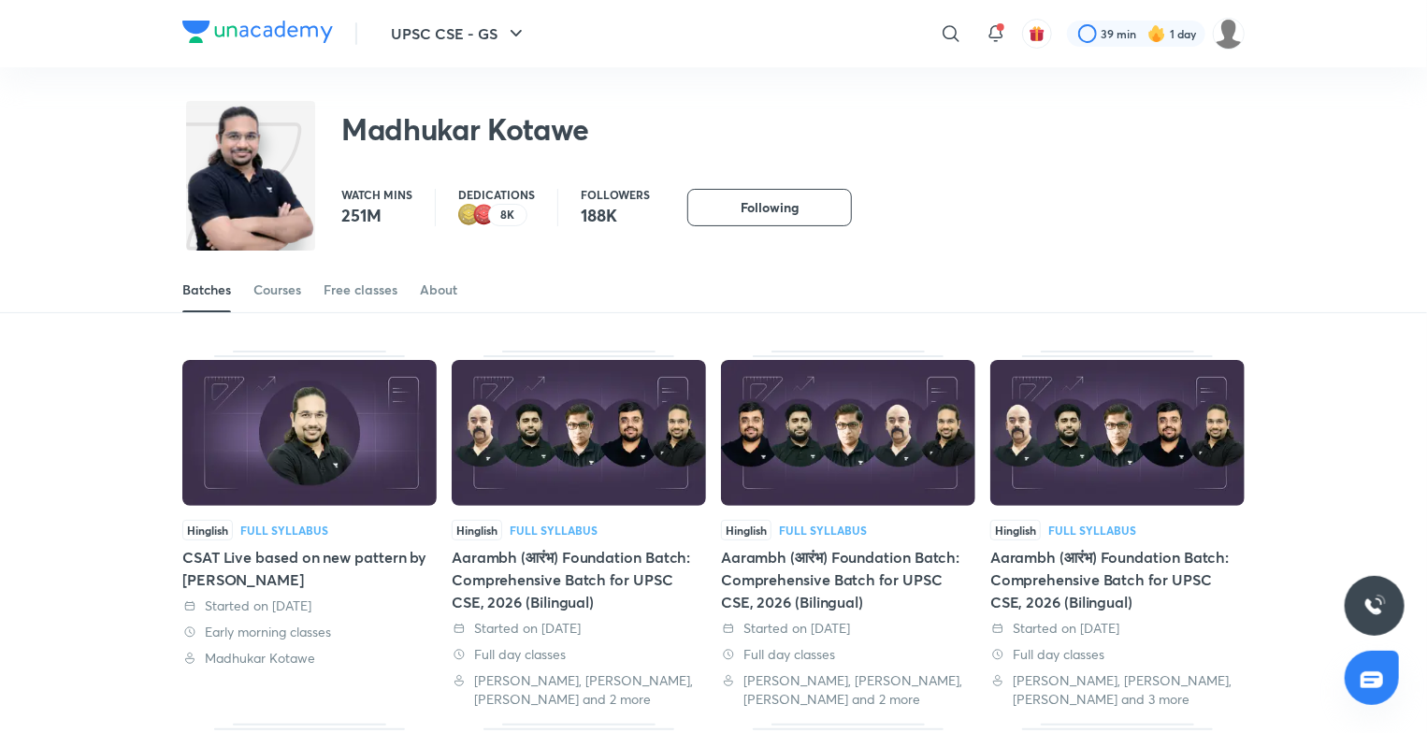
scroll to position [667, 0]
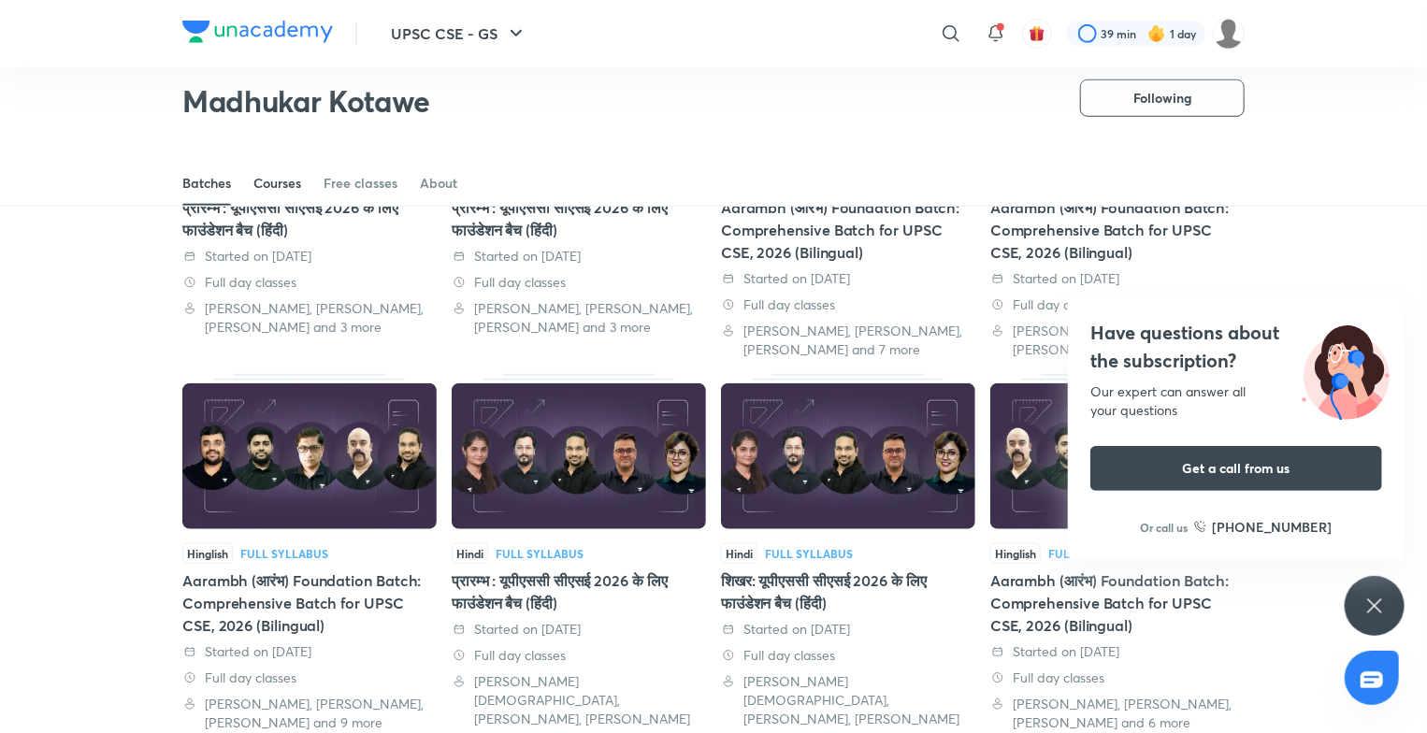
click at [284, 179] on div "Courses" at bounding box center [277, 183] width 48 height 19
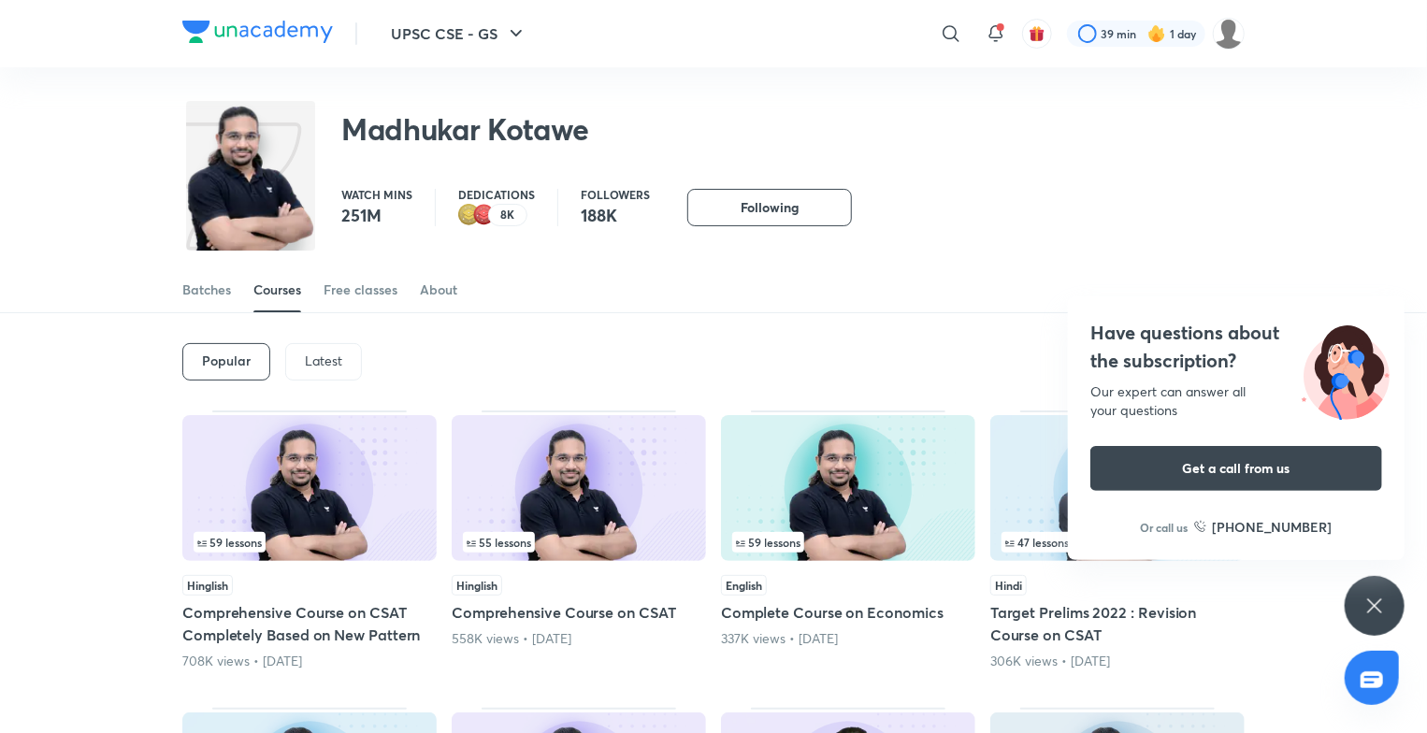
click at [1221, 226] on div "Batches Courses Free classes About" at bounding box center [713, 269] width 1427 height 87
click at [1372, 598] on icon at bounding box center [1374, 606] width 22 height 22
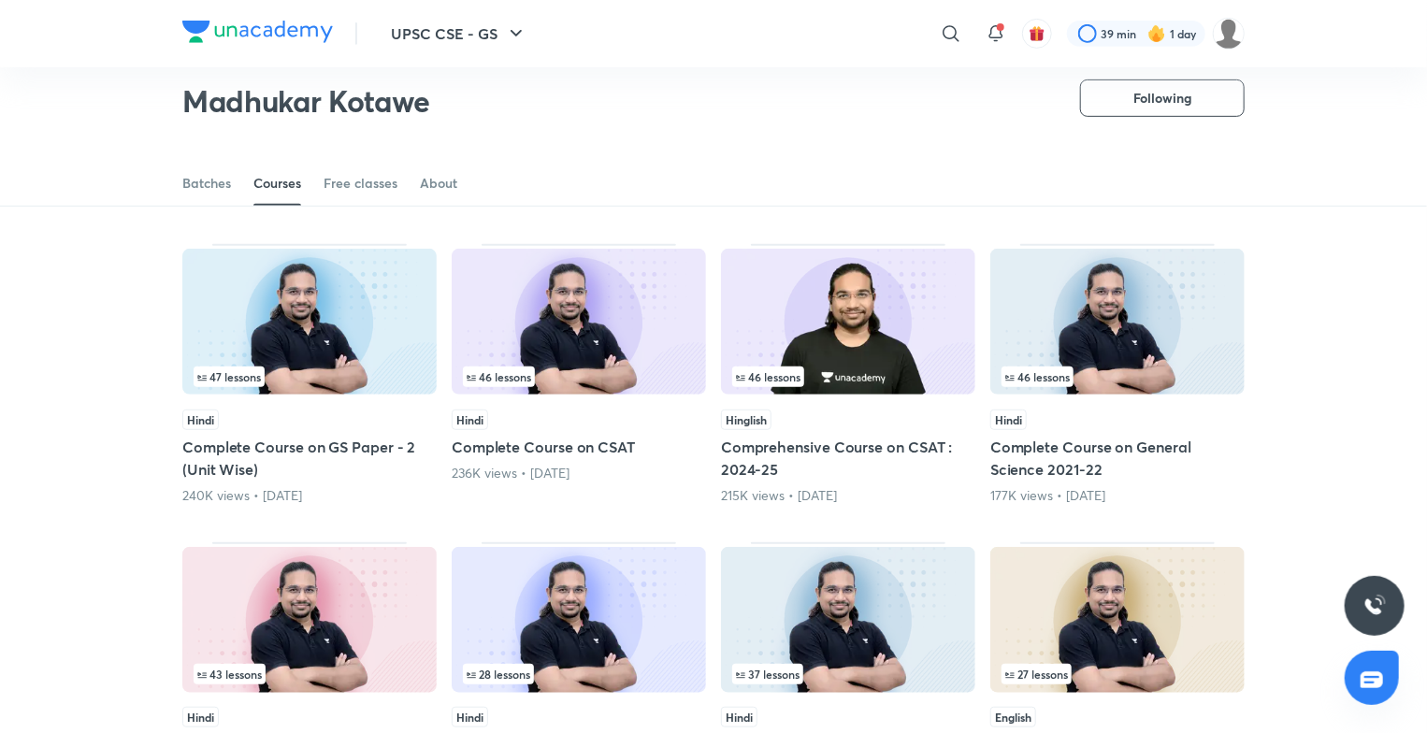
scroll to position [687, 0]
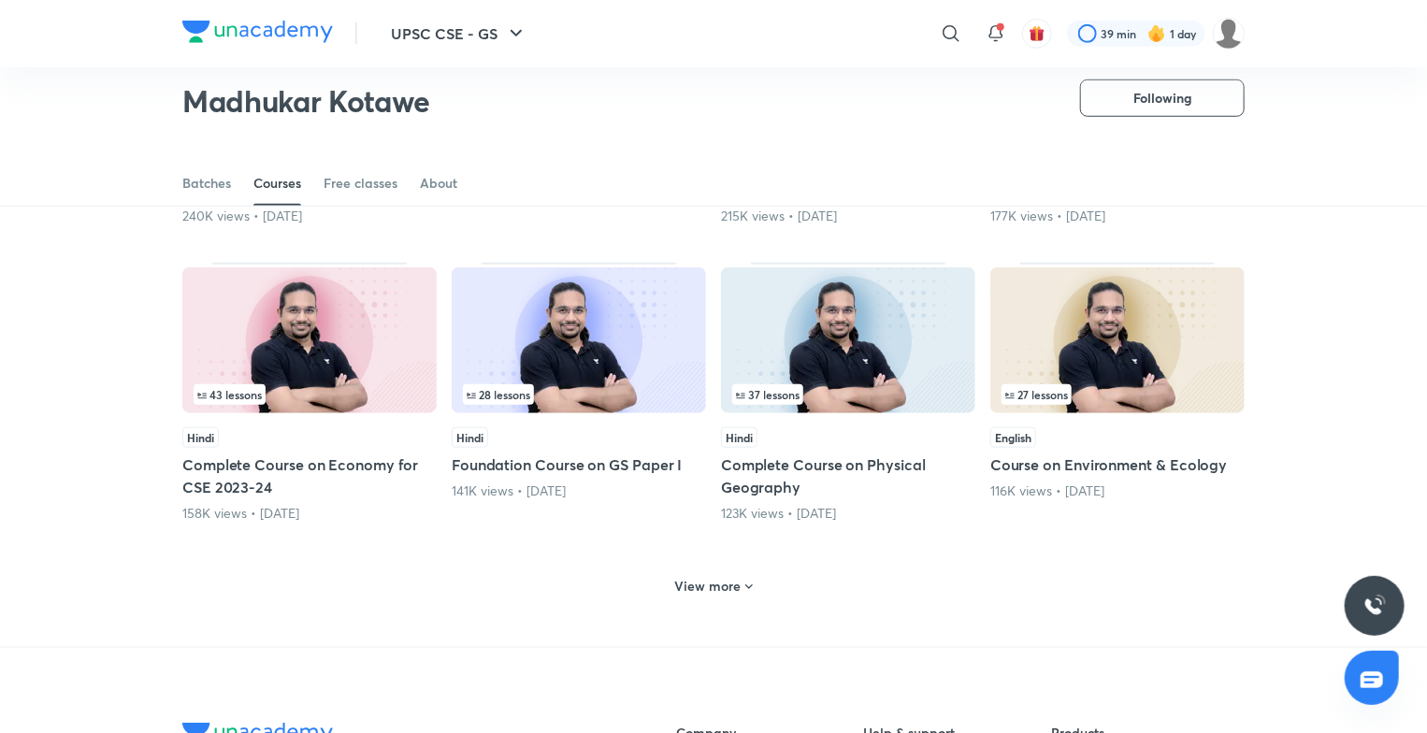
click at [287, 333] on img at bounding box center [309, 340] width 254 height 146
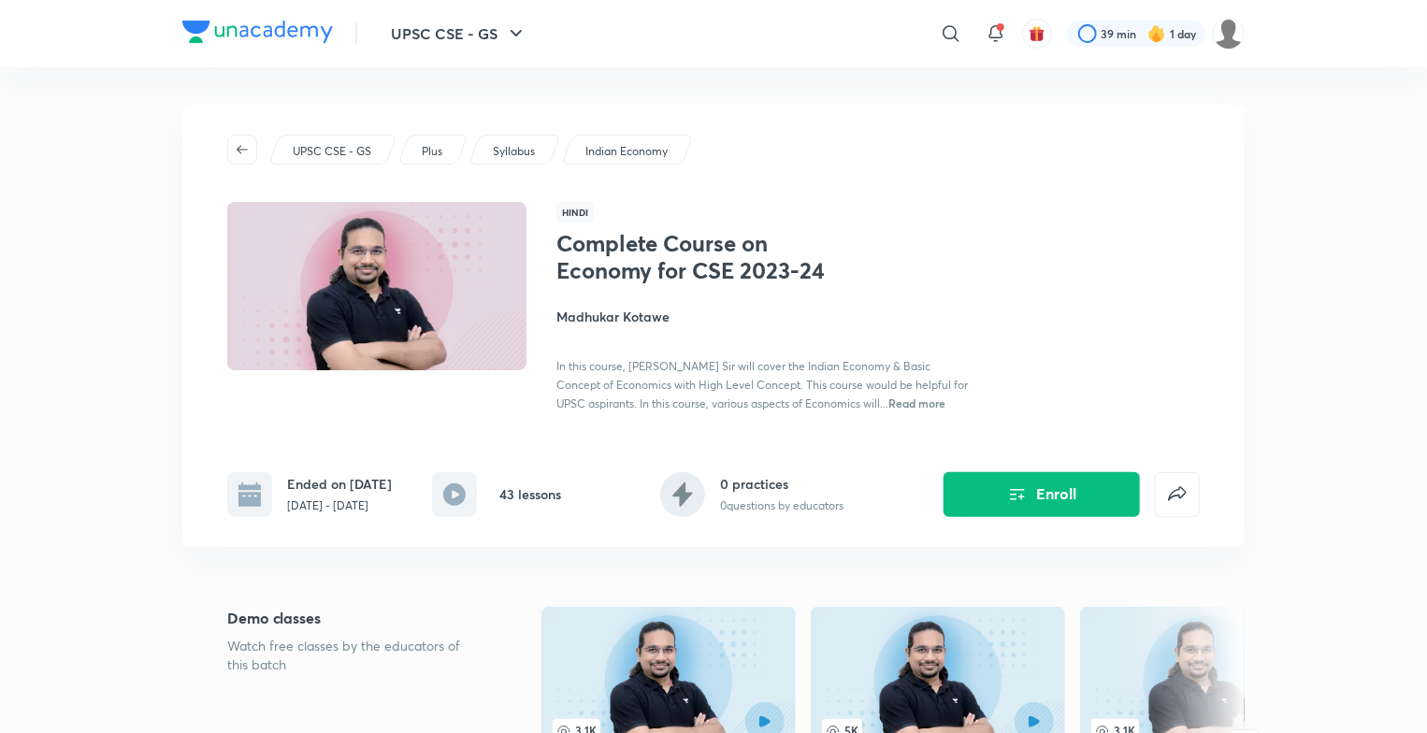
scroll to position [641, 0]
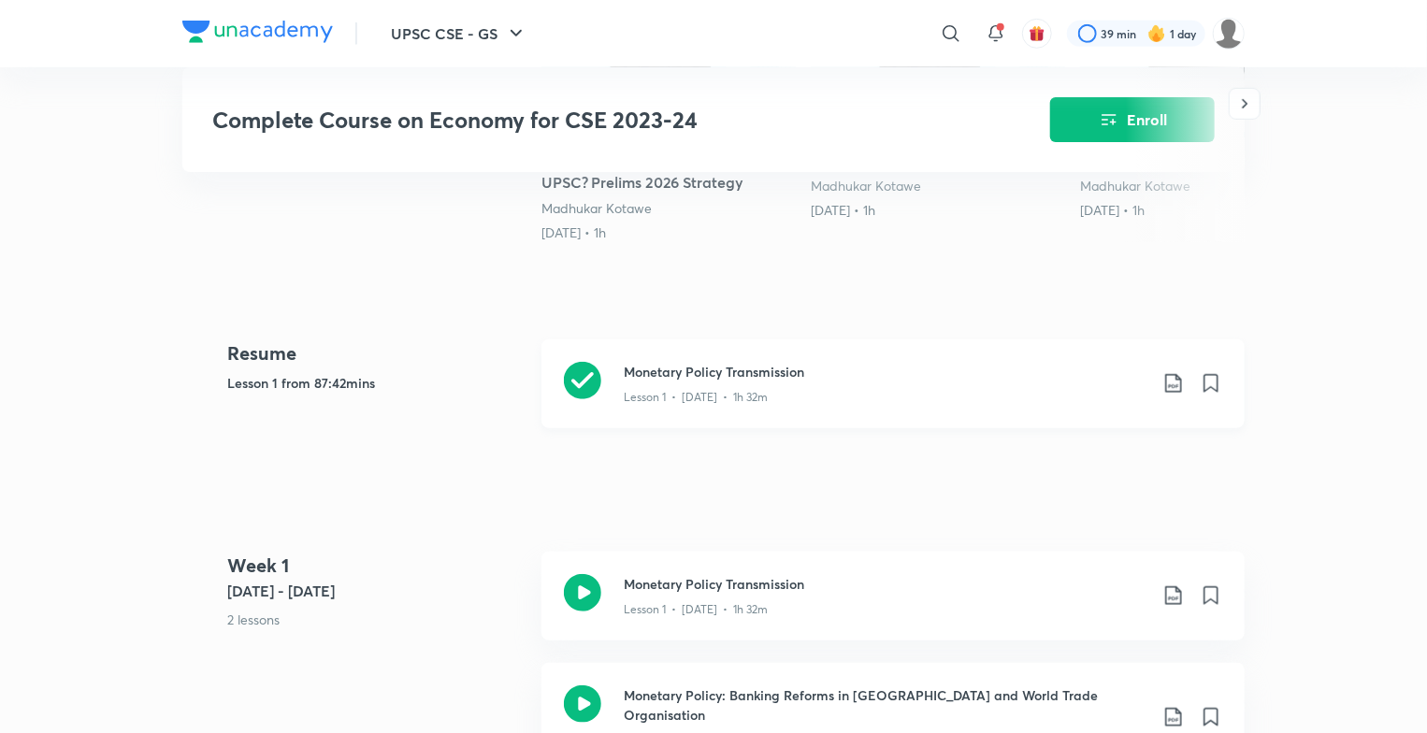
click at [1169, 390] on icon at bounding box center [1173, 383] width 22 height 22
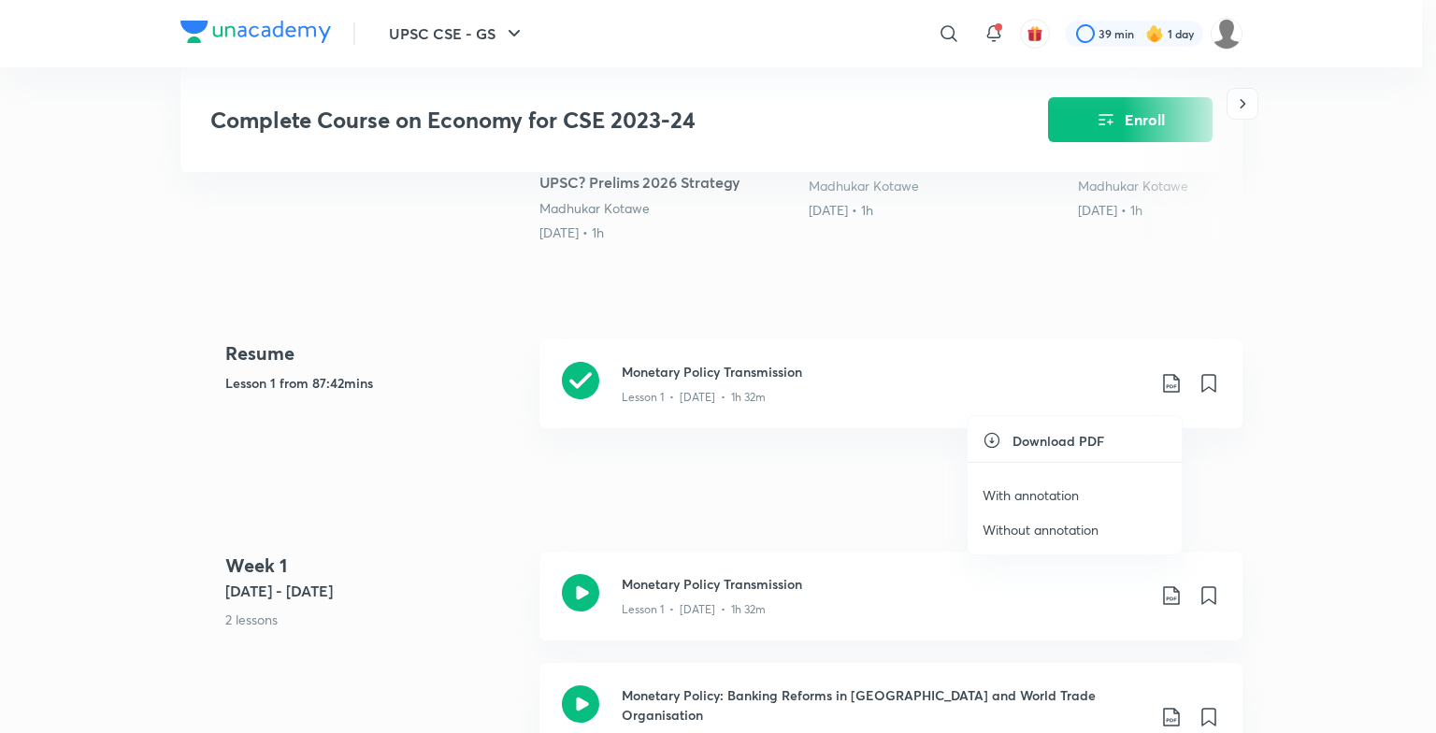
click at [1053, 491] on p "With annotation" at bounding box center [1030, 495] width 96 height 20
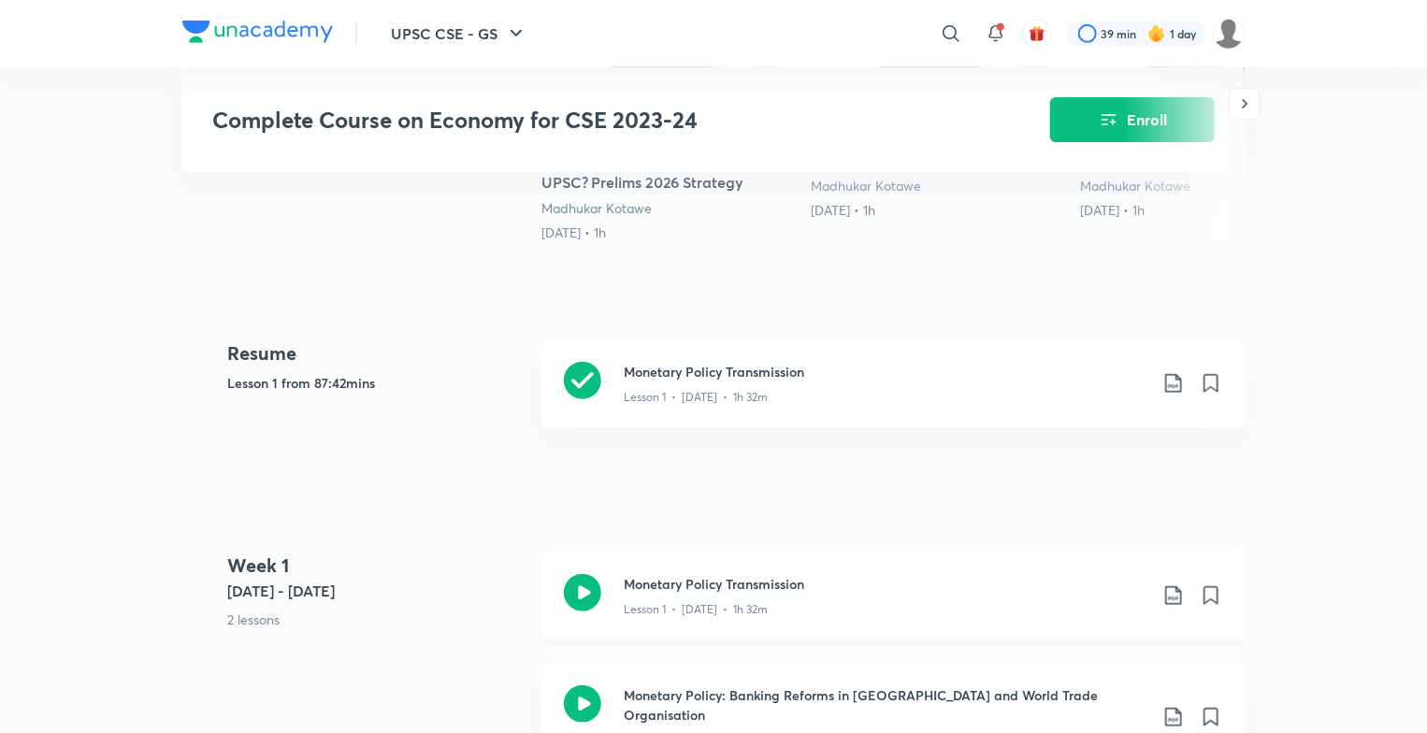
click at [710, 611] on p "Lesson 1 • Nov 24 • 1h 32m" at bounding box center [696, 609] width 144 height 17
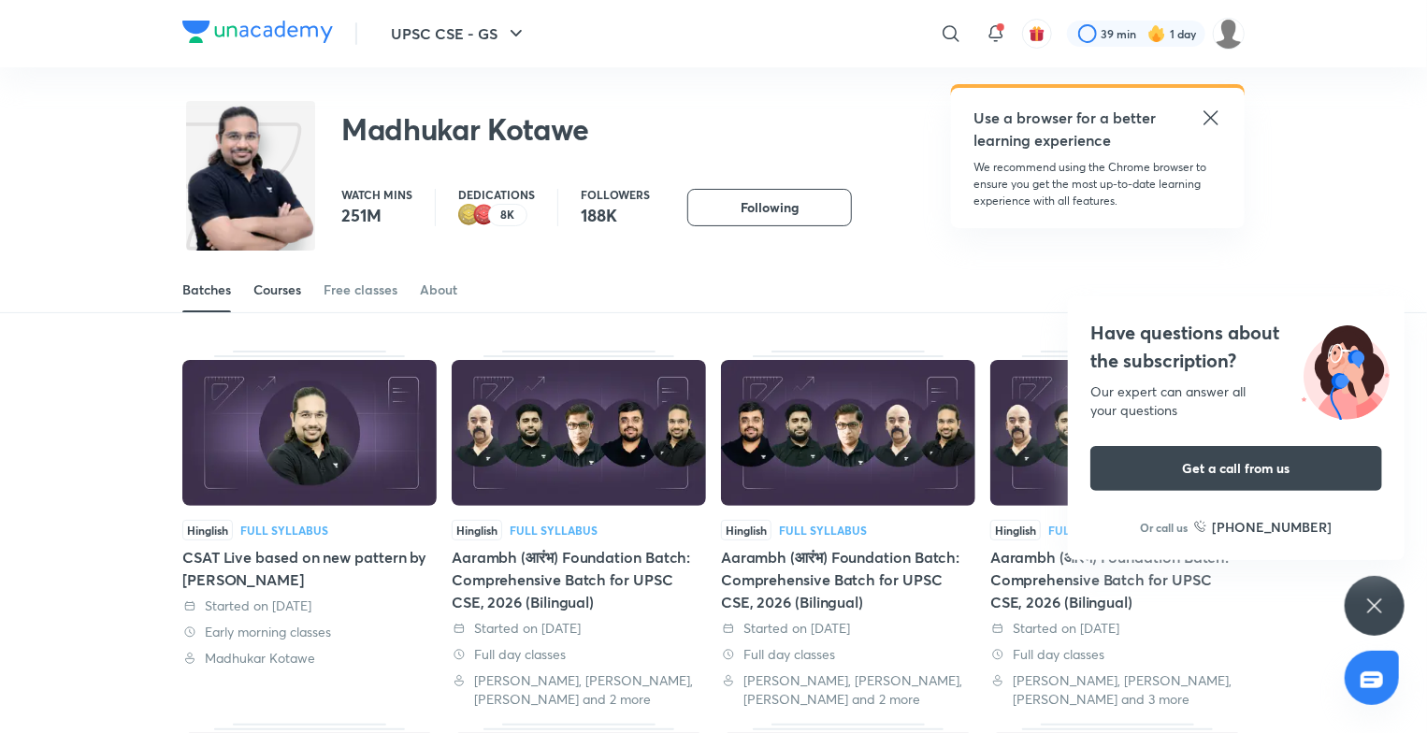
click at [297, 287] on div "Courses" at bounding box center [277, 289] width 48 height 19
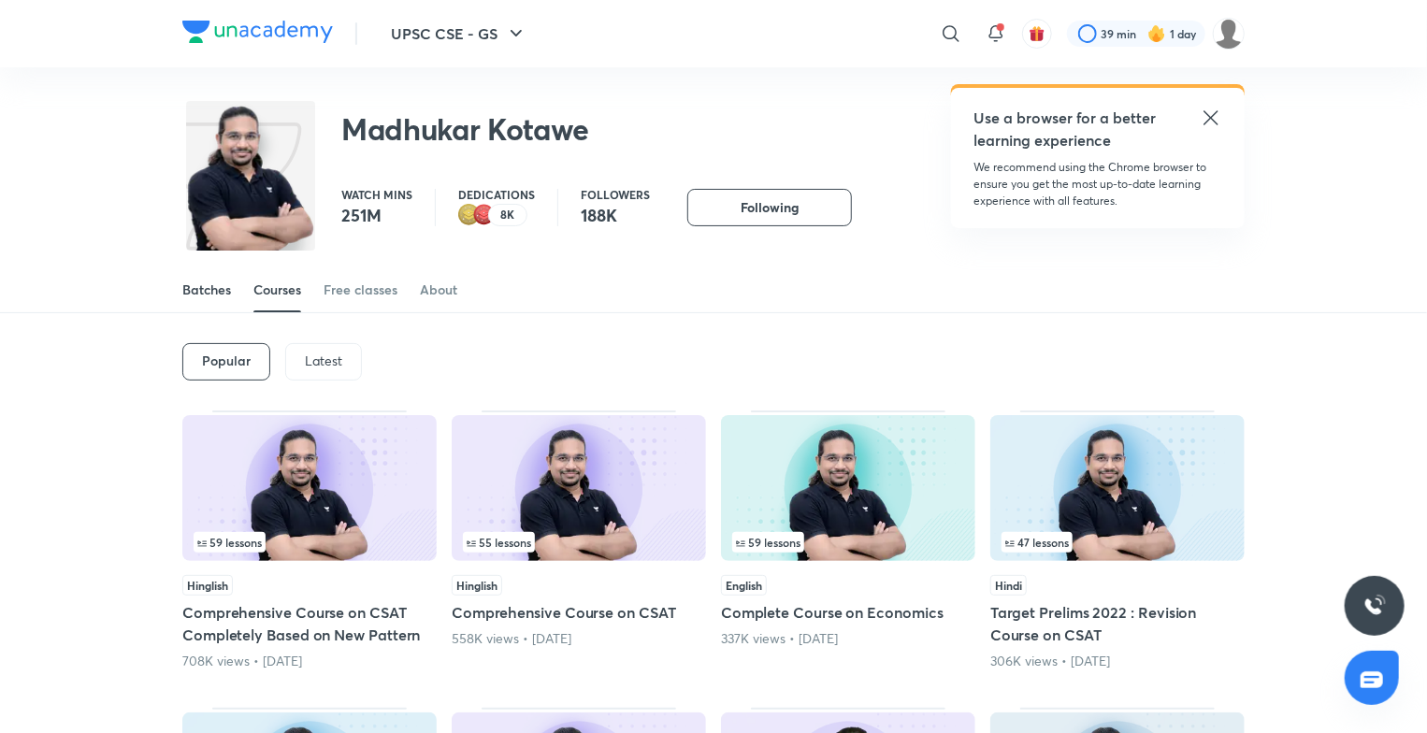
click at [192, 281] on div "Batches" at bounding box center [206, 289] width 49 height 19
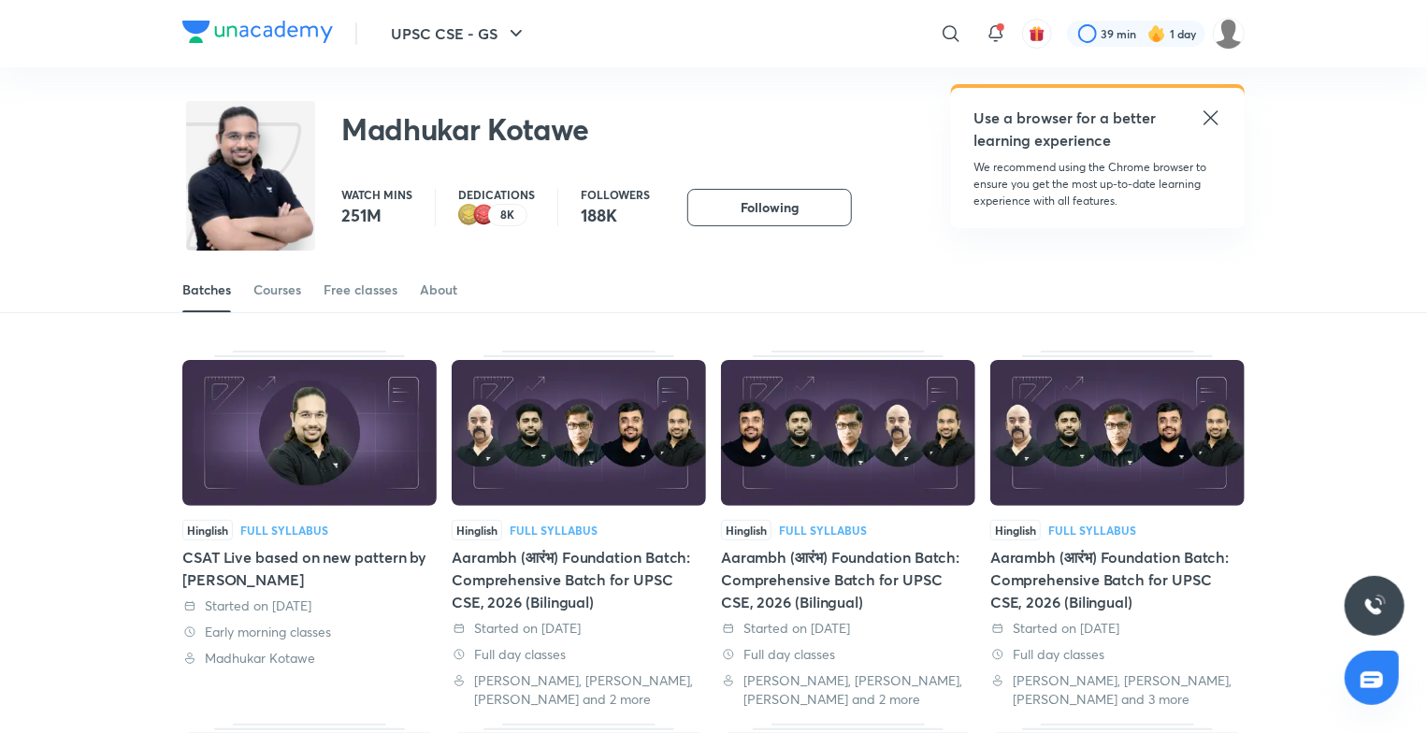
click at [265, 449] on img at bounding box center [309, 433] width 254 height 146
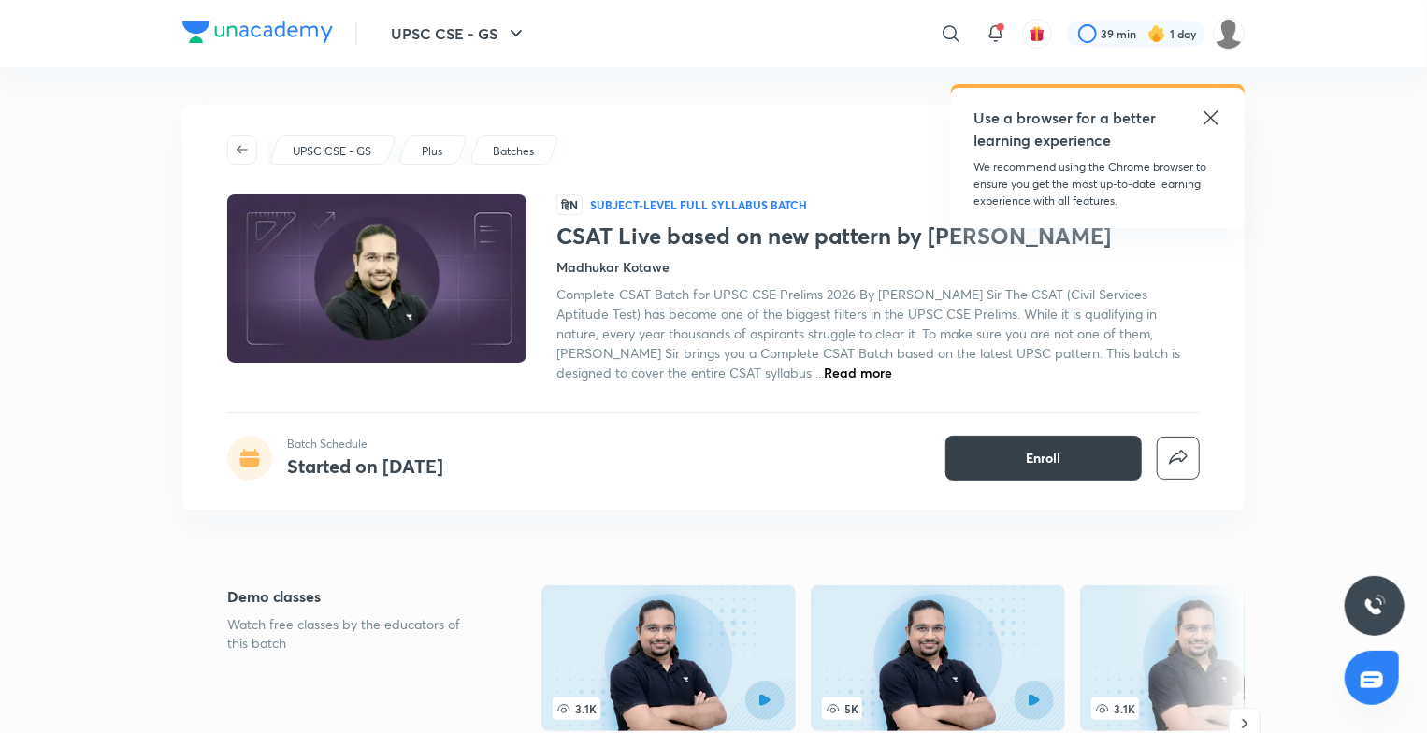
click at [1068, 447] on button "Enroll" at bounding box center [1043, 458] width 196 height 45
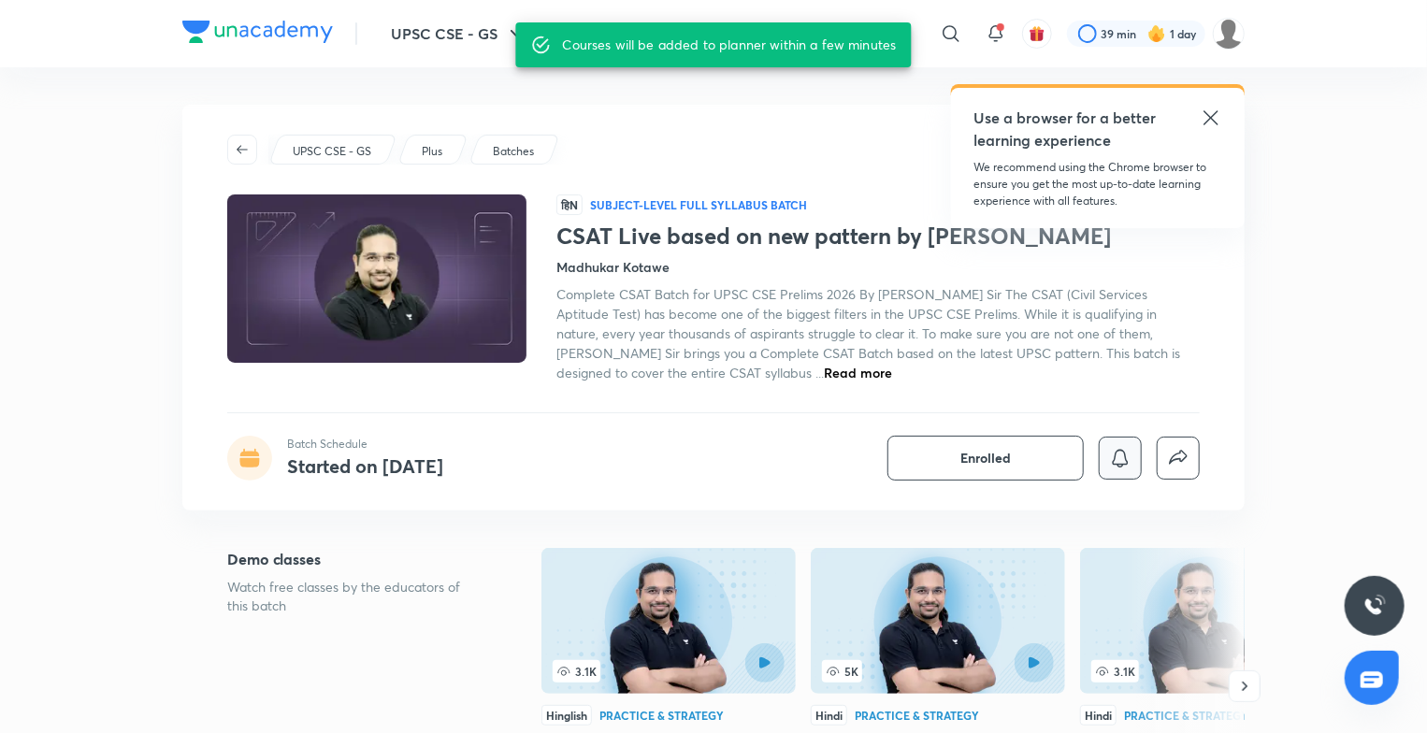
click at [1112, 462] on icon "button" at bounding box center [1120, 458] width 22 height 22
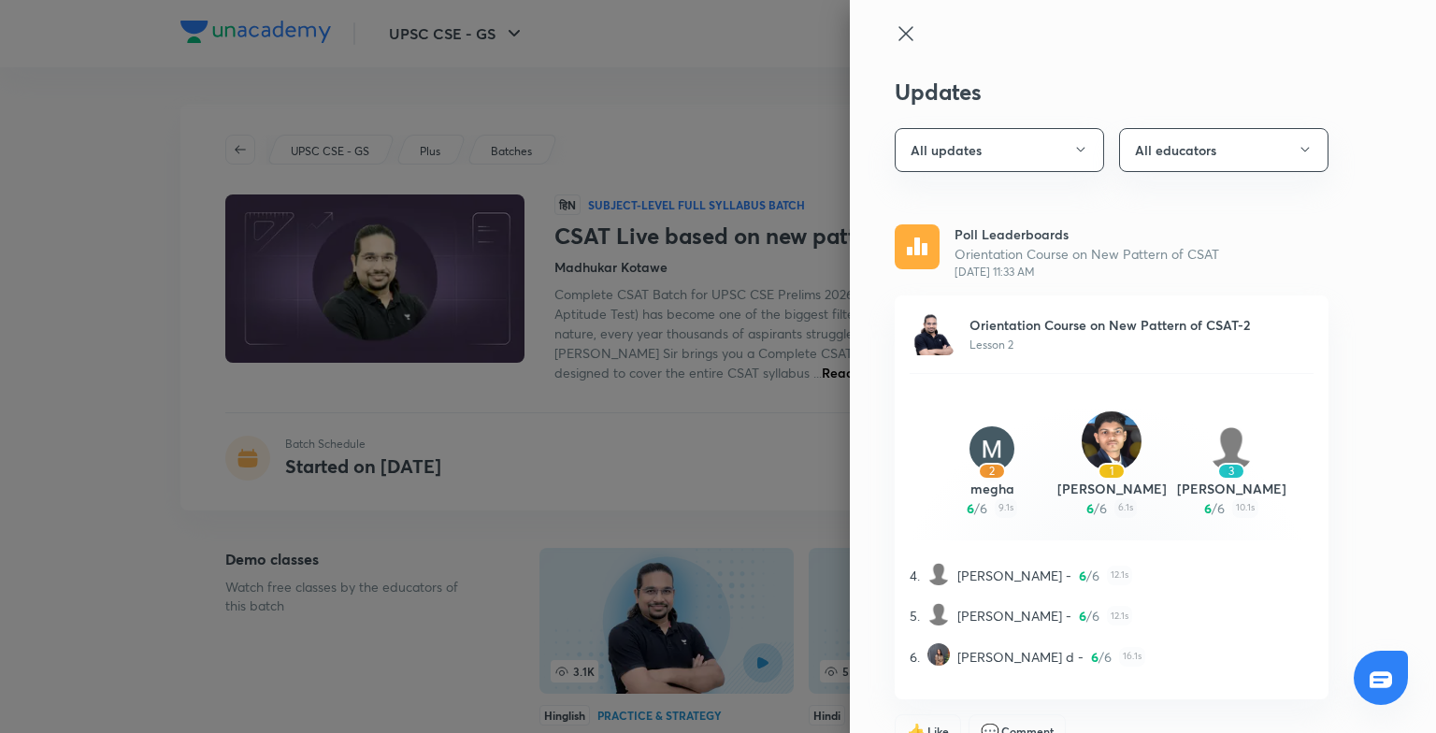
click at [810, 78] on div at bounding box center [718, 366] width 1436 height 733
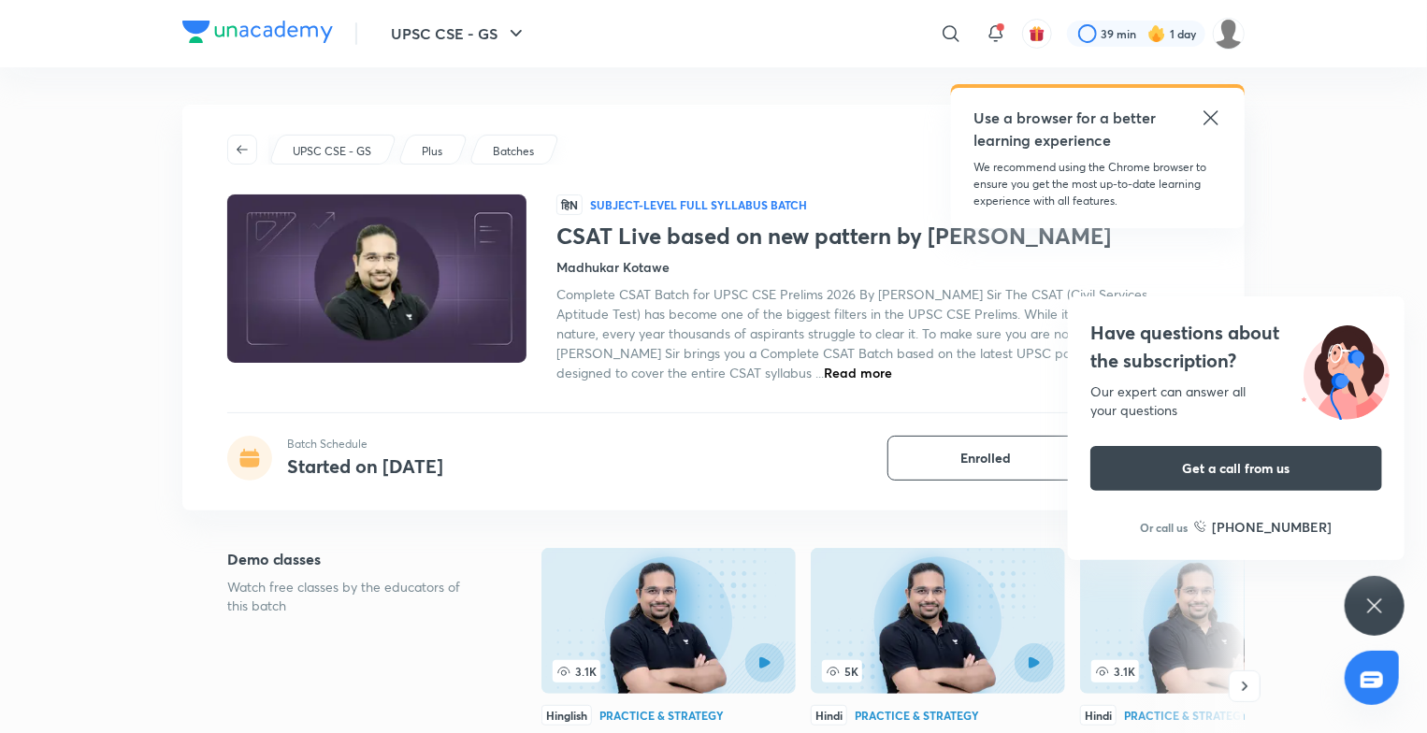
click at [1204, 122] on icon at bounding box center [1210, 118] width 22 height 22
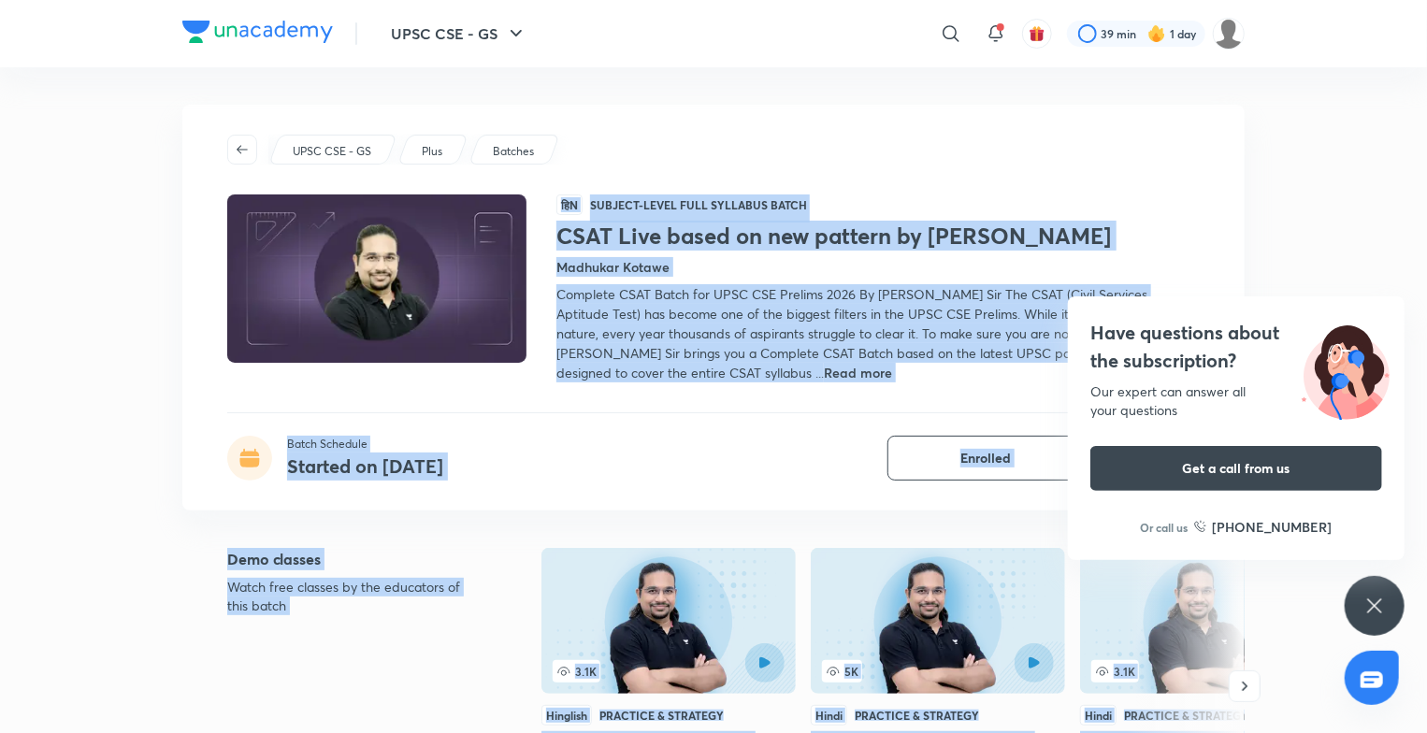
drag, startPoint x: 1382, startPoint y: 588, endPoint x: 467, endPoint y: 303, distance: 957.7
click at [830, 432] on div "UPSC CSE - GS Plus Batches हिN Subject-level full syllabus Batch CSAT Live base…" at bounding box center [713, 308] width 1062 height 406
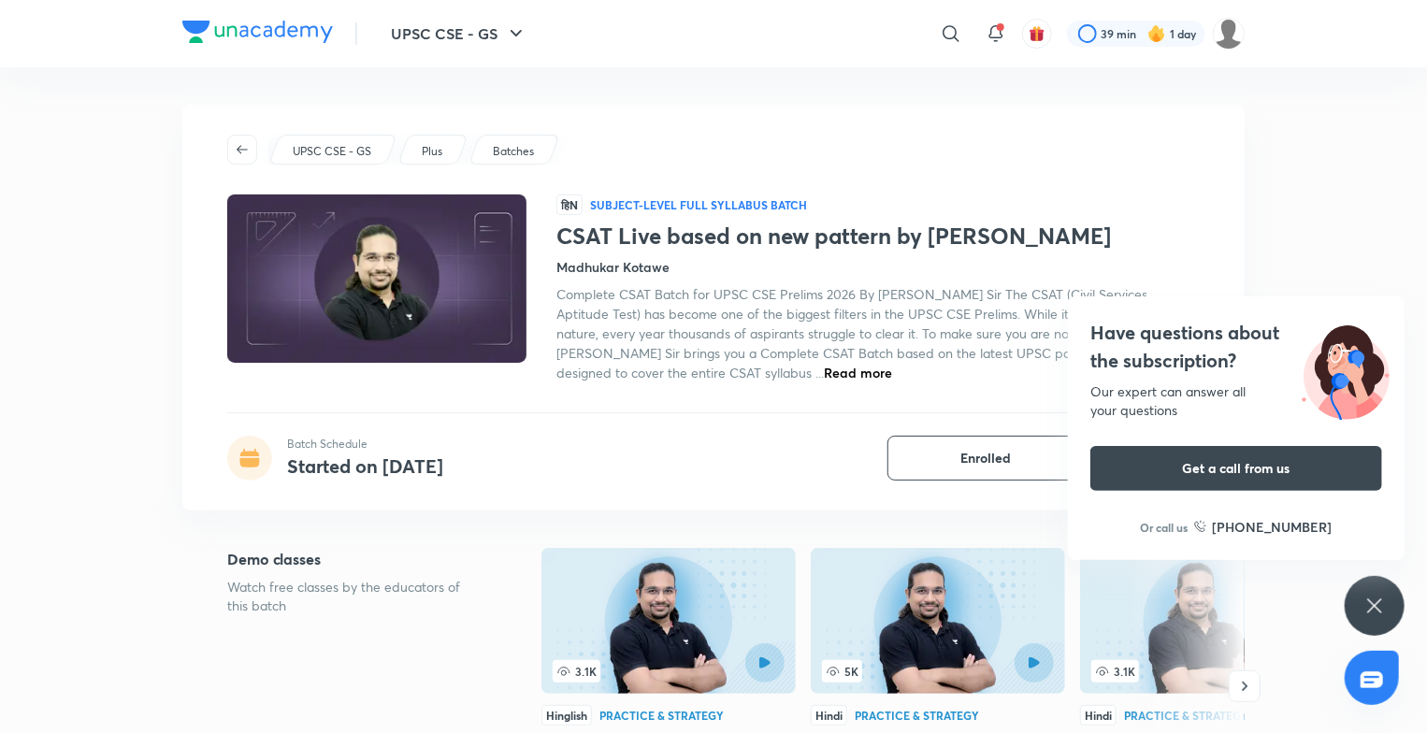
click at [1379, 597] on icon at bounding box center [1374, 606] width 22 height 22
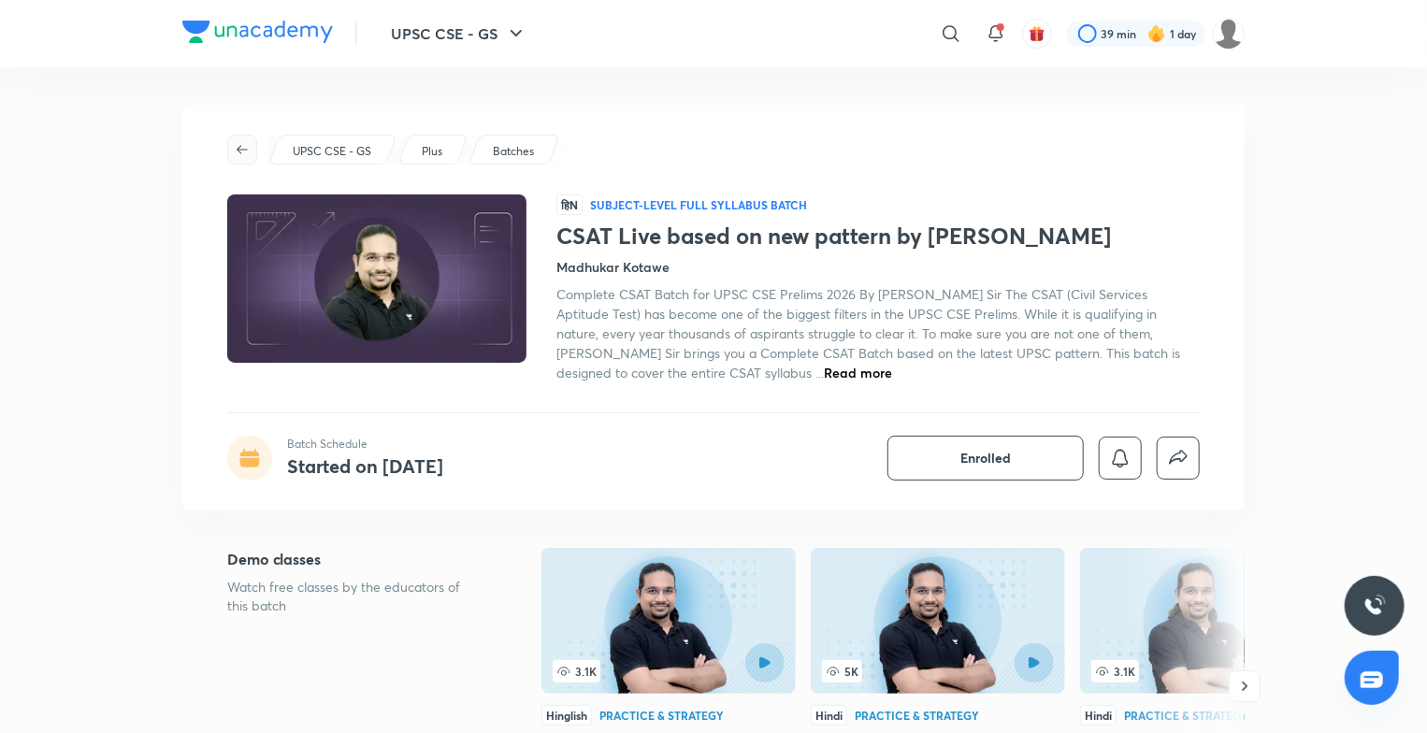
click at [239, 150] on icon "button" at bounding box center [242, 149] width 15 height 15
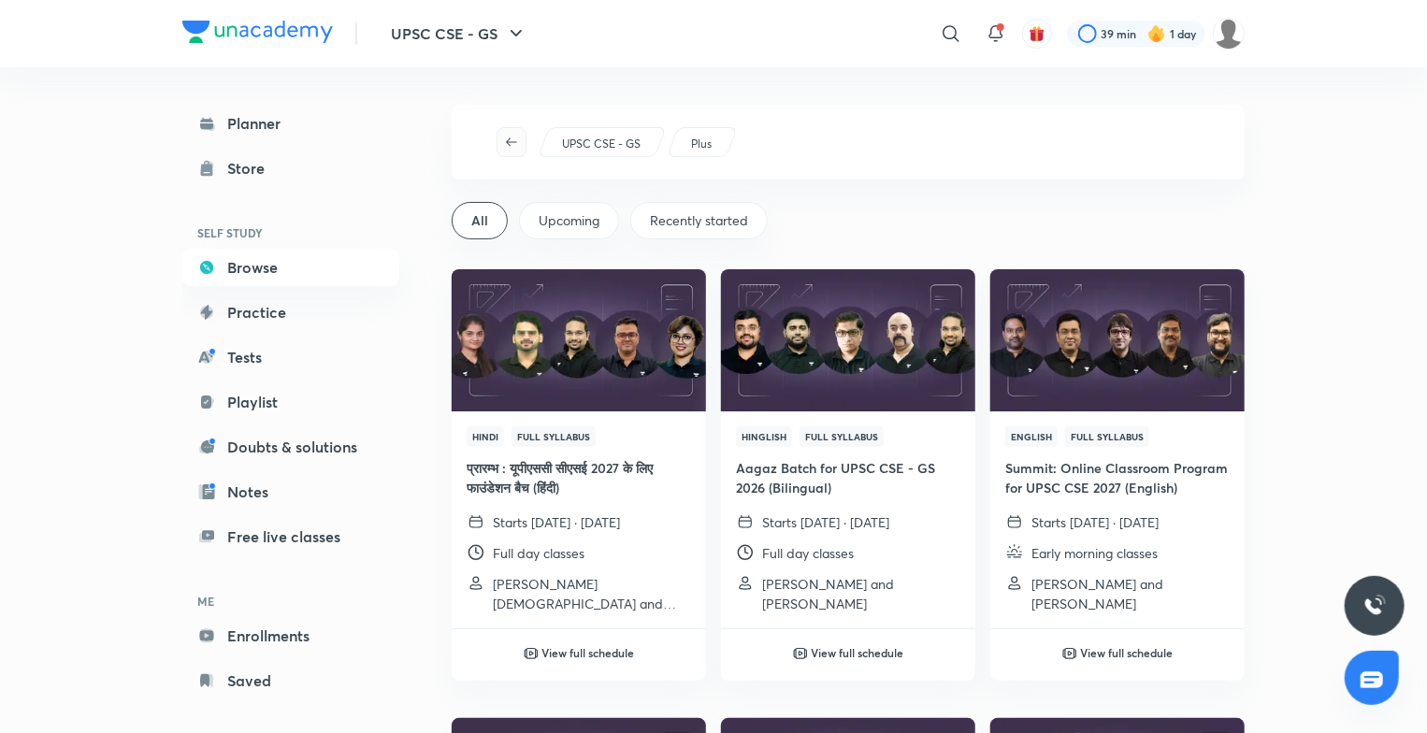
click at [515, 143] on icon "button" at bounding box center [511, 142] width 15 height 15
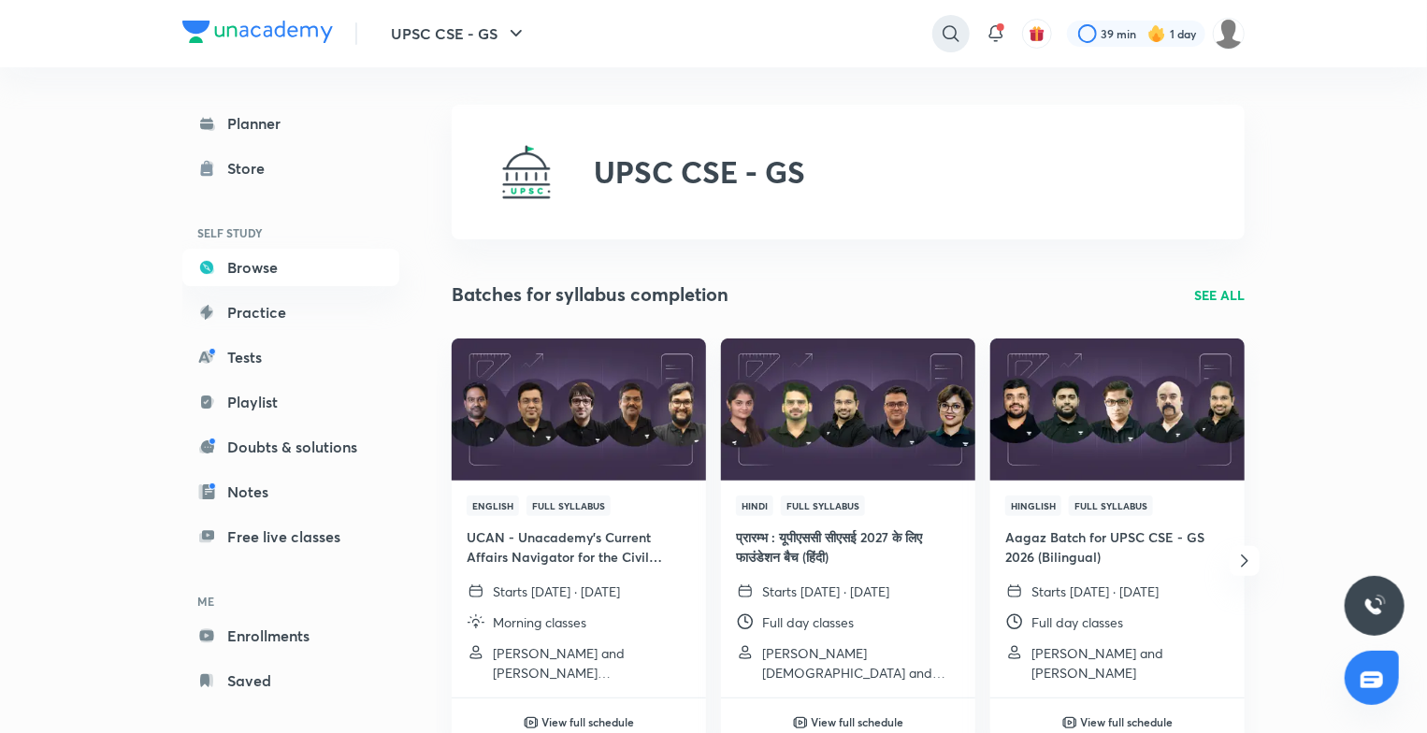
click at [948, 39] on icon at bounding box center [950, 33] width 22 height 22
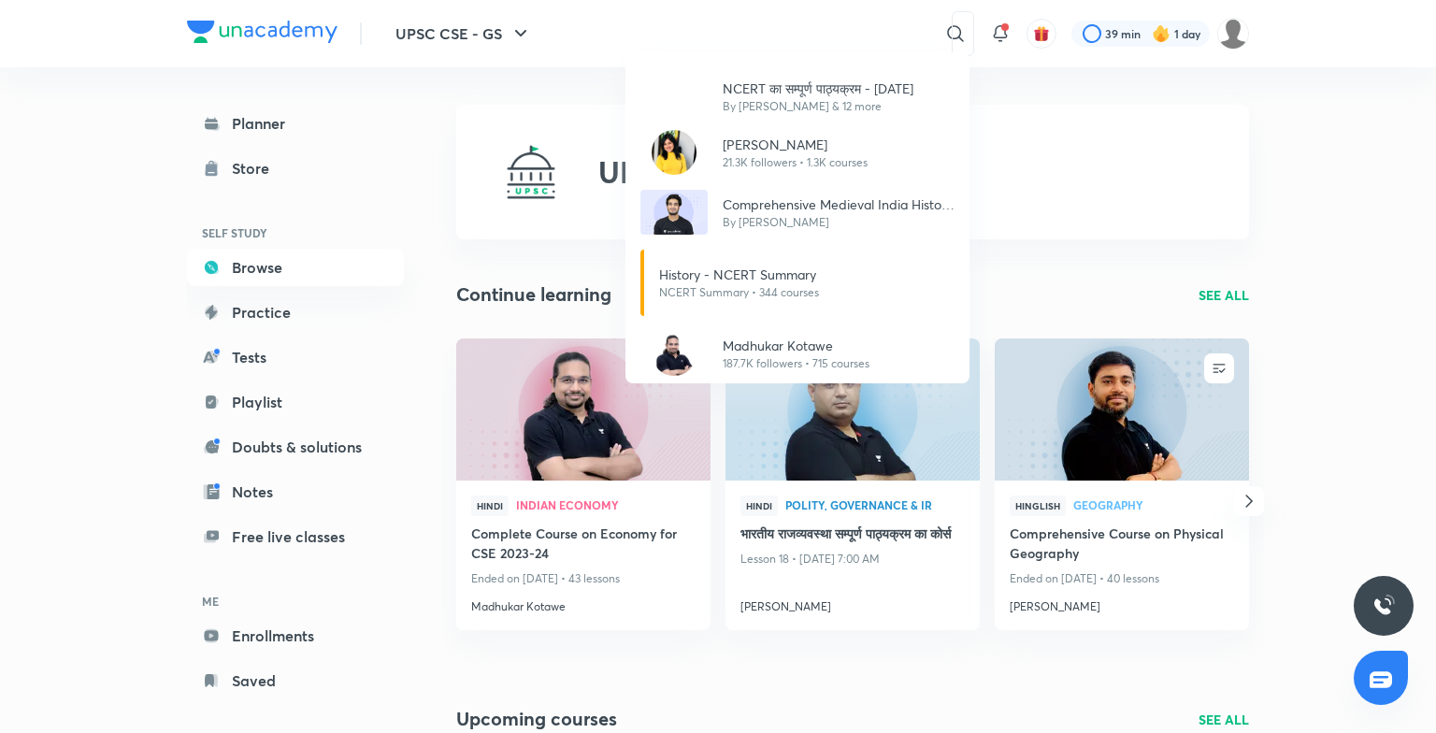
click at [595, 431] on div "NCERT का सम्पूर्ण पाठ्यक्रम - 18th January By Atish Mathur & 12 more Rinku Sing…" at bounding box center [718, 366] width 1436 height 733
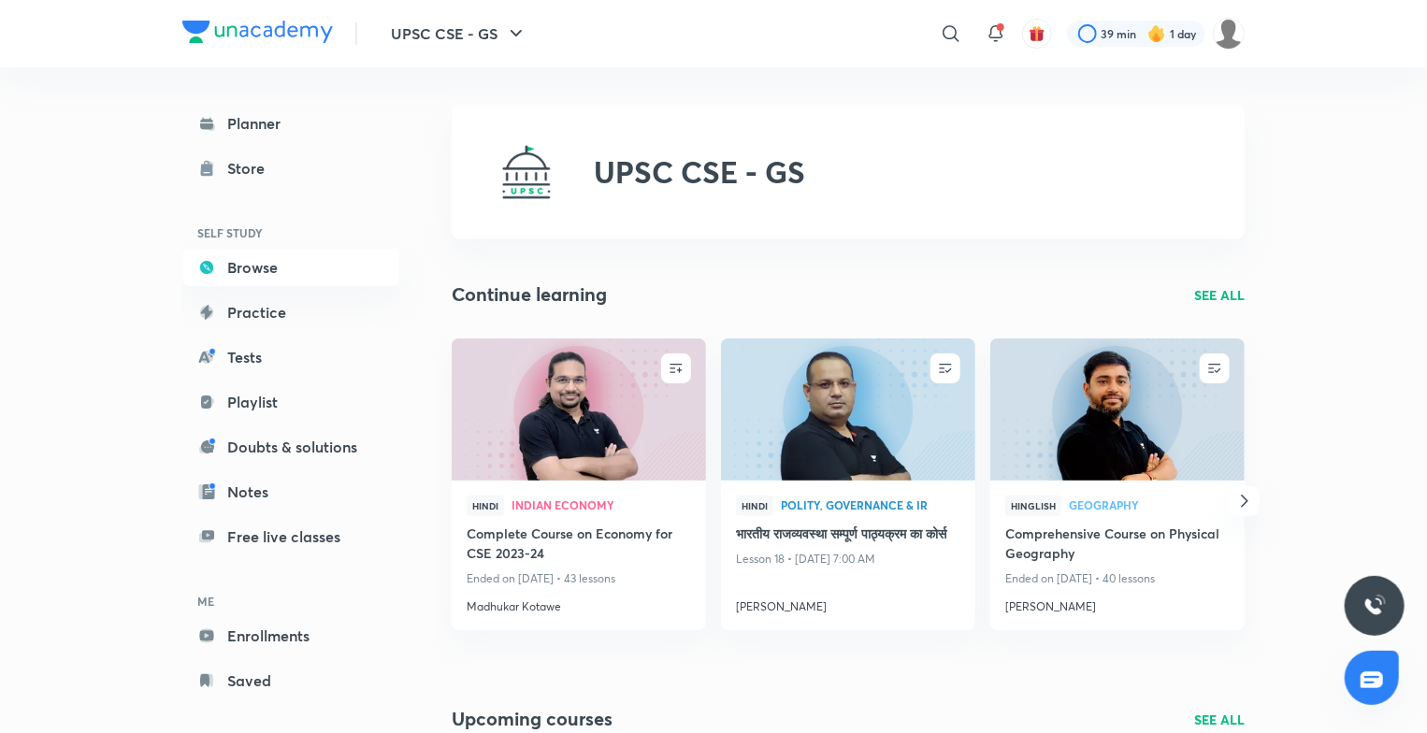
click at [595, 431] on img at bounding box center [578, 409] width 259 height 145
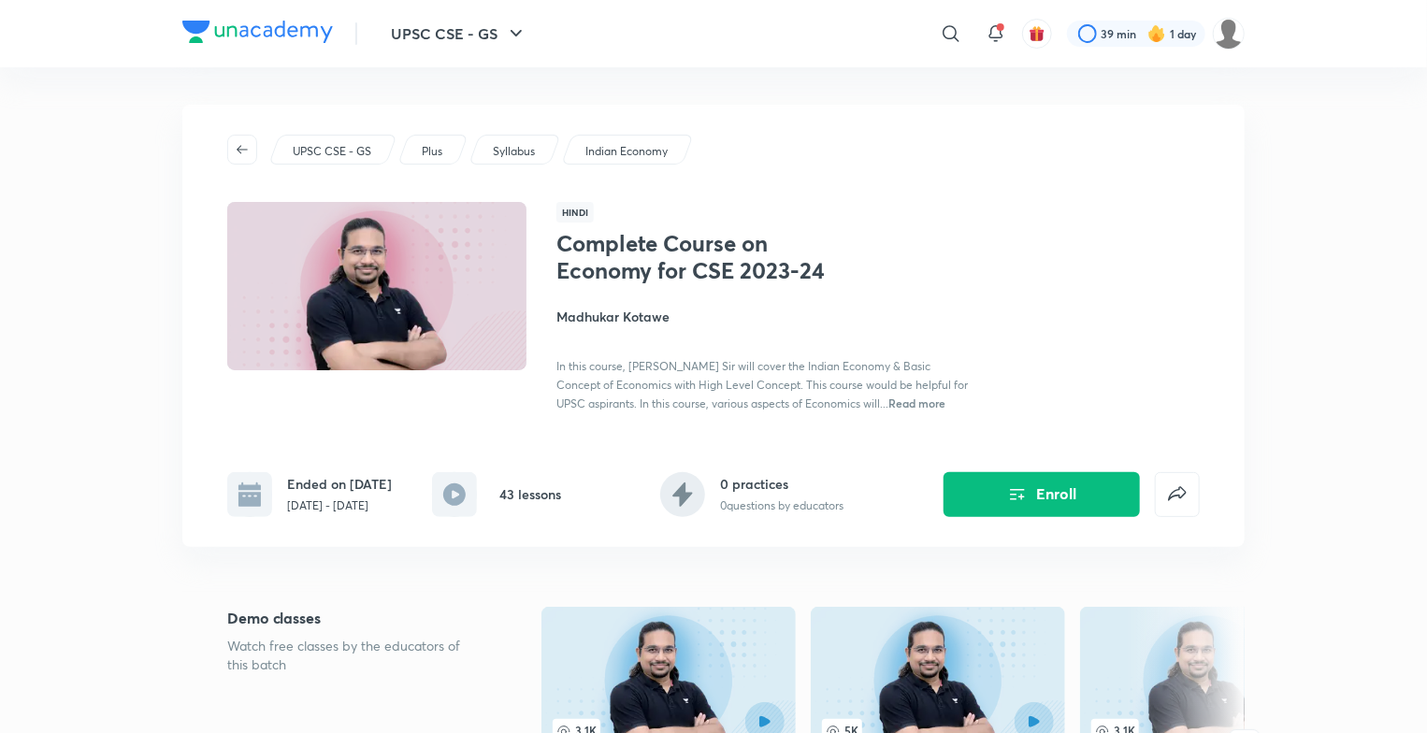
click at [595, 155] on p "Indian Economy" at bounding box center [626, 151] width 82 height 17
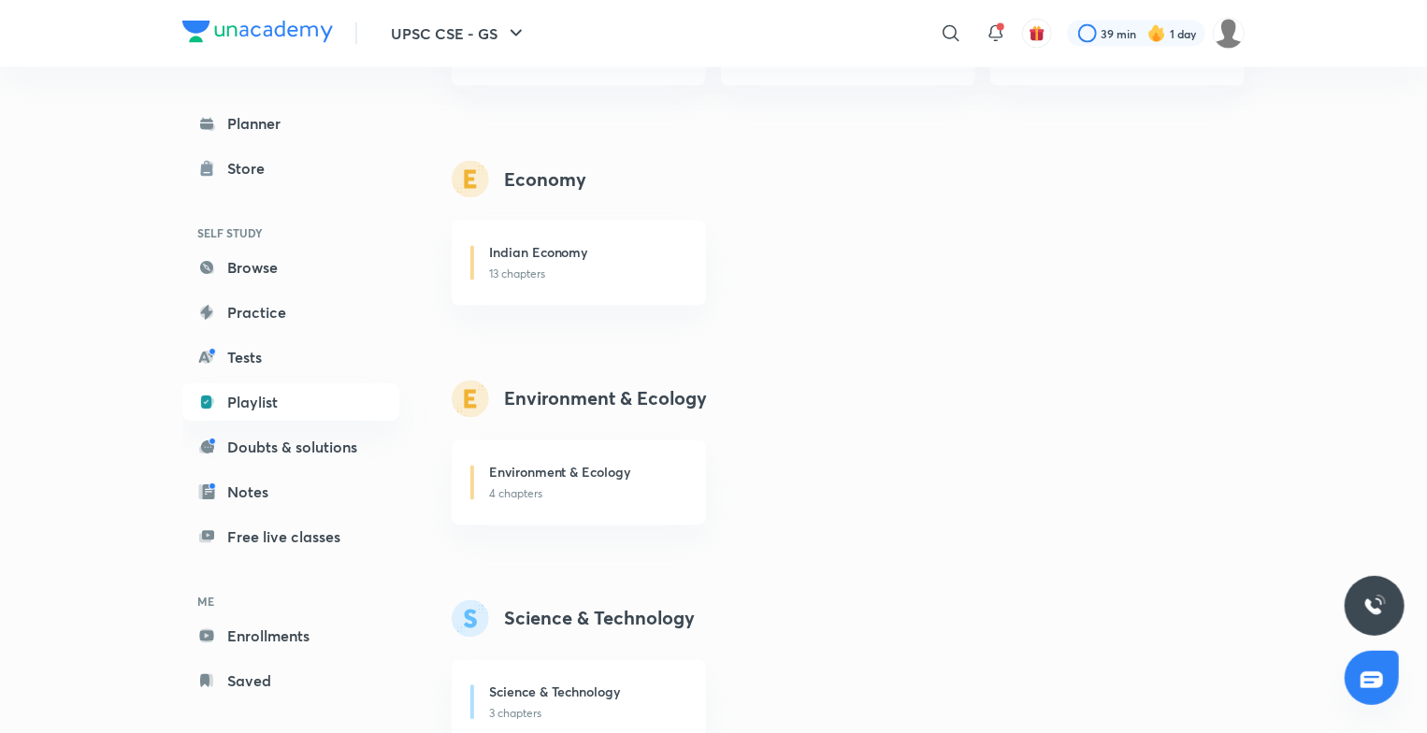
scroll to position [1660, 0]
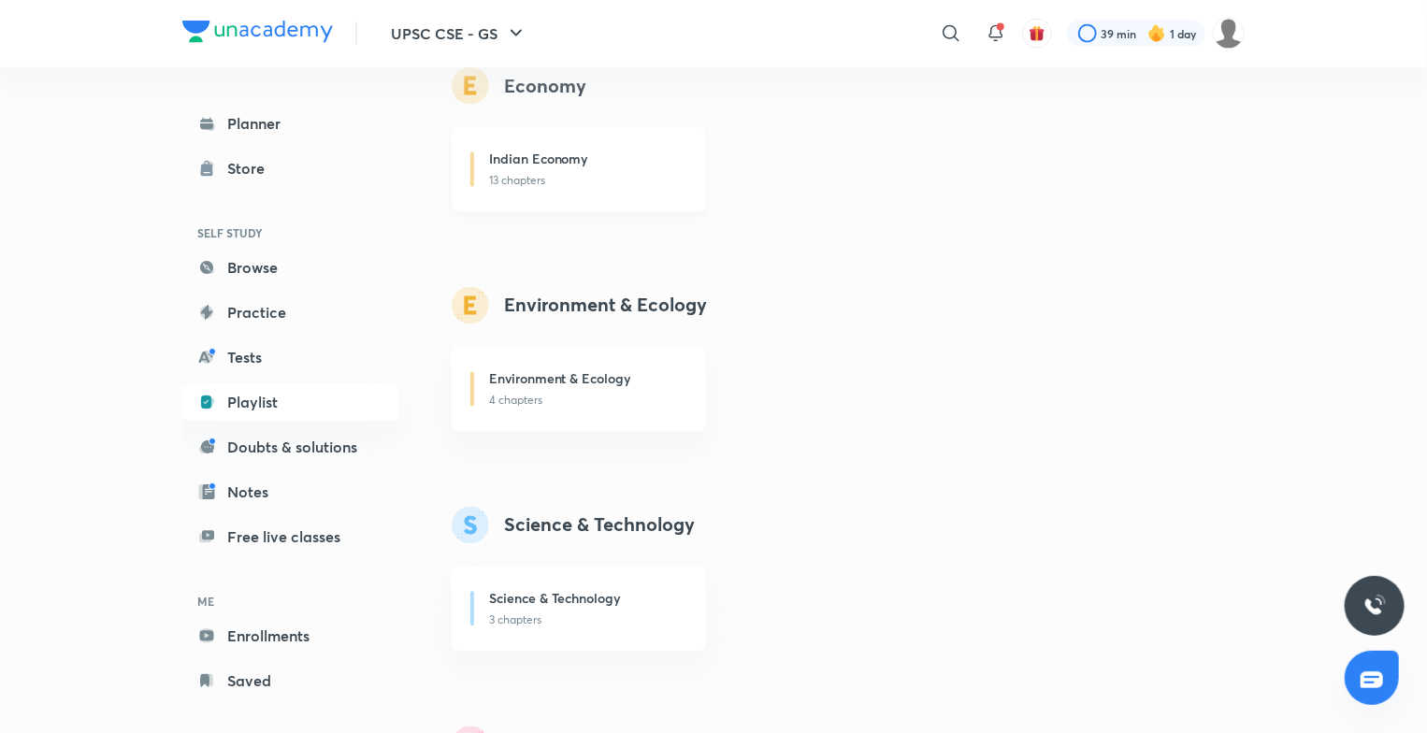
click at [567, 150] on h6 "Indian Economy" at bounding box center [538, 160] width 99 height 20
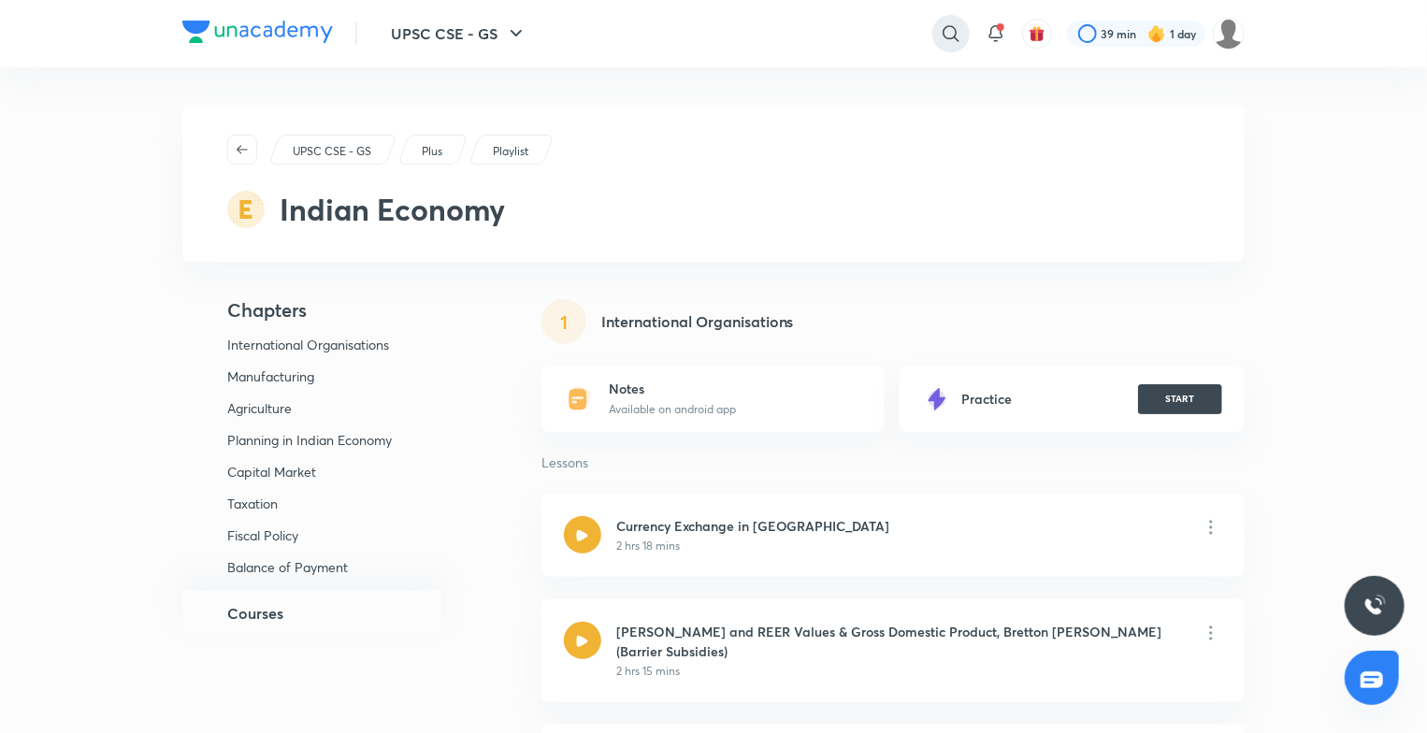
click at [958, 26] on icon at bounding box center [950, 33] width 22 height 22
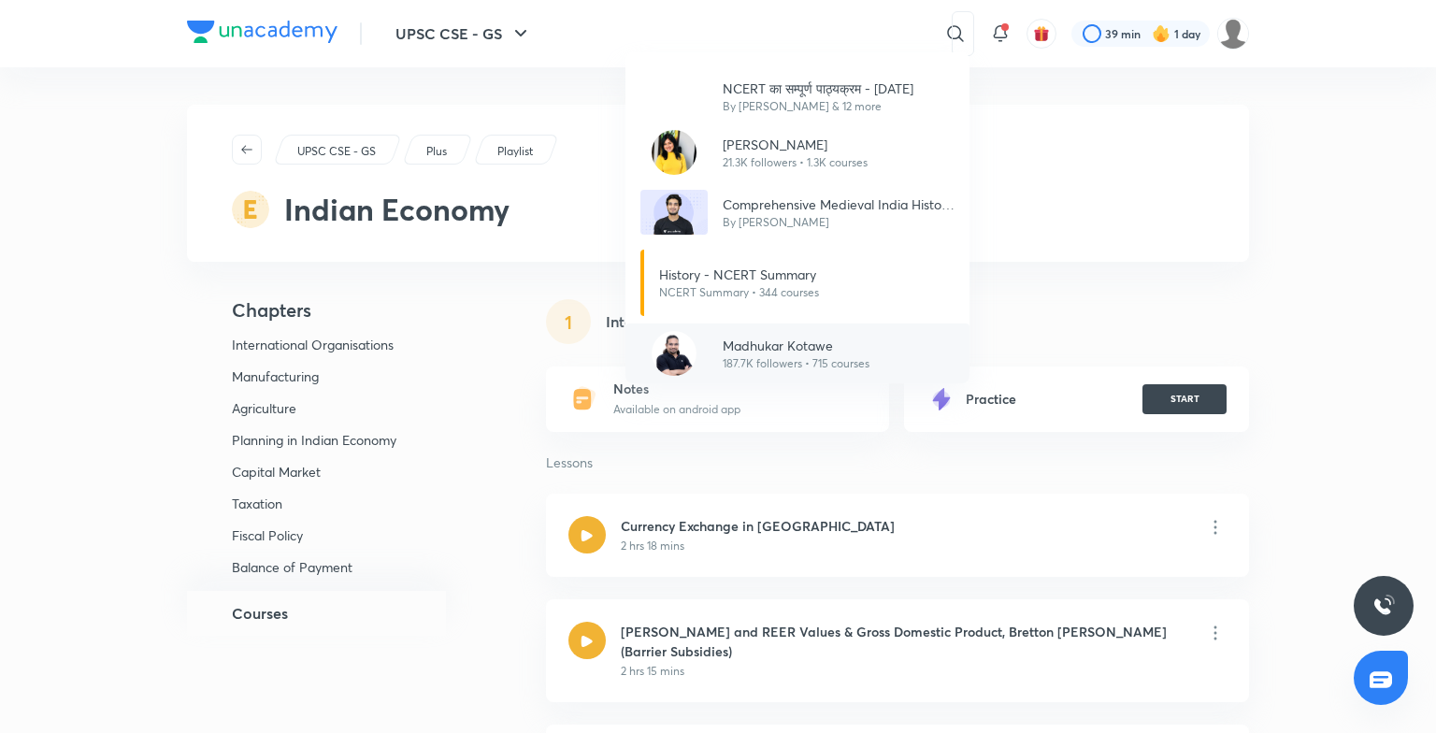
click at [840, 350] on p "Madhukar Kotawe" at bounding box center [796, 346] width 147 height 20
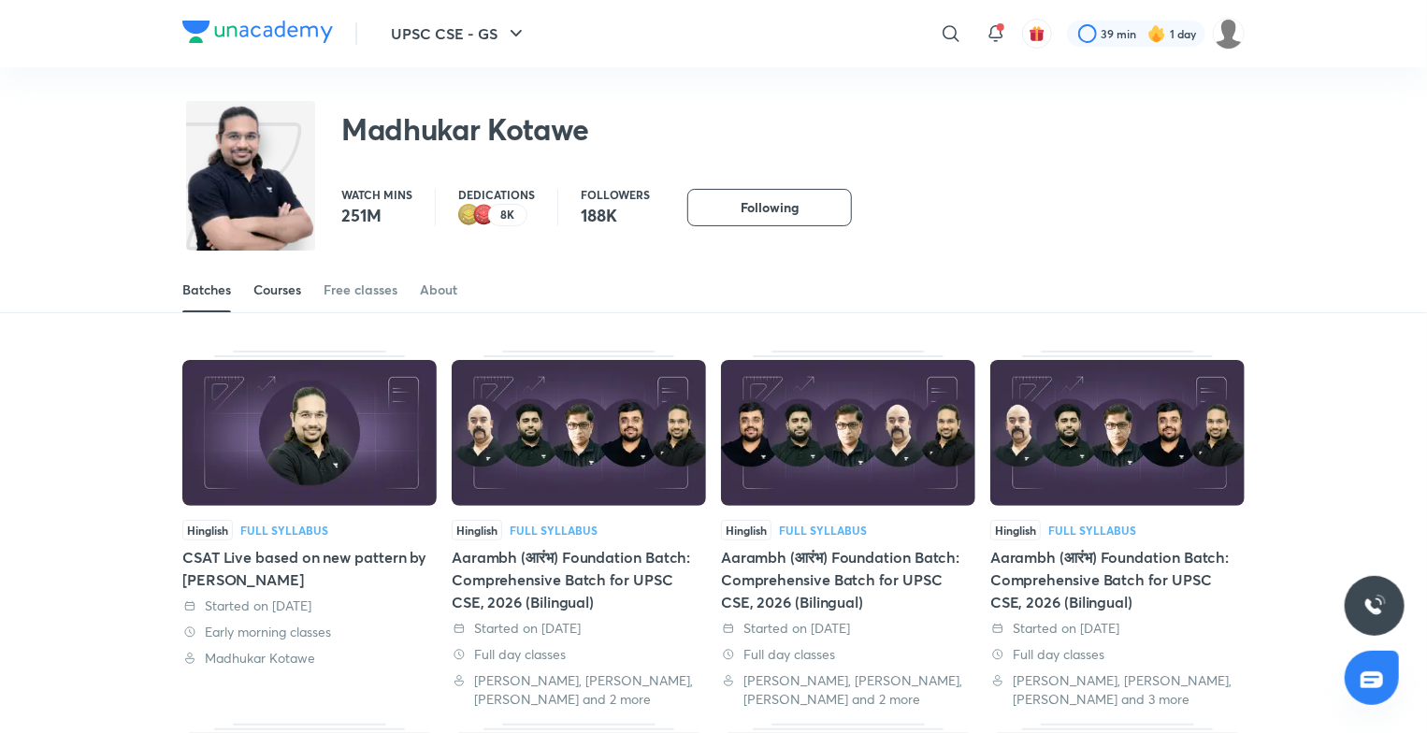
click at [296, 294] on div "Courses" at bounding box center [277, 289] width 48 height 19
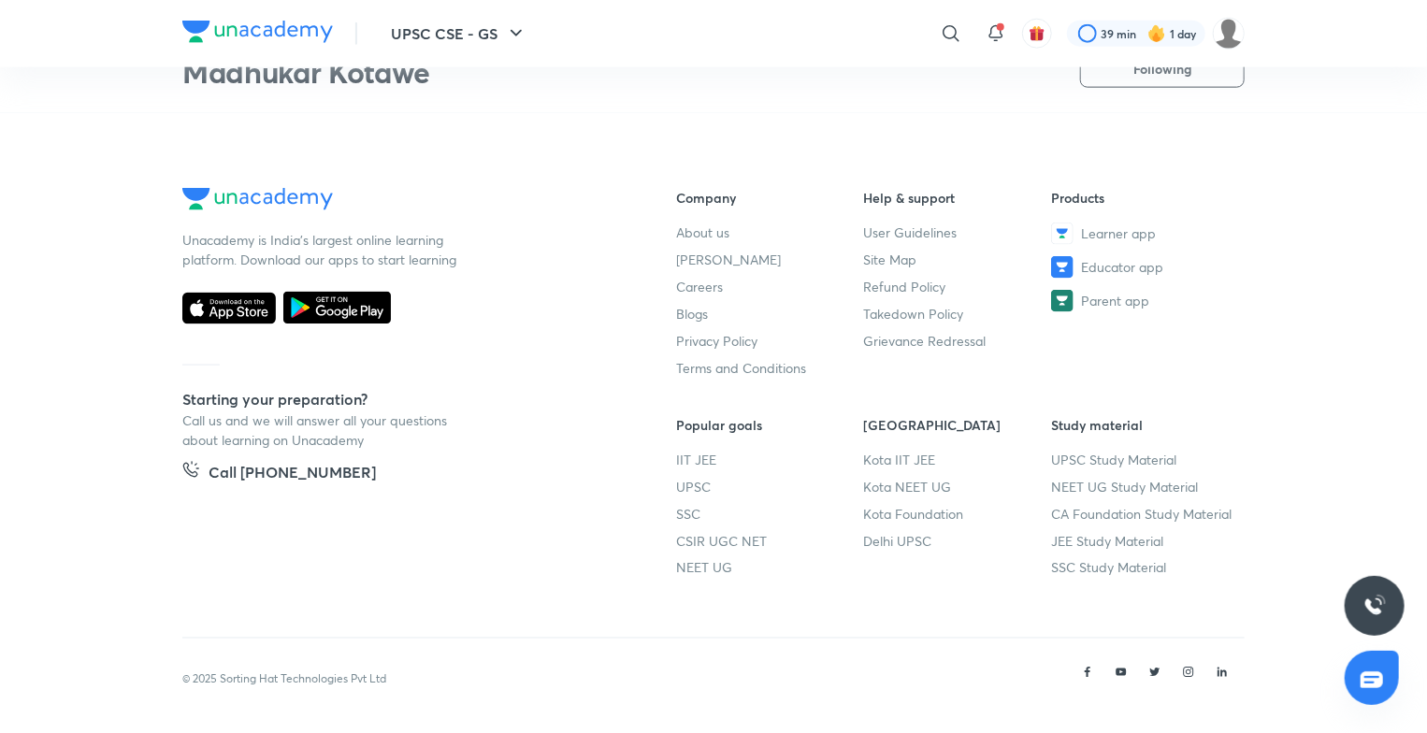
scroll to position [581, 0]
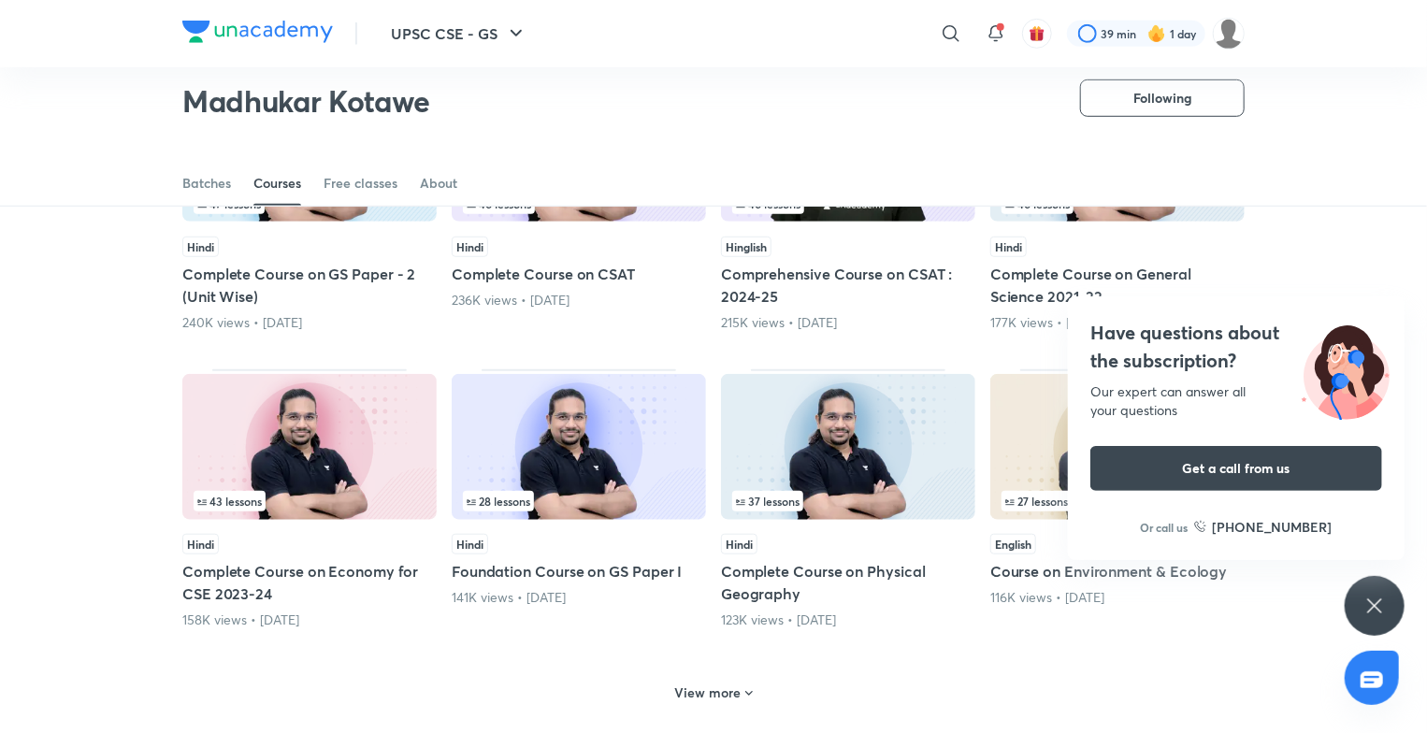
click at [1389, 595] on div "Have questions about the subscription? Our expert can answer all your questions…" at bounding box center [1374, 606] width 60 height 60
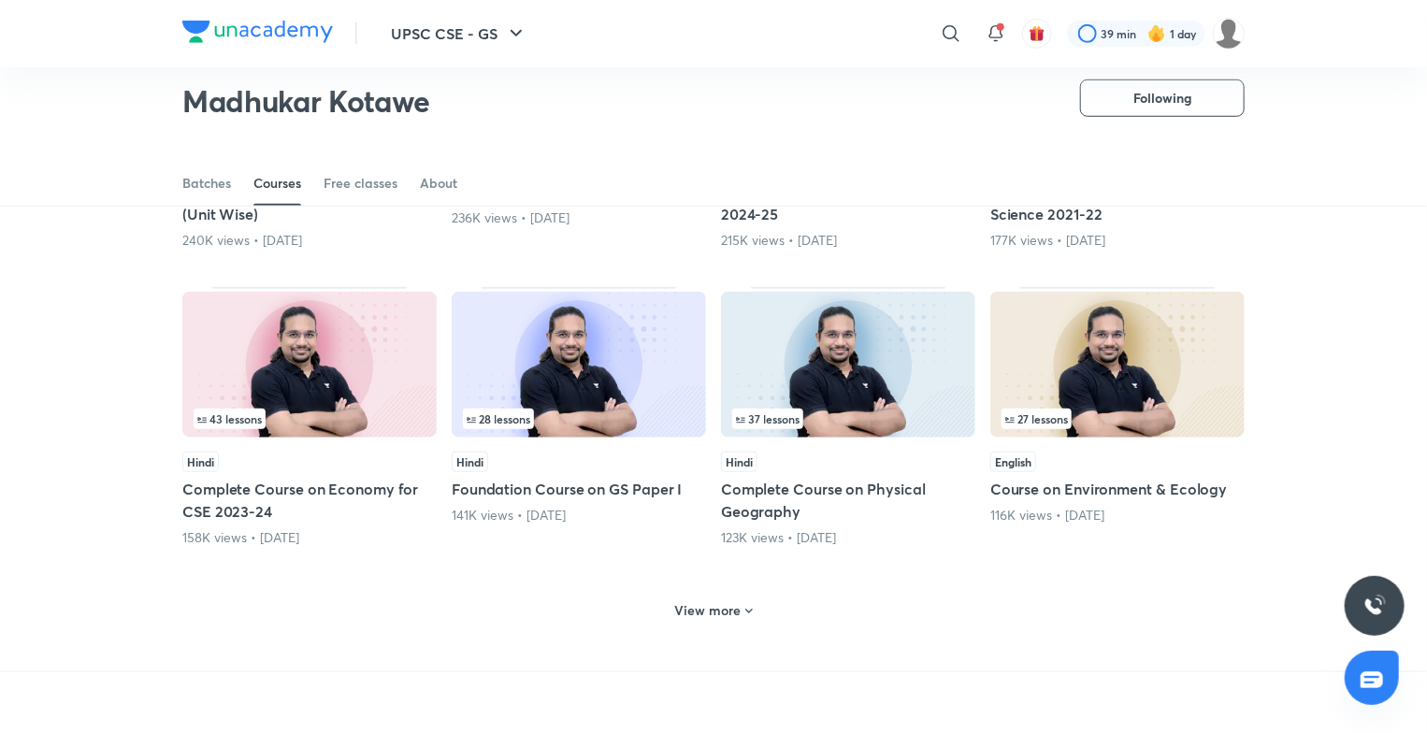
scroll to position [684, 0]
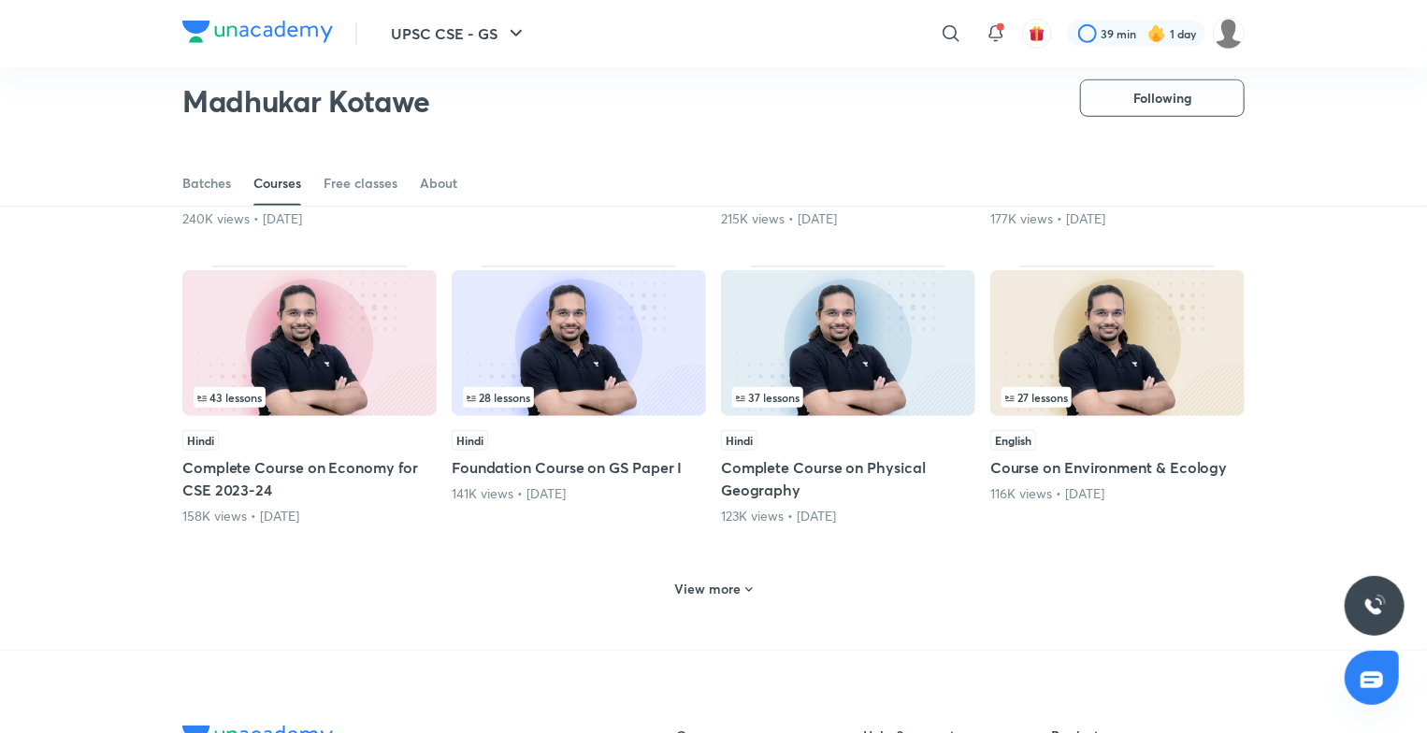
click at [356, 322] on img at bounding box center [309, 343] width 254 height 146
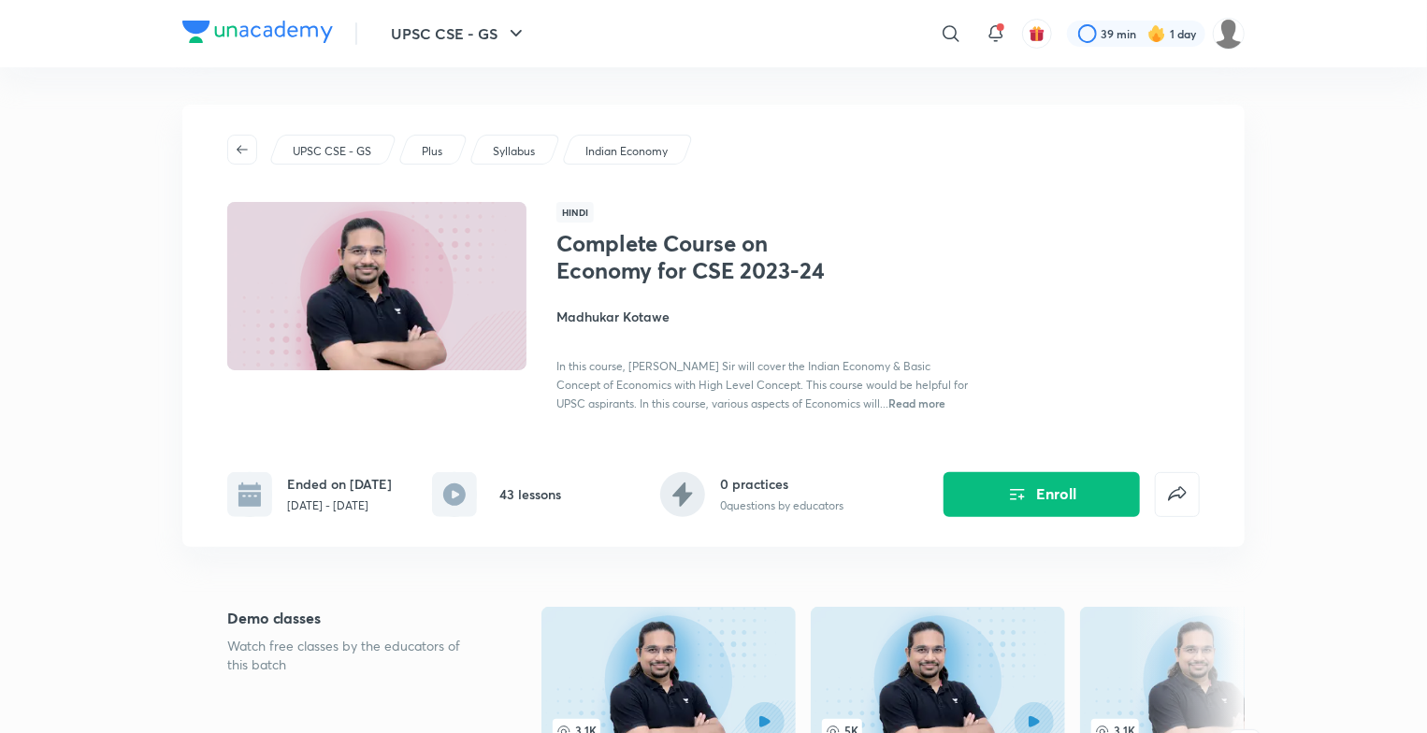
scroll to position [641, 0]
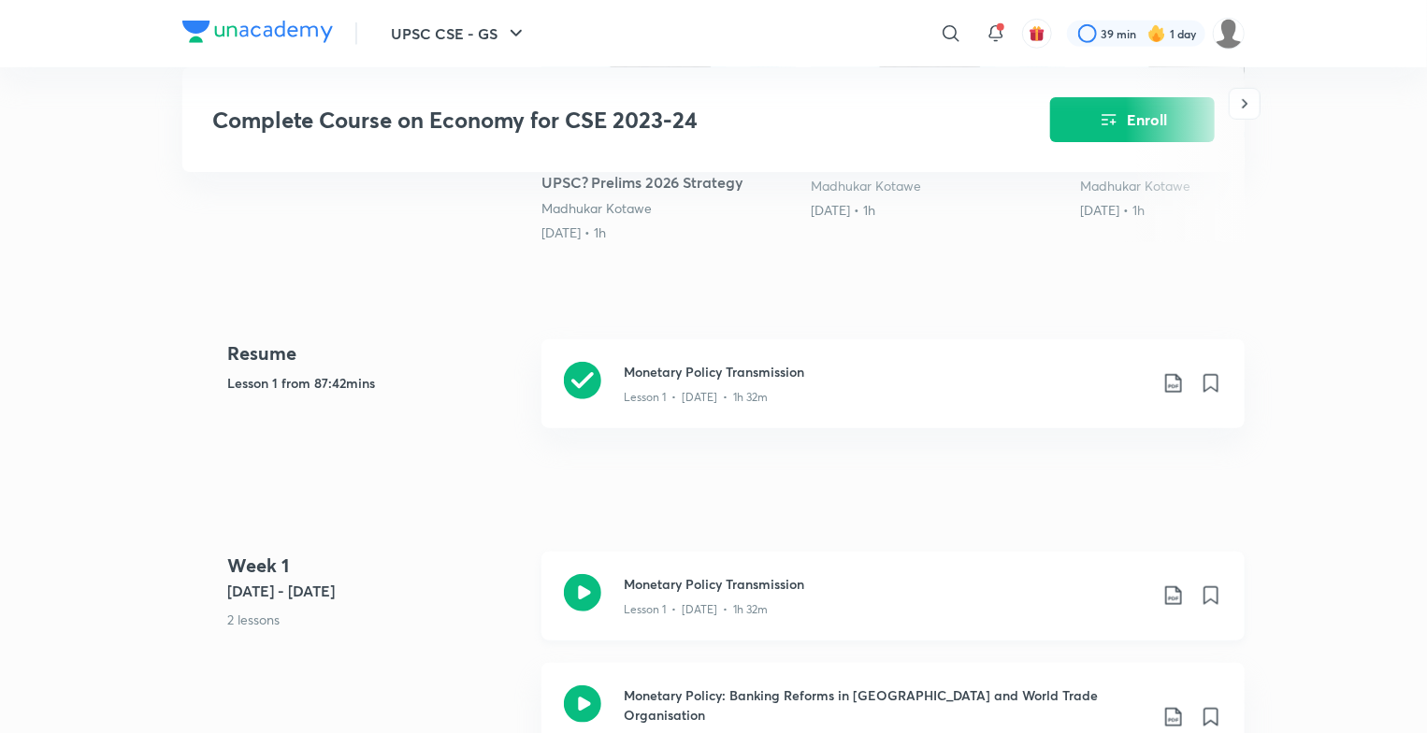
click at [589, 600] on icon at bounding box center [582, 592] width 37 height 37
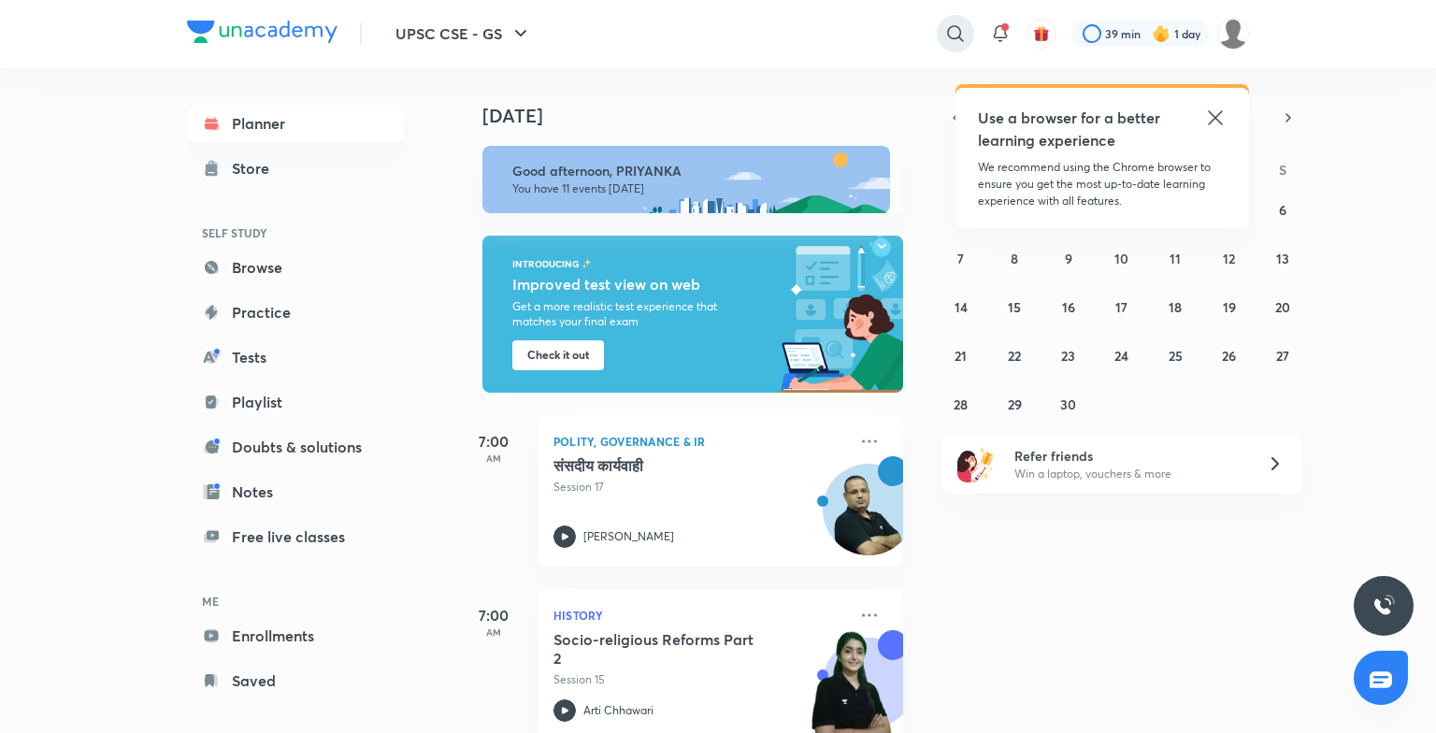
click at [966, 28] on div at bounding box center [955, 33] width 37 height 37
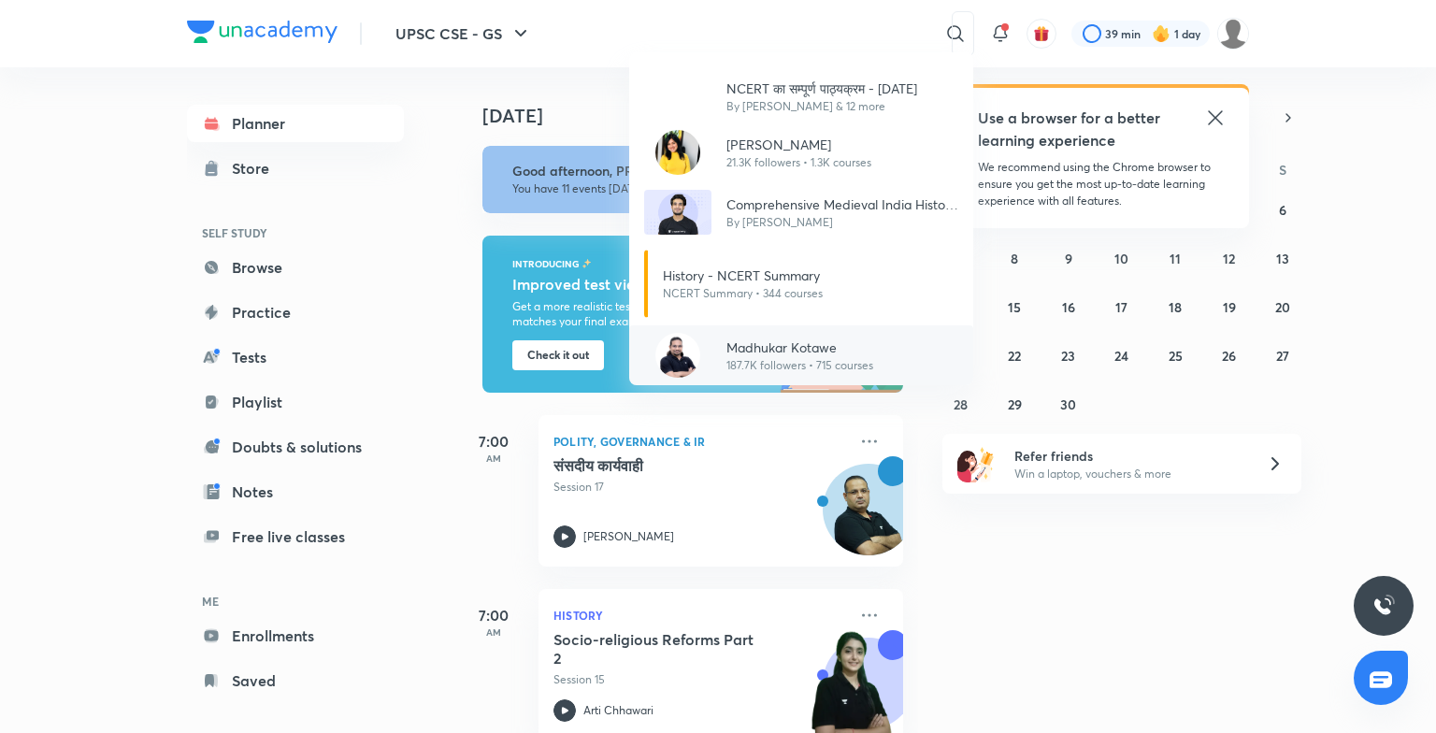
click at [824, 369] on p "187.7K followers • 715 courses" at bounding box center [799, 365] width 147 height 17
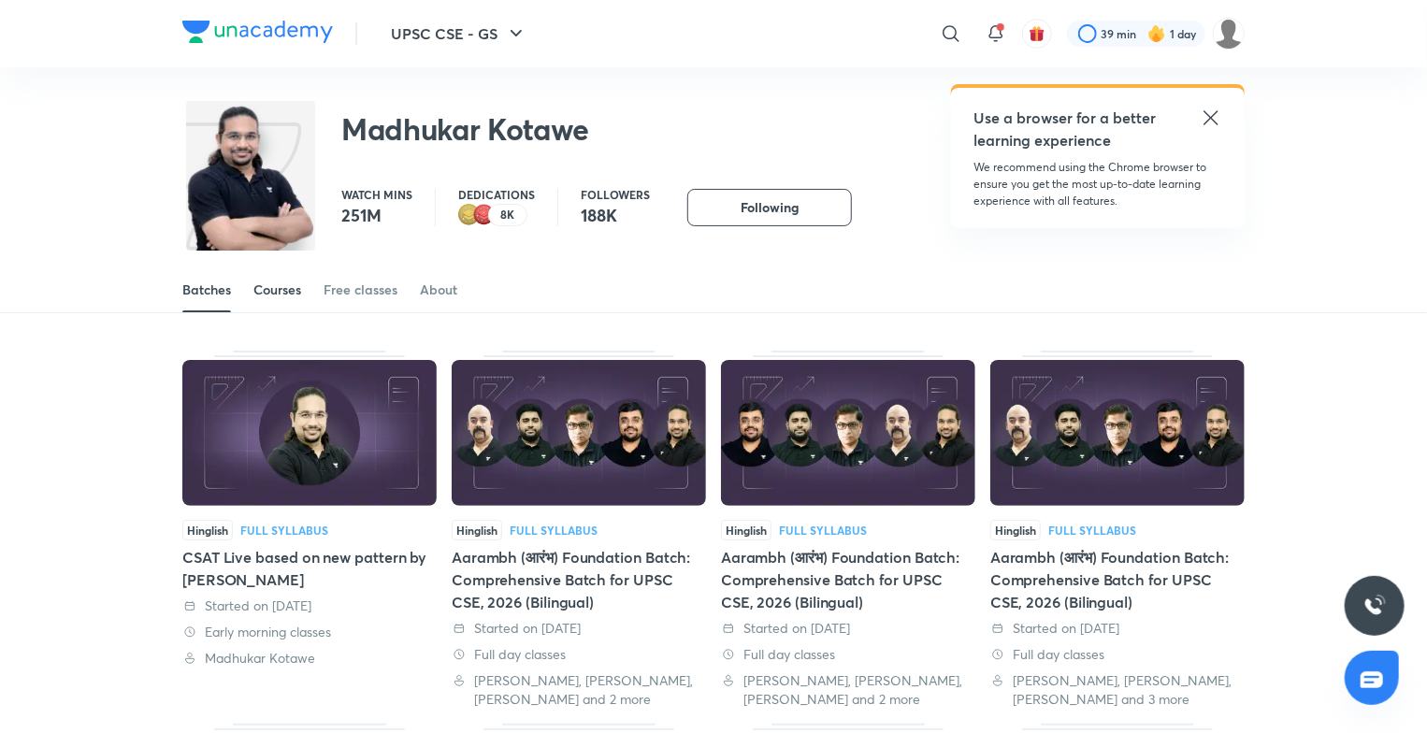
click at [283, 279] on link "Courses" at bounding box center [277, 289] width 48 height 45
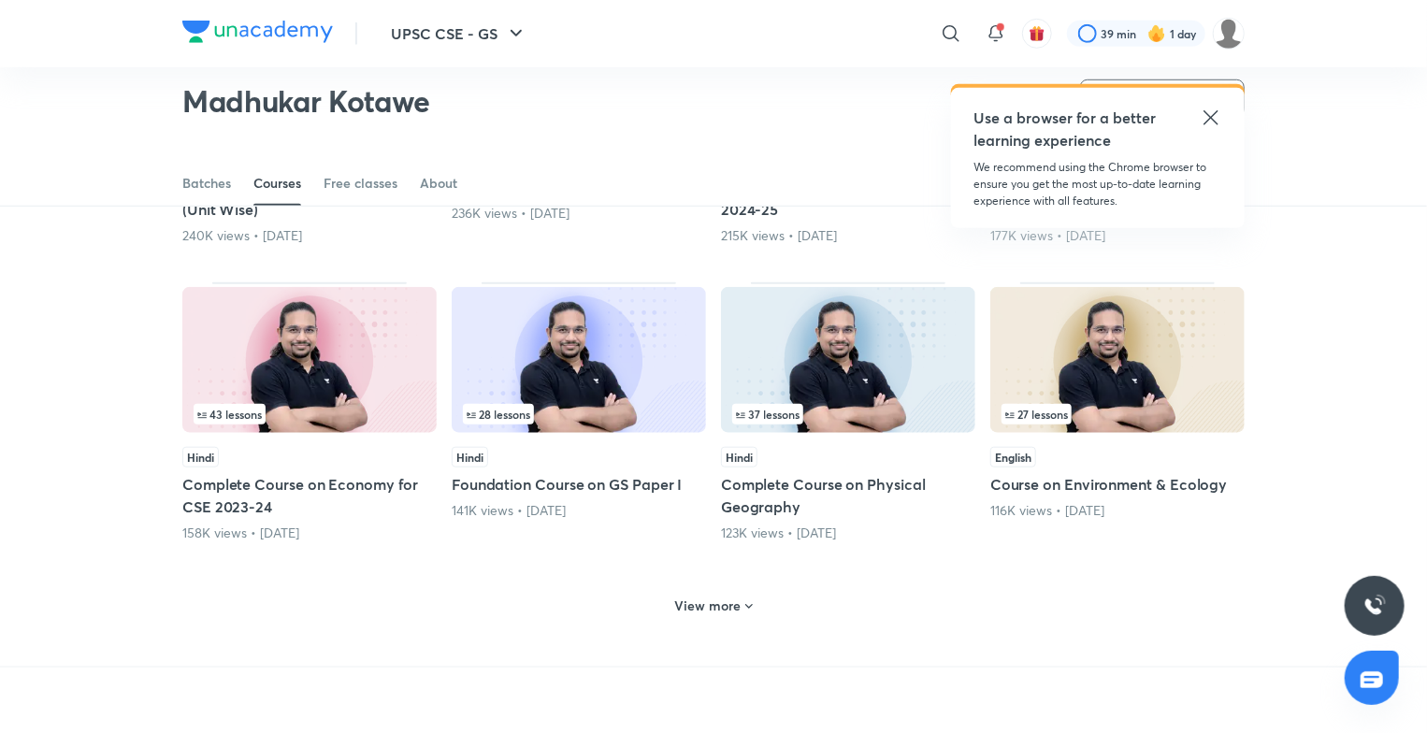
scroll to position [682, 0]
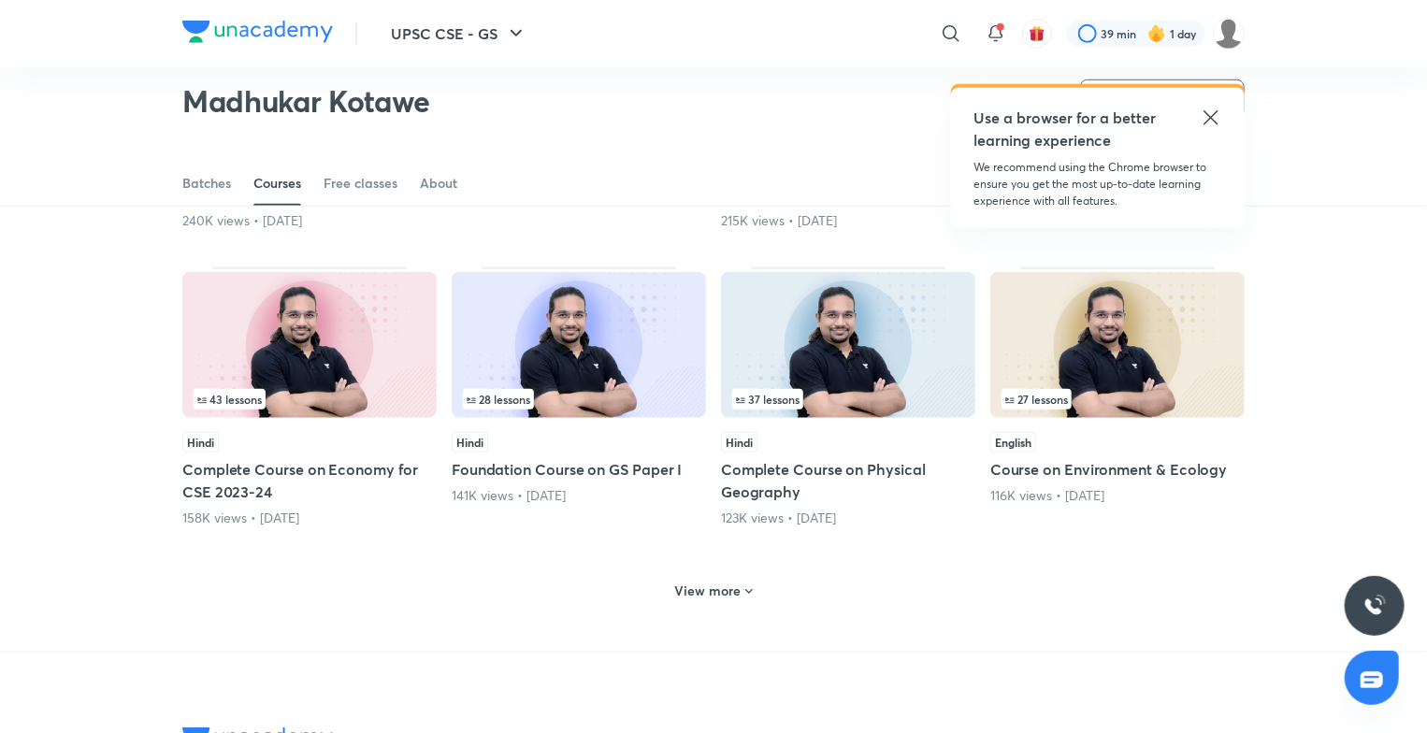
click at [266, 292] on img at bounding box center [309, 345] width 254 height 146
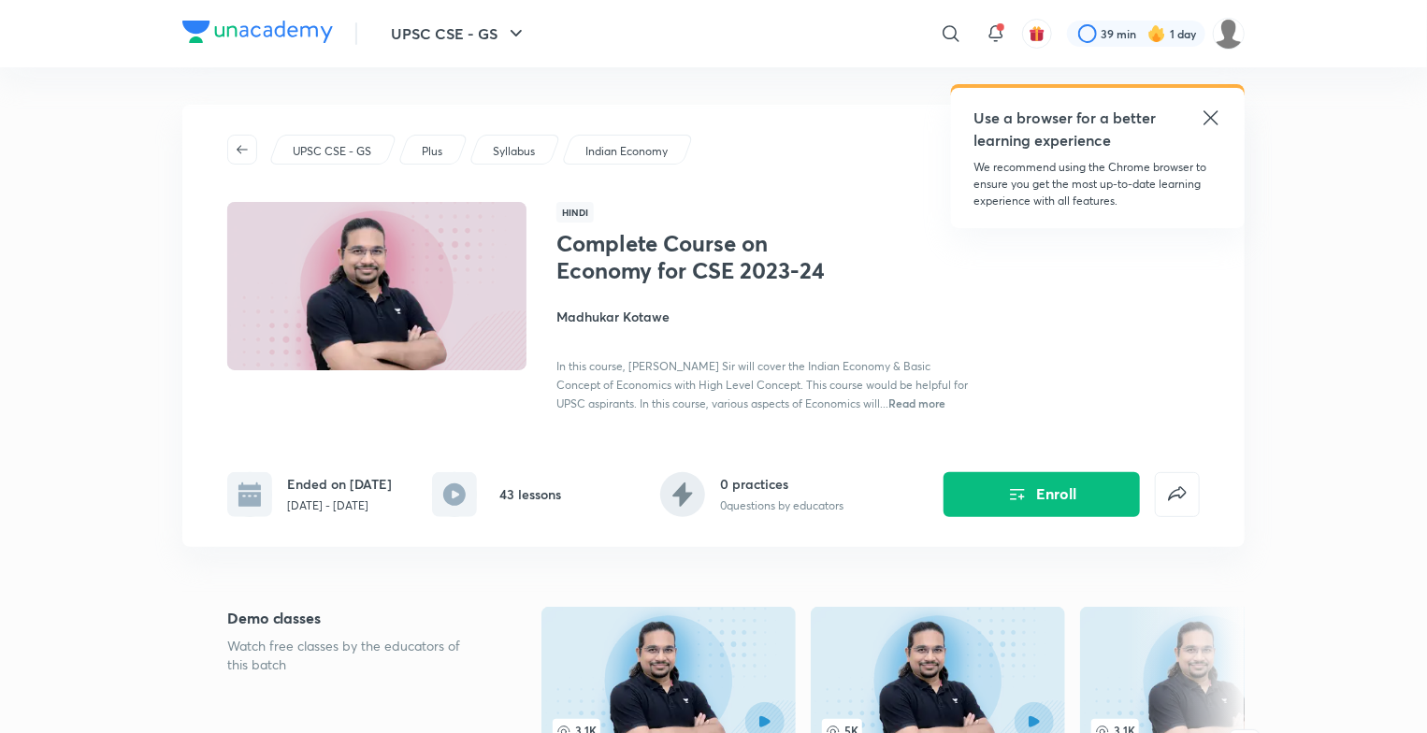
click at [1215, 123] on icon at bounding box center [1210, 118] width 22 height 22
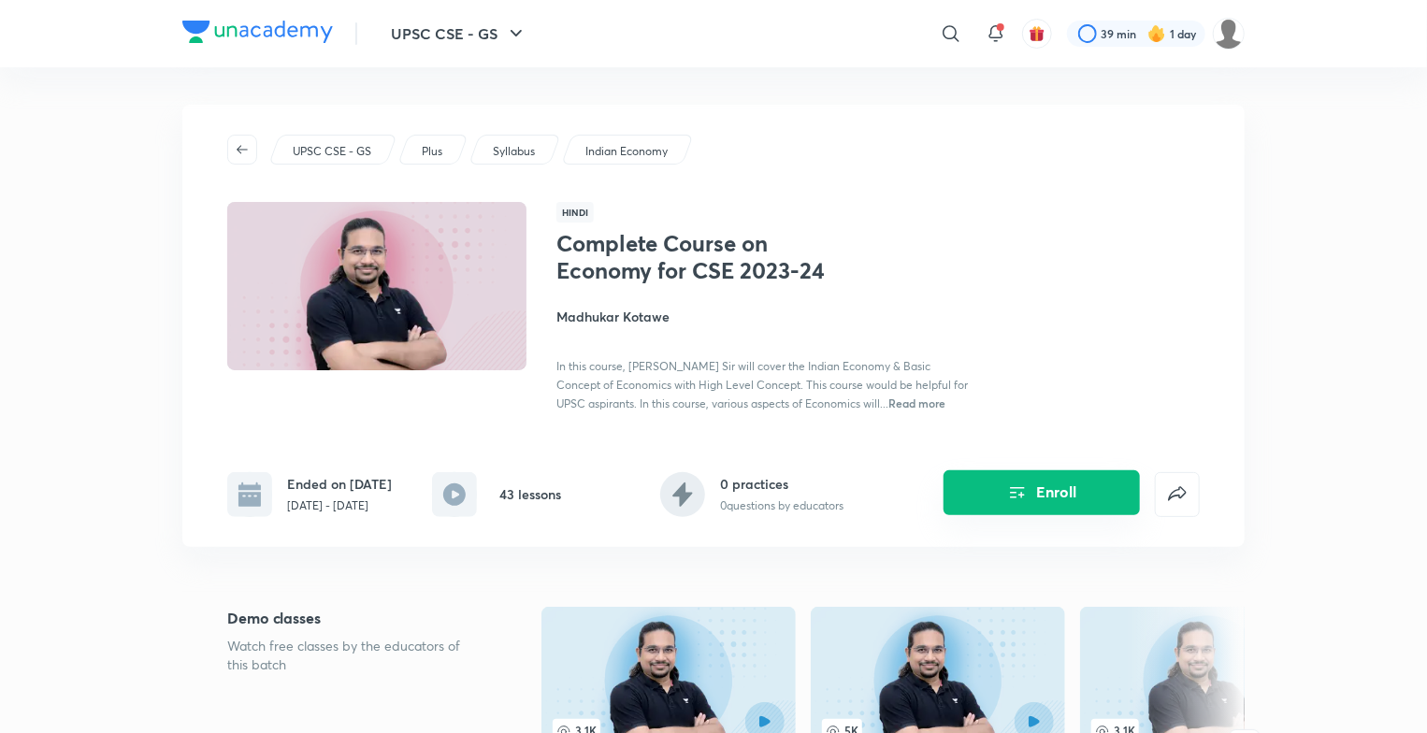
click at [1060, 494] on button "Enroll" at bounding box center [1041, 492] width 196 height 45
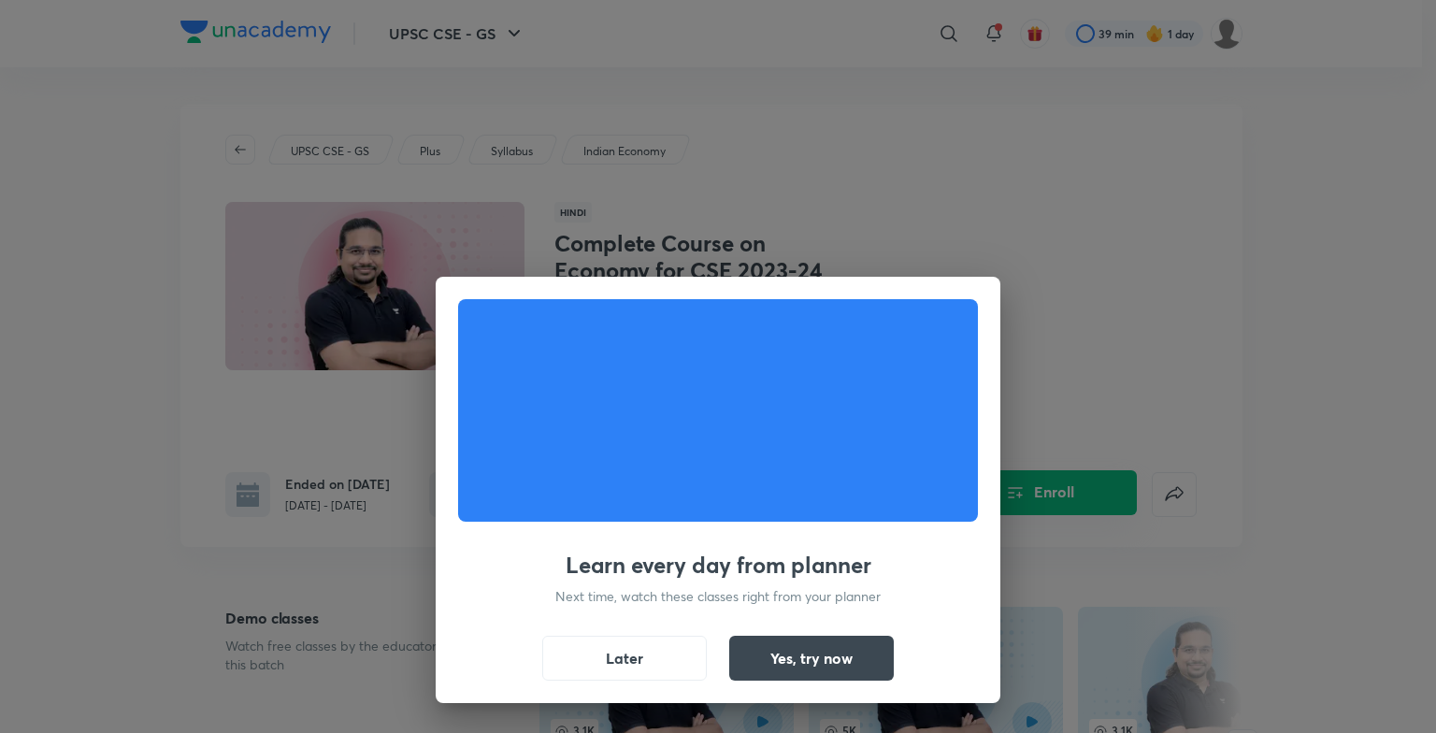
click at [1060, 494] on div "Learn every day from planner Next time, watch these classes right from your pla…" at bounding box center [718, 366] width 1436 height 733
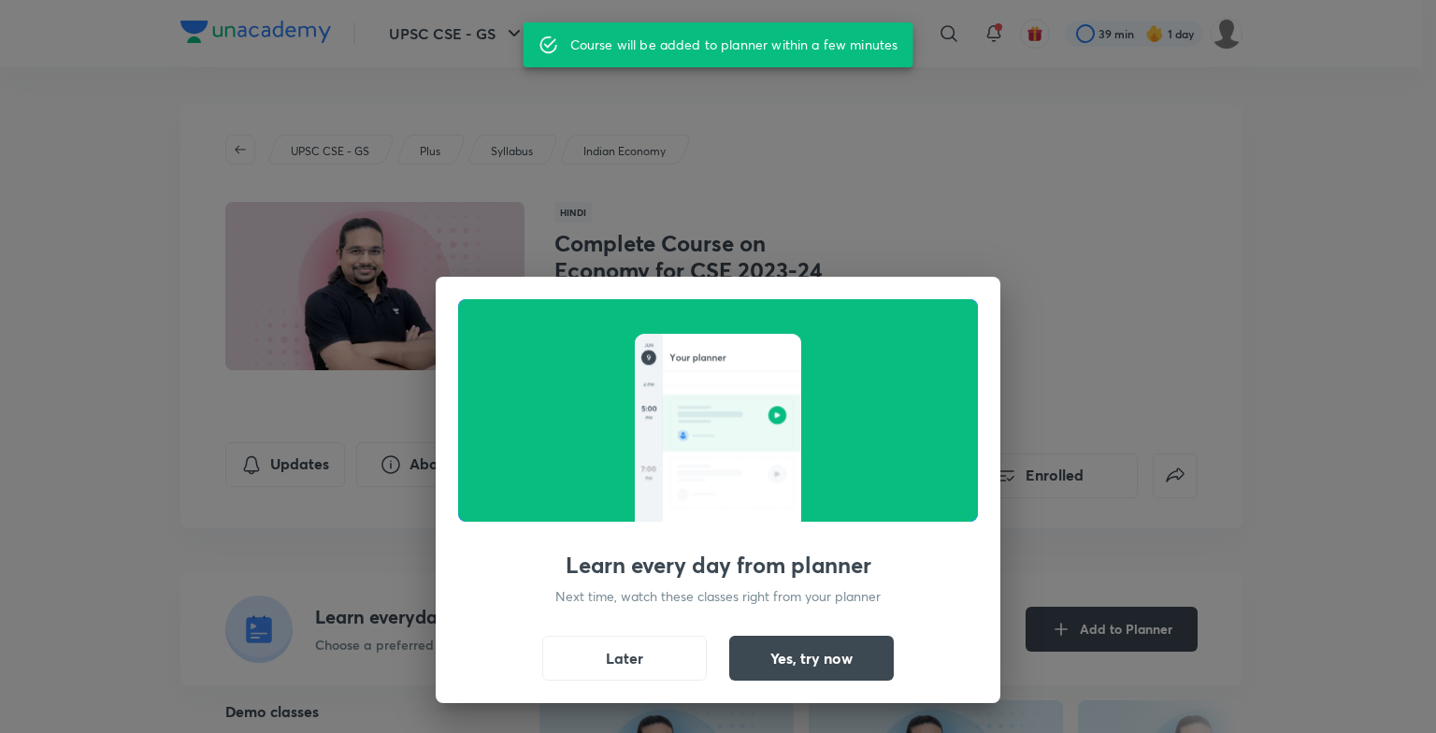
click at [710, 655] on div "Later Yes, try now" at bounding box center [717, 658] width 351 height 45
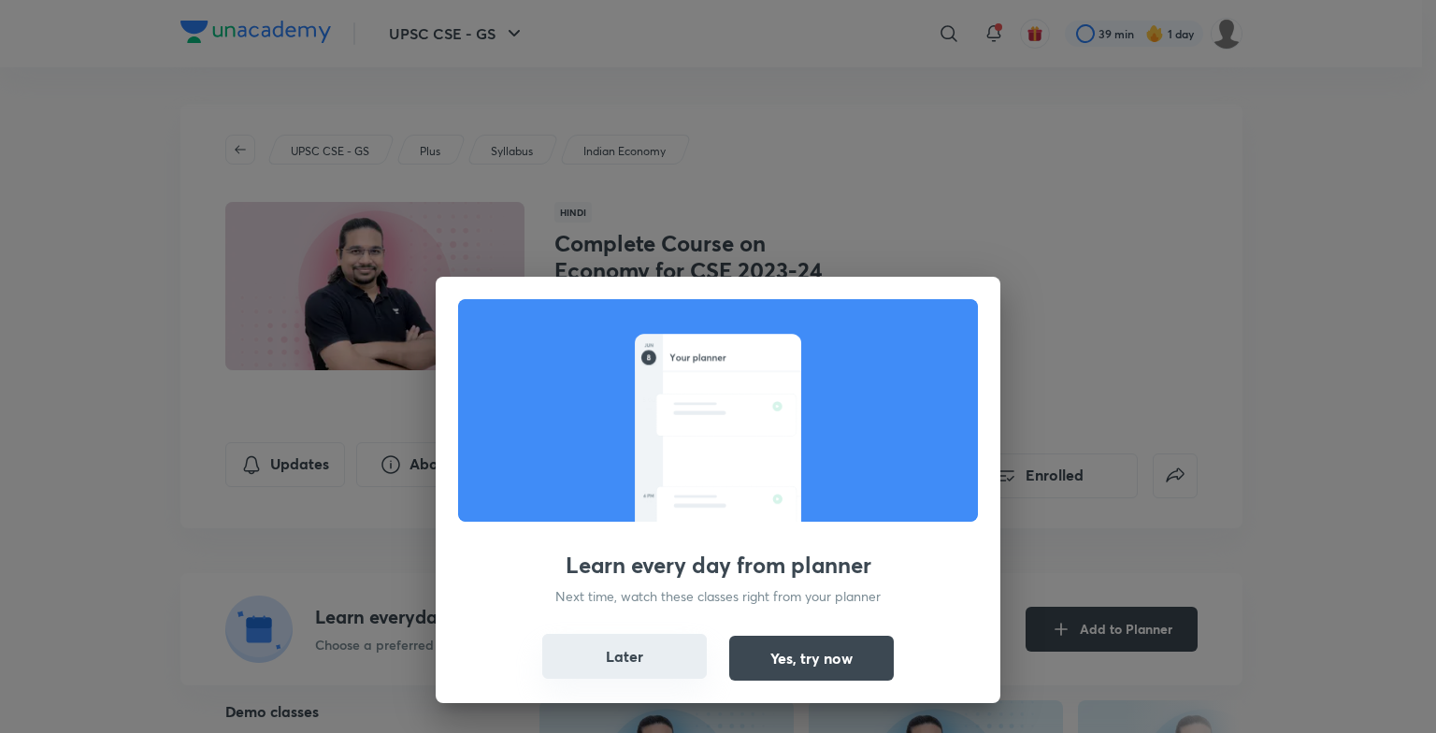
click at [601, 662] on button "Later" at bounding box center [624, 656] width 165 height 45
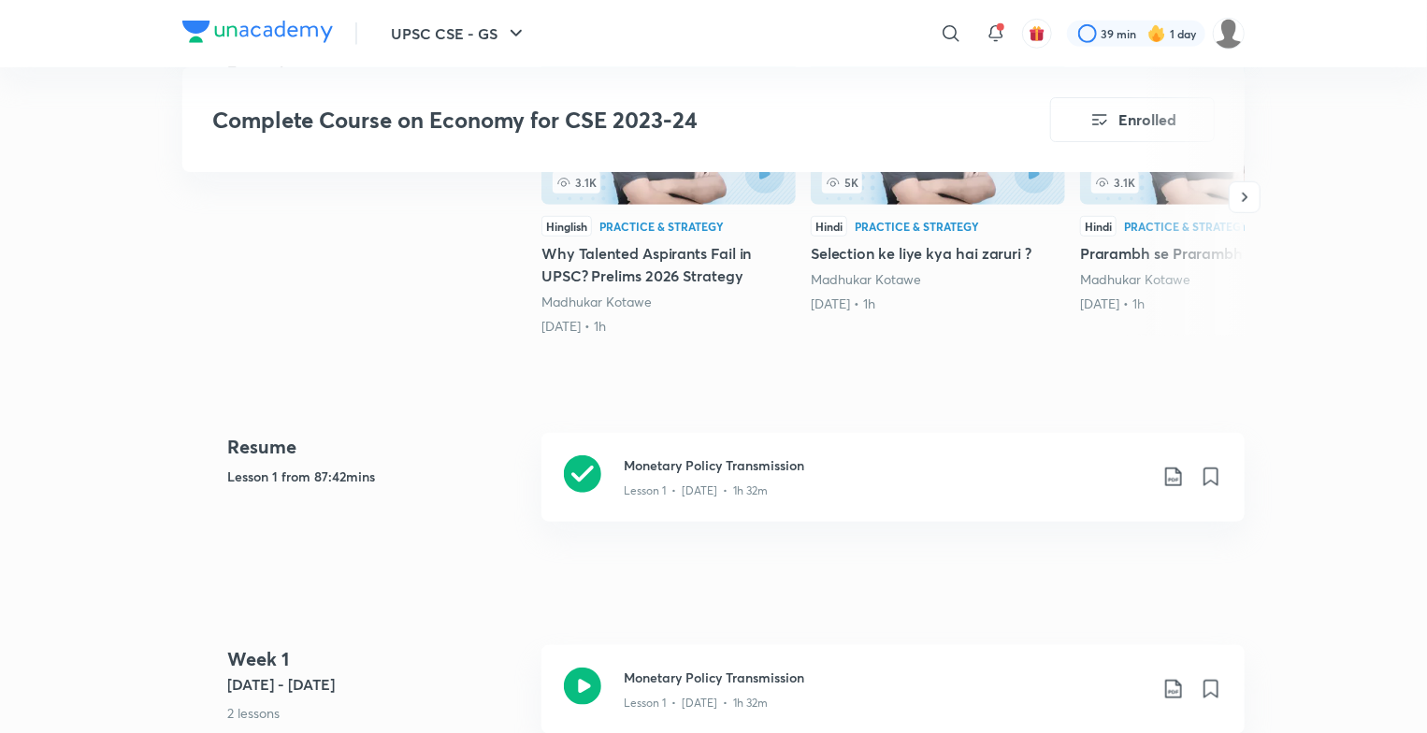
scroll to position [1283, 0]
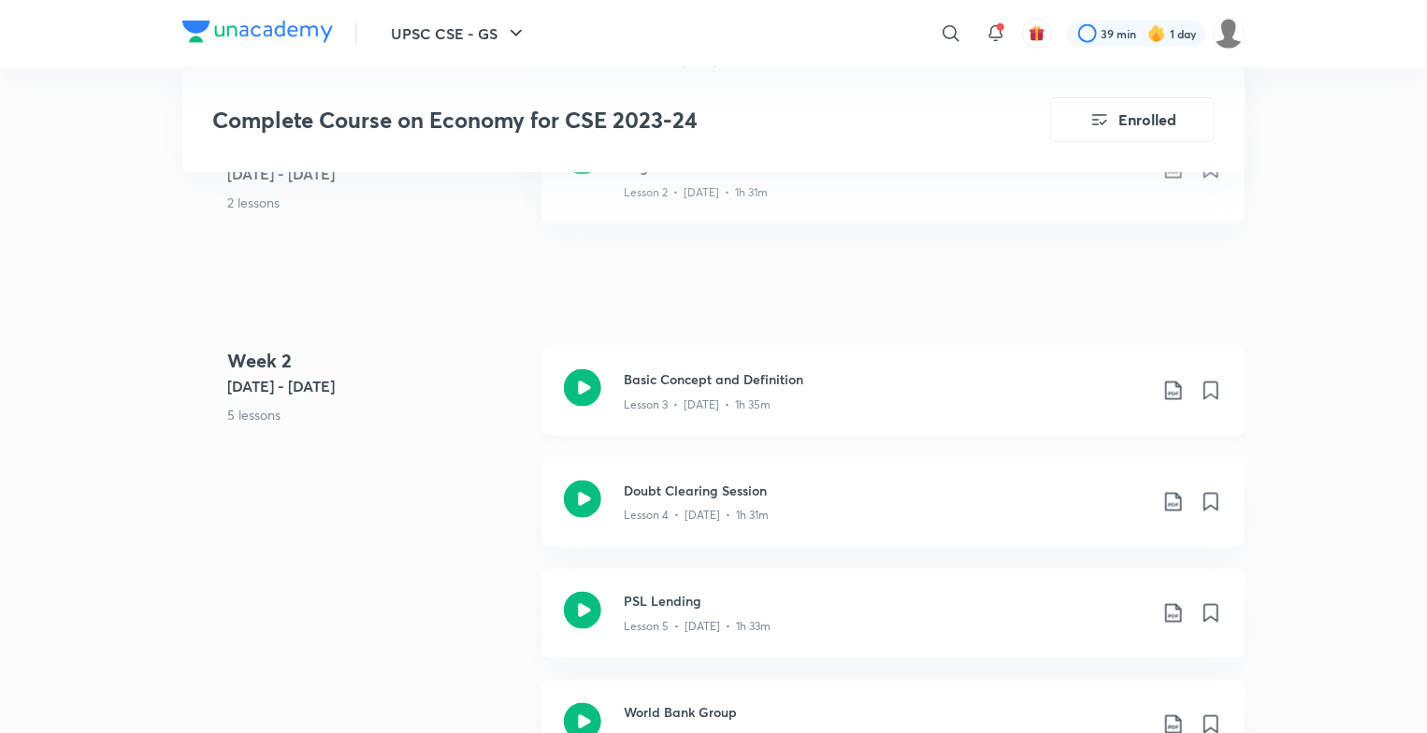
click at [590, 369] on icon at bounding box center [582, 387] width 37 height 37
